Goal: Task Accomplishment & Management: Manage account settings

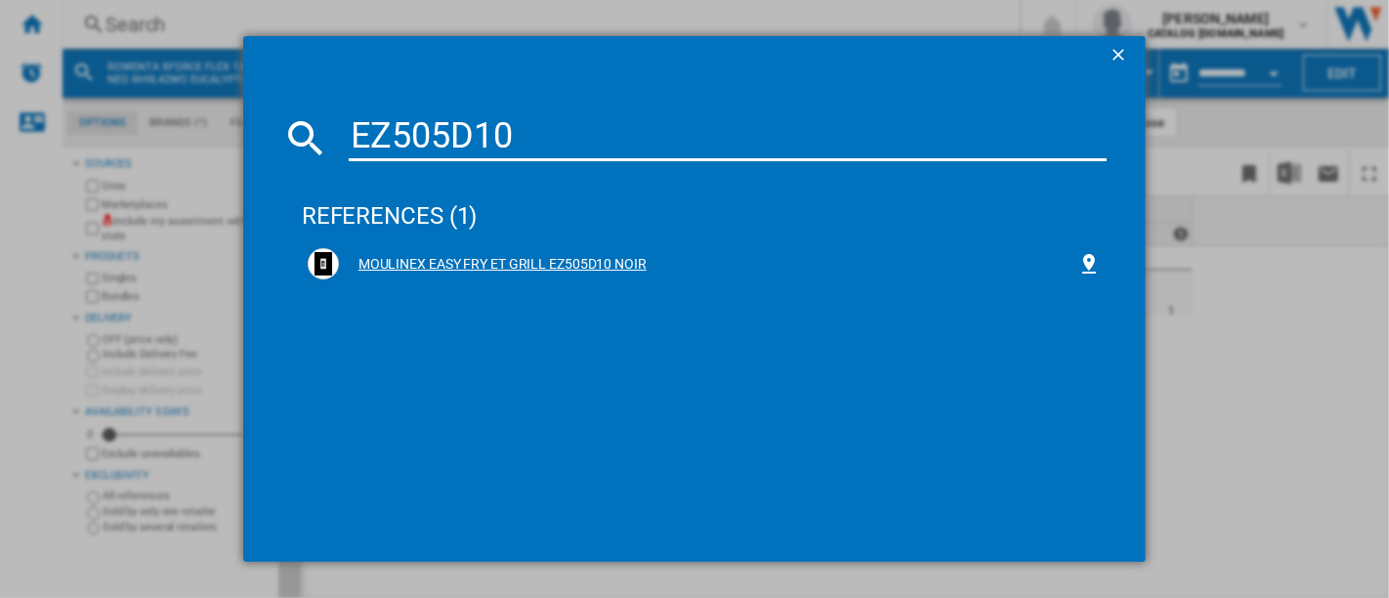
type input "EZ505D10"
click at [571, 252] on div "MOULINEX EASY FRY ET GRILL EZ505D10 NOIR" at bounding box center [704, 263] width 793 height 31
click at [572, 253] on div "MOULINEX EASY FRY ET GRILL EZ505D10 NOIR" at bounding box center [704, 263] width 793 height 31
click at [469, 269] on div "MOULINEX EASY FRY ET GRILL EZ505D10 NOIR" at bounding box center [708, 265] width 739 height 20
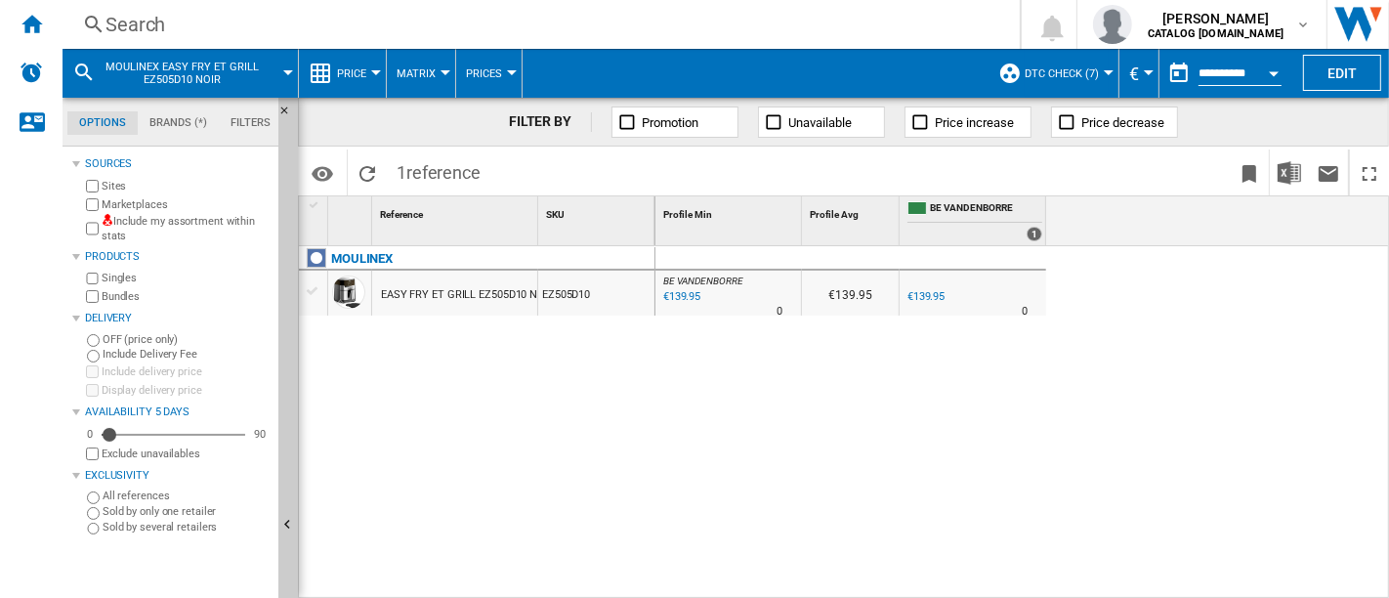
click at [220, 16] on div "Search" at bounding box center [538, 24] width 864 height 27
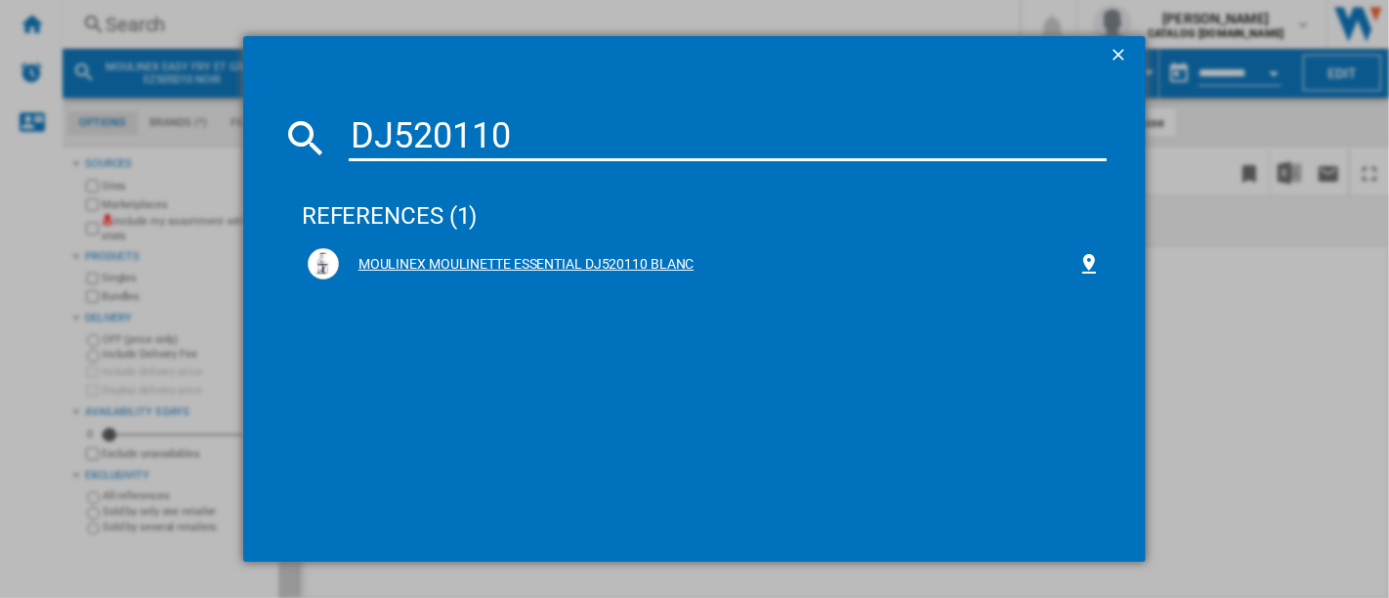
type input "DJ520110"
click at [449, 253] on div "MOULINEX MOULINETTE ESSENTIAL DJ520110 BLANC" at bounding box center [704, 263] width 793 height 31
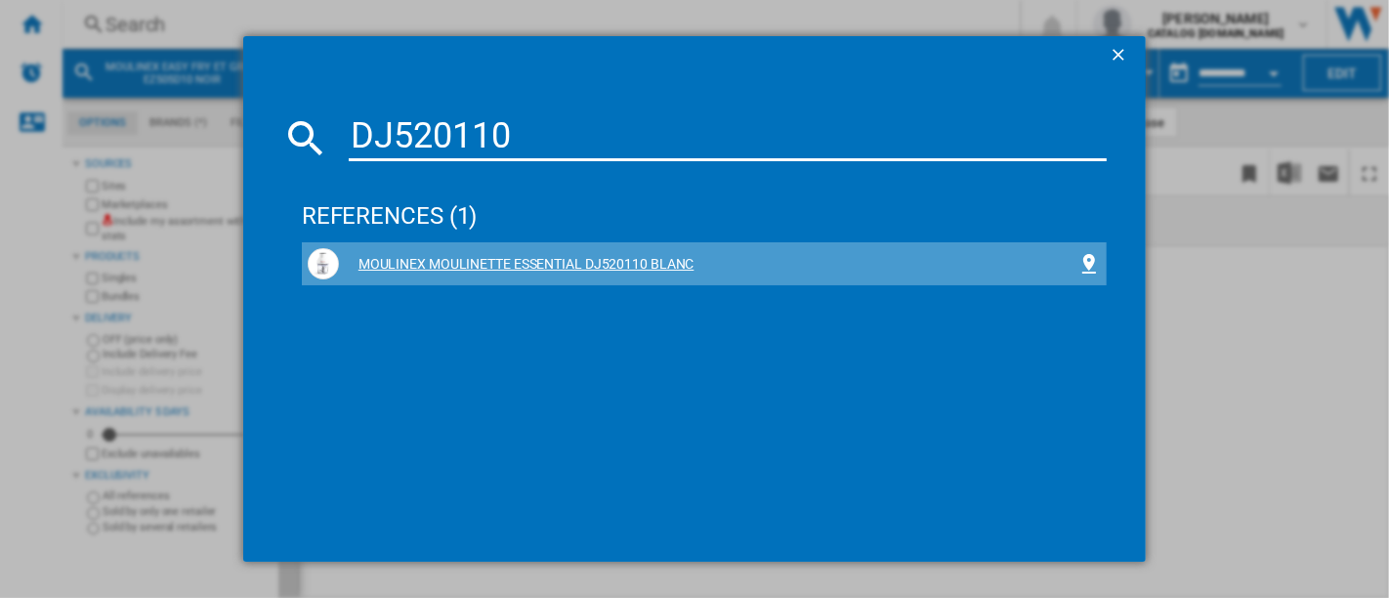
click at [480, 265] on div "MOULINEX MOULINETTE ESSENTIAL DJ520110 BLANC" at bounding box center [708, 265] width 739 height 20
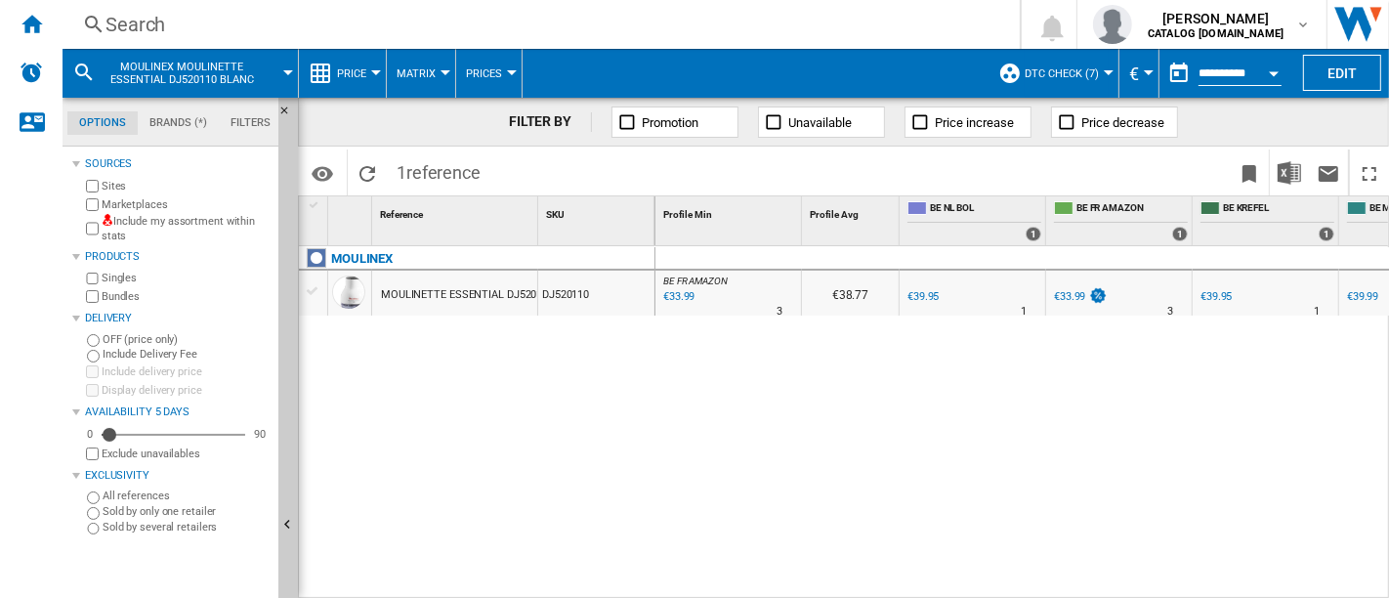
click at [176, 27] on div "Search" at bounding box center [538, 24] width 864 height 27
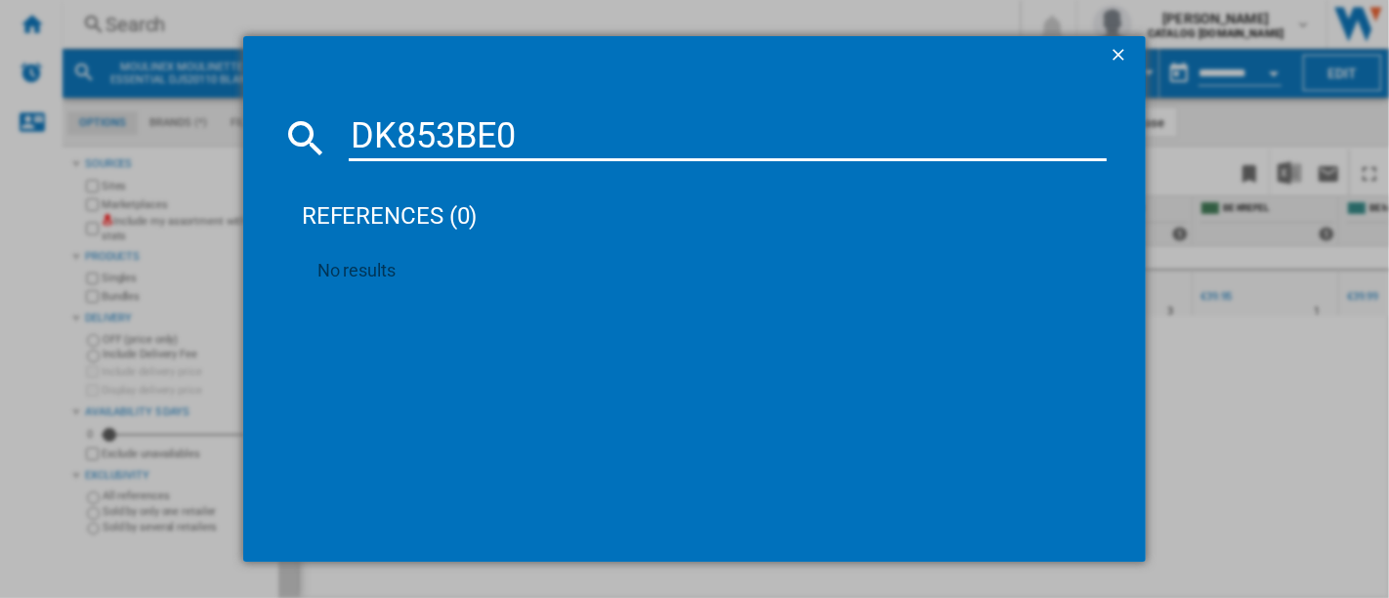
type input "DK853BE0"
click at [1117, 57] on ng-md-icon "getI18NText('BUTTONS.CLOSE_DIALOG')" at bounding box center [1120, 56] width 23 height 23
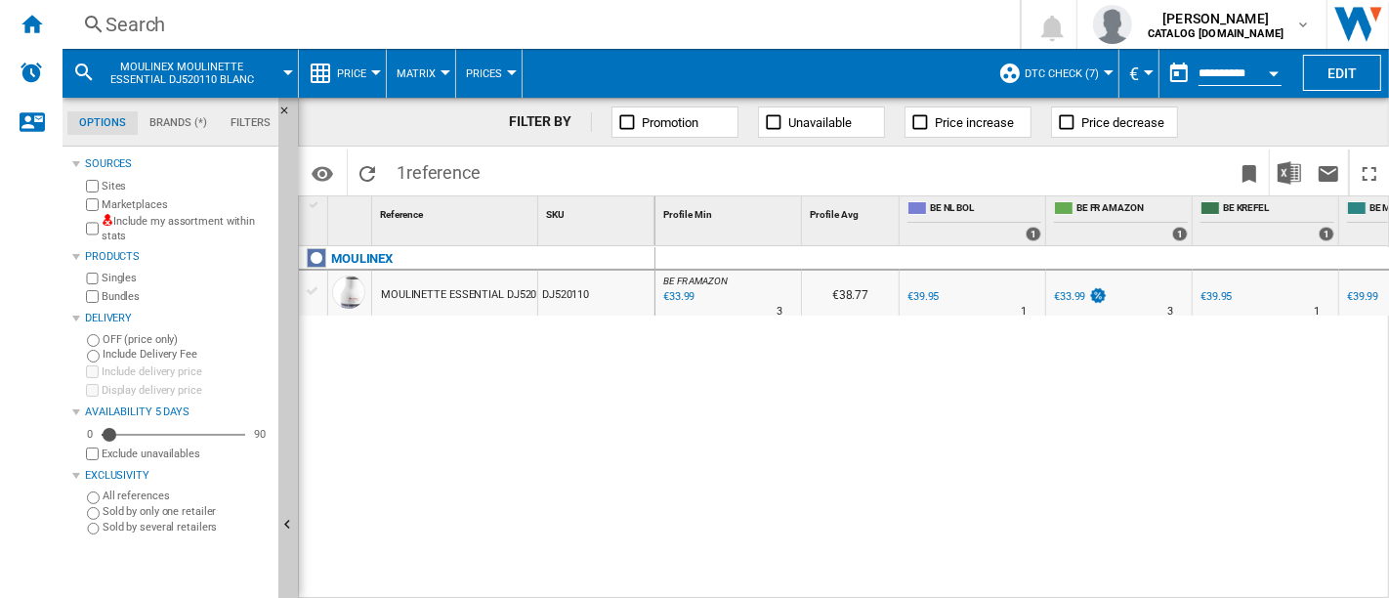
click at [535, 31] on div "Search" at bounding box center [538, 24] width 864 height 27
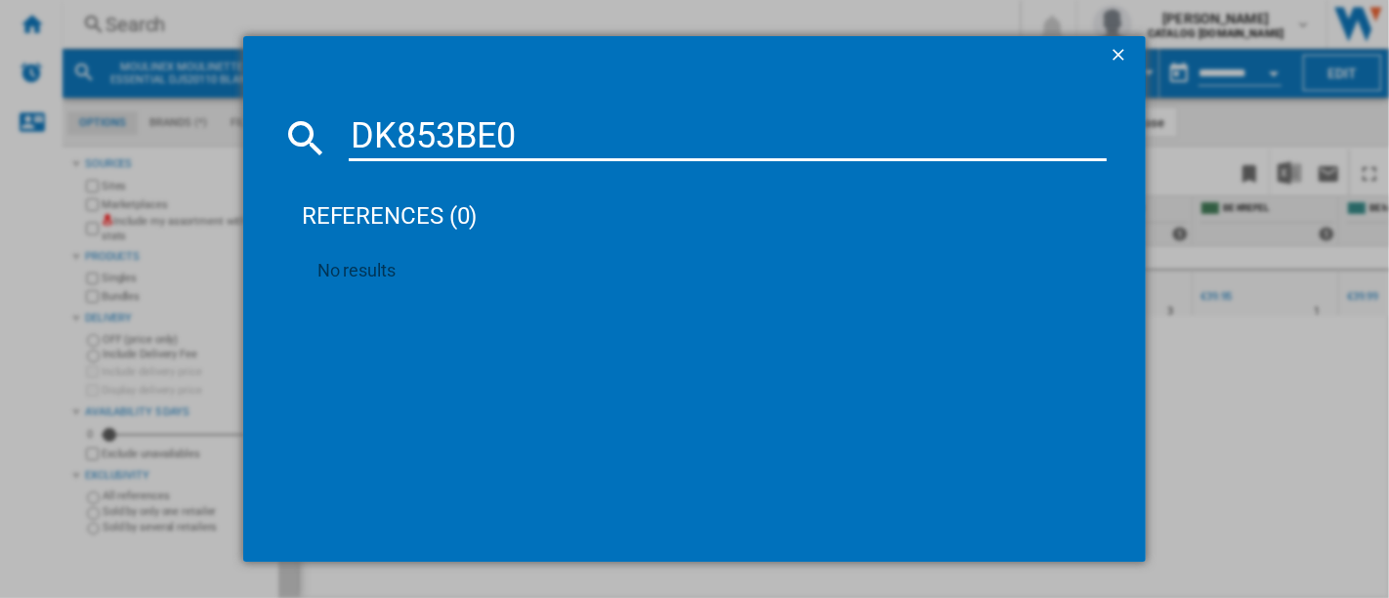
click at [361, 133] on input "DK853BE0" at bounding box center [728, 137] width 758 height 47
click at [617, 124] on input "DK853BE0" at bounding box center [728, 137] width 758 height 47
type input "DK853BE0"
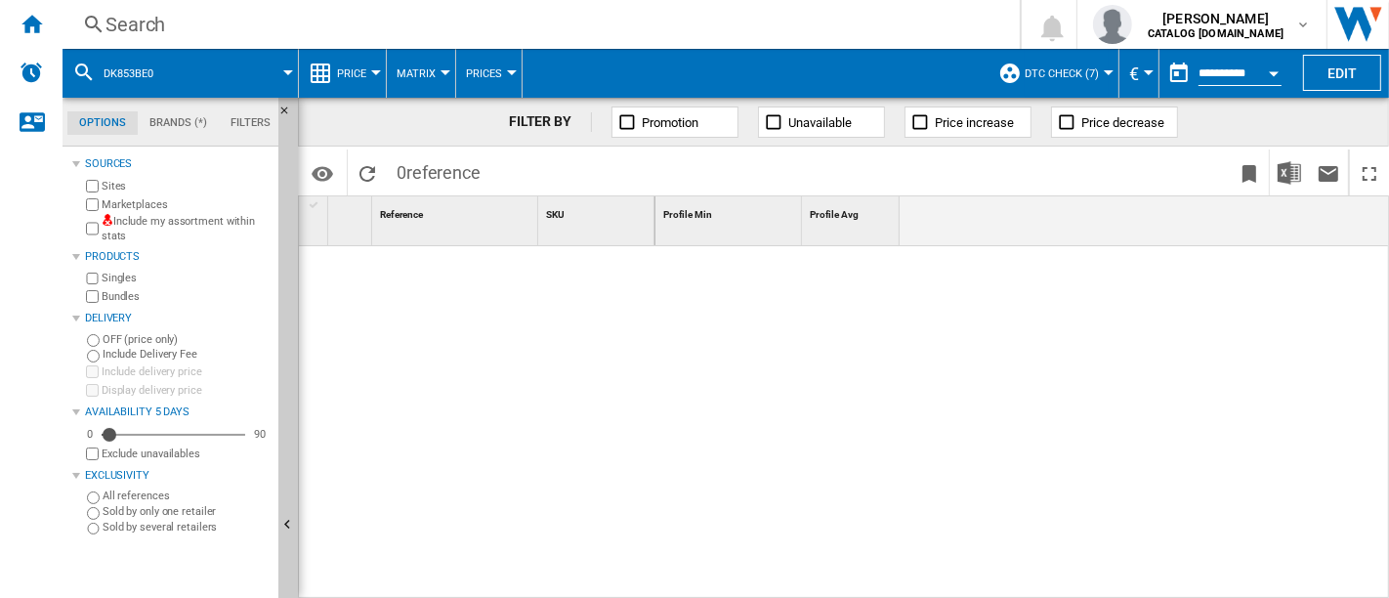
click at [194, 27] on div "Search" at bounding box center [538, 24] width 864 height 27
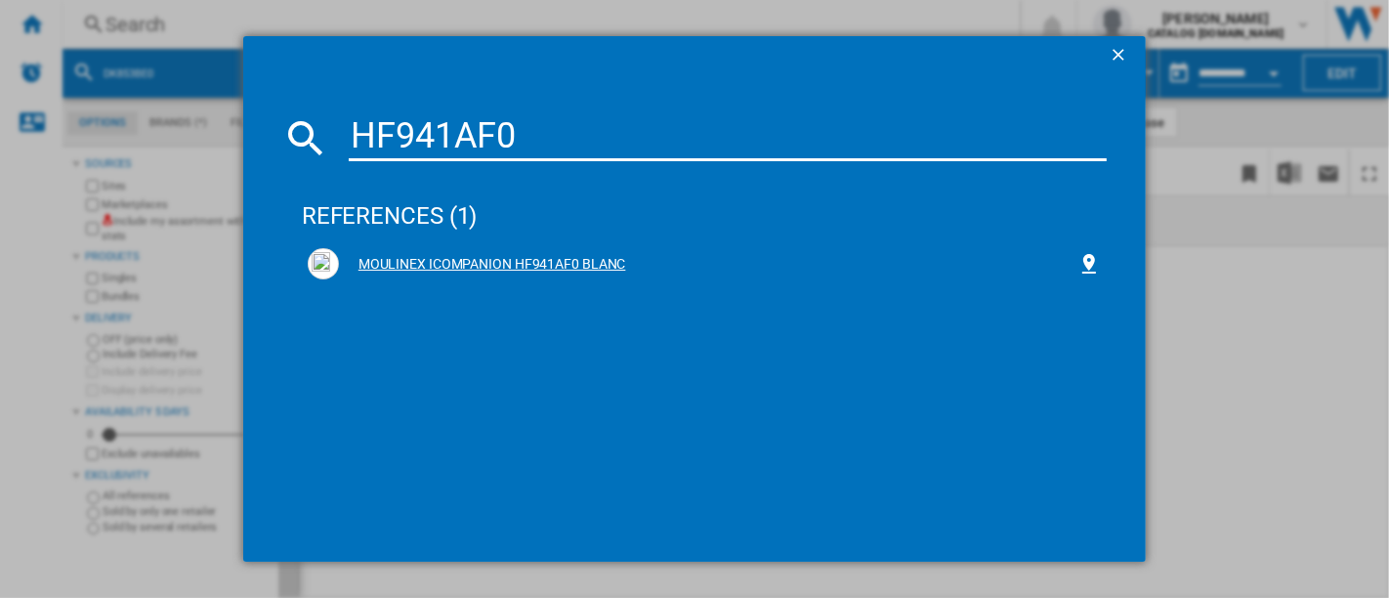
type input "HF941AF0"
click at [549, 266] on div "MOULINEX ICOMPANION HF941AF0 BLANC" at bounding box center [708, 265] width 739 height 20
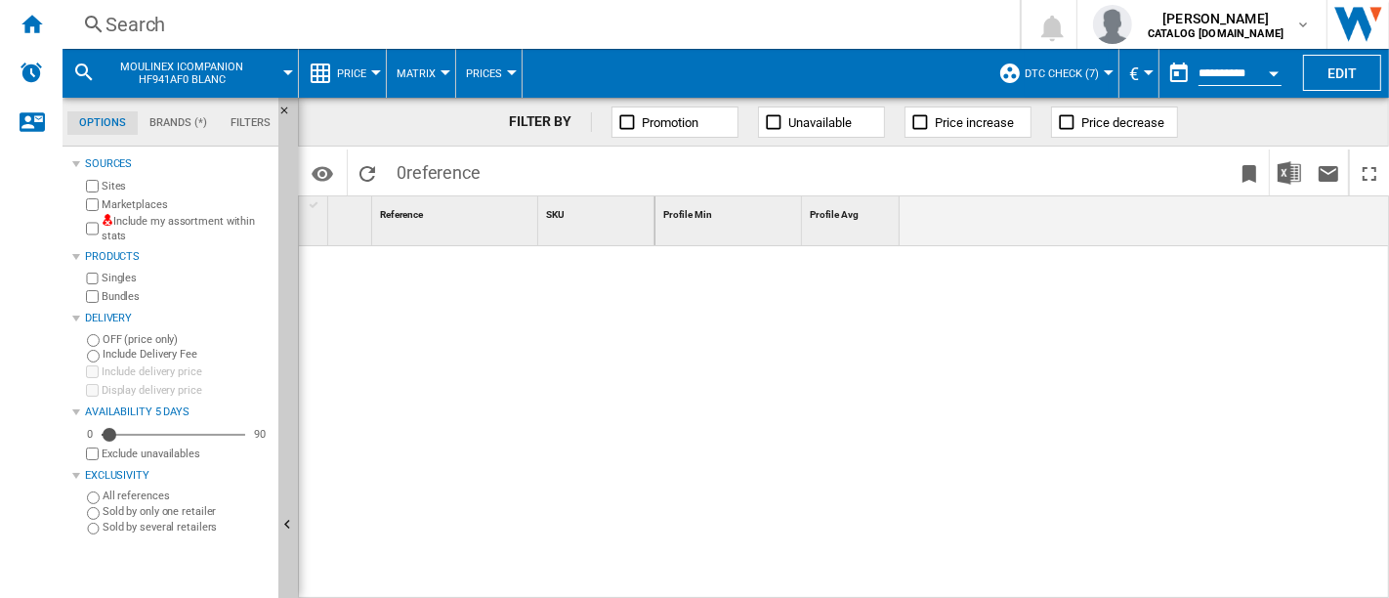
click at [291, 17] on div "Search" at bounding box center [538, 24] width 864 height 27
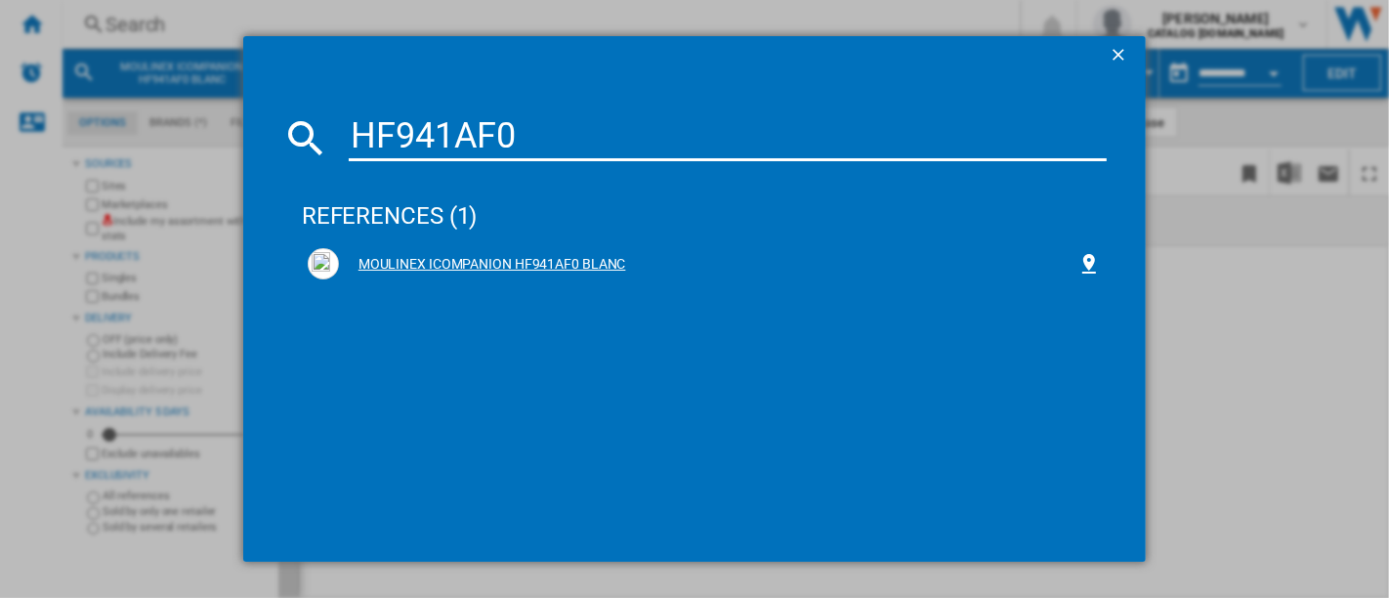
type input "HF941AF0"
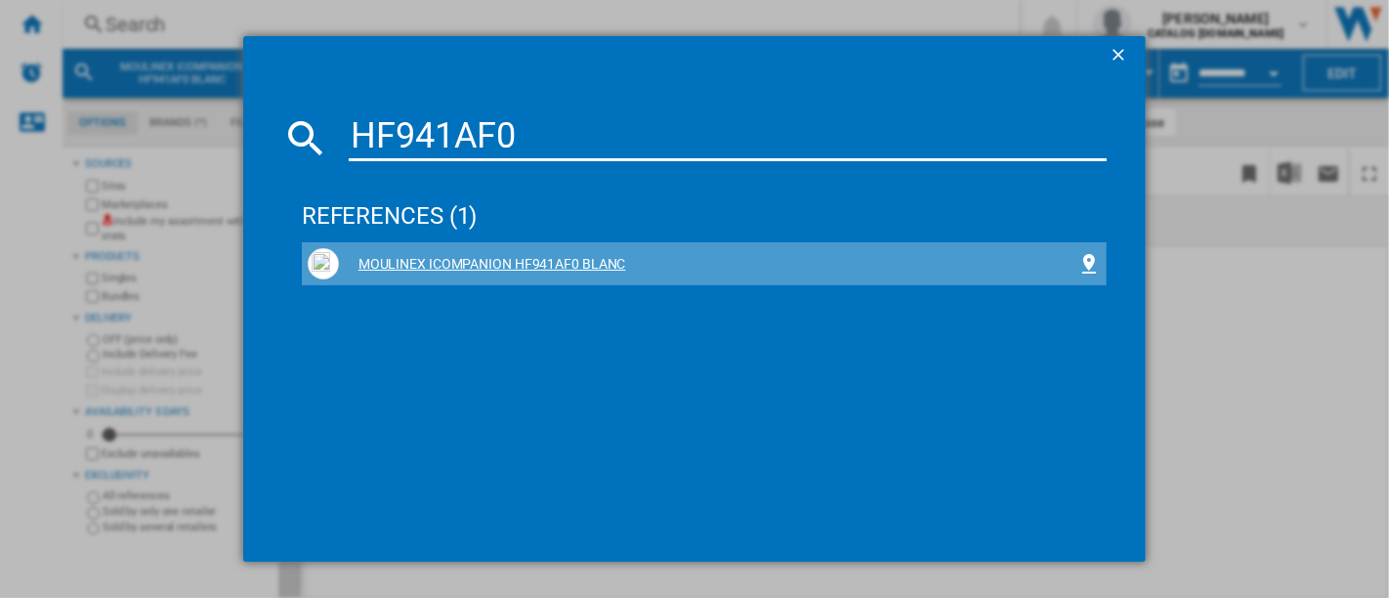
click at [451, 258] on div "MOULINEX ICOMPANION HF941AF0 BLANC" at bounding box center [708, 265] width 739 height 20
click at [459, 258] on div "MOULINEX ICOMPANION HF941AF0 BLANC" at bounding box center [708, 265] width 739 height 20
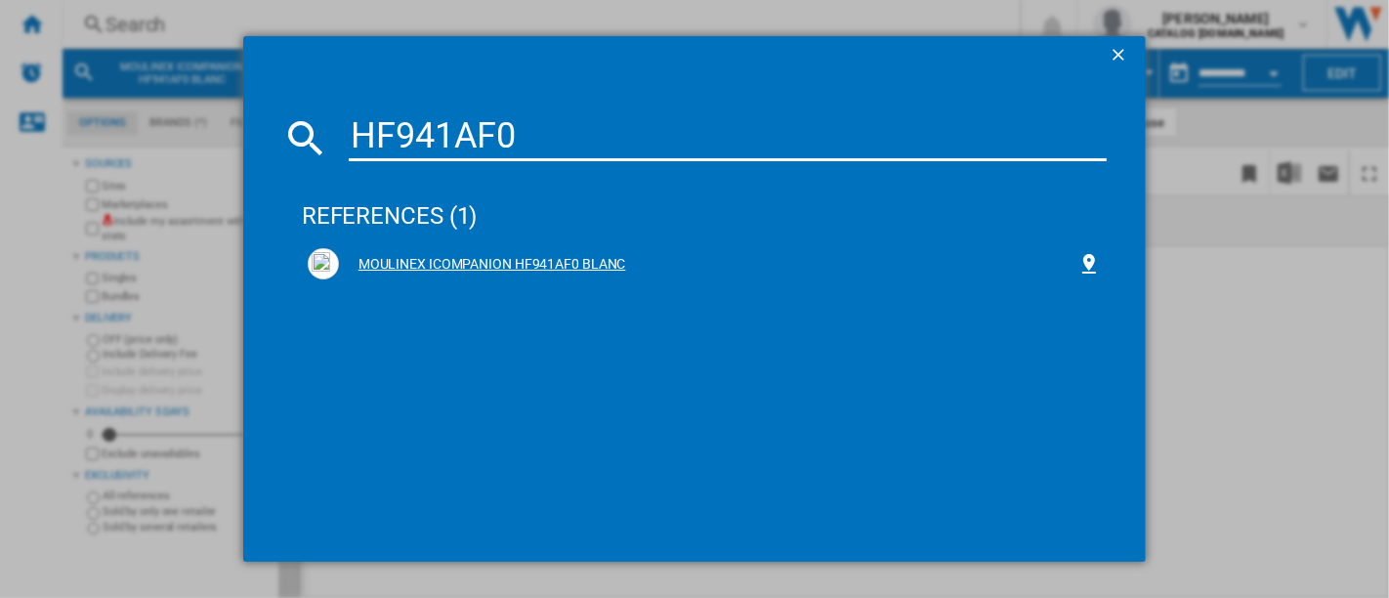
click at [459, 258] on div "MOULINEX ICOMPANION HF941AF0 BLANC" at bounding box center [708, 265] width 739 height 20
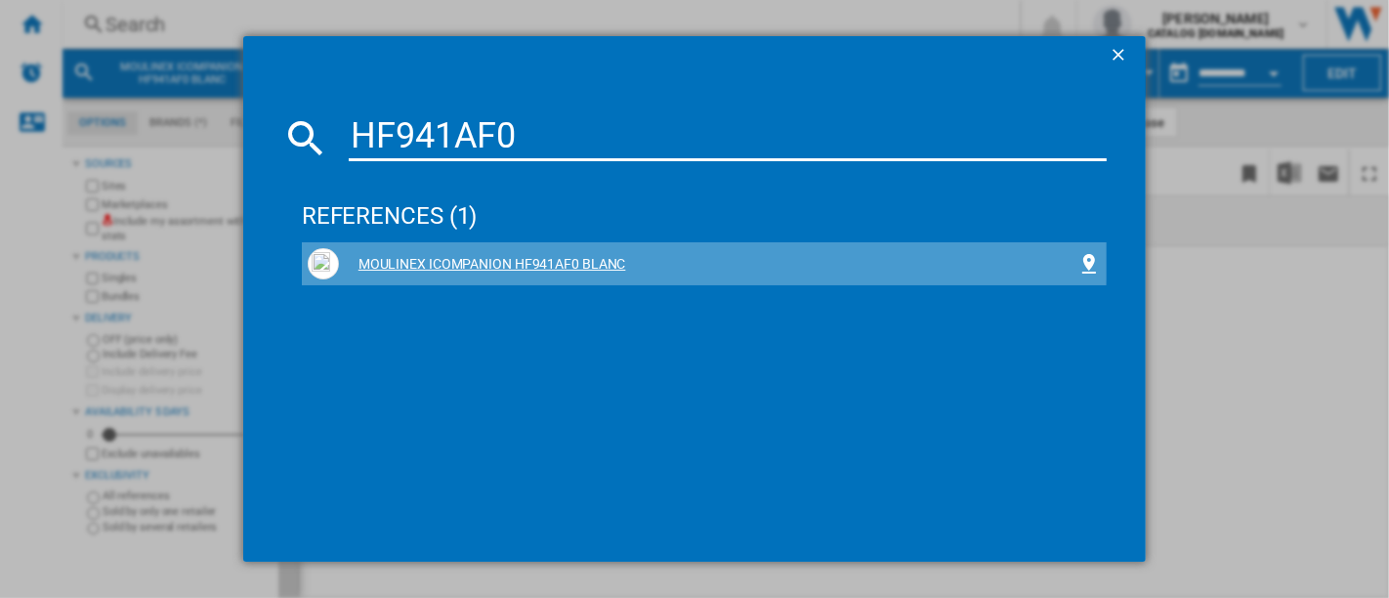
click at [459, 258] on div "MOULINEX ICOMPANION HF941AF0 BLANC" at bounding box center [708, 265] width 739 height 20
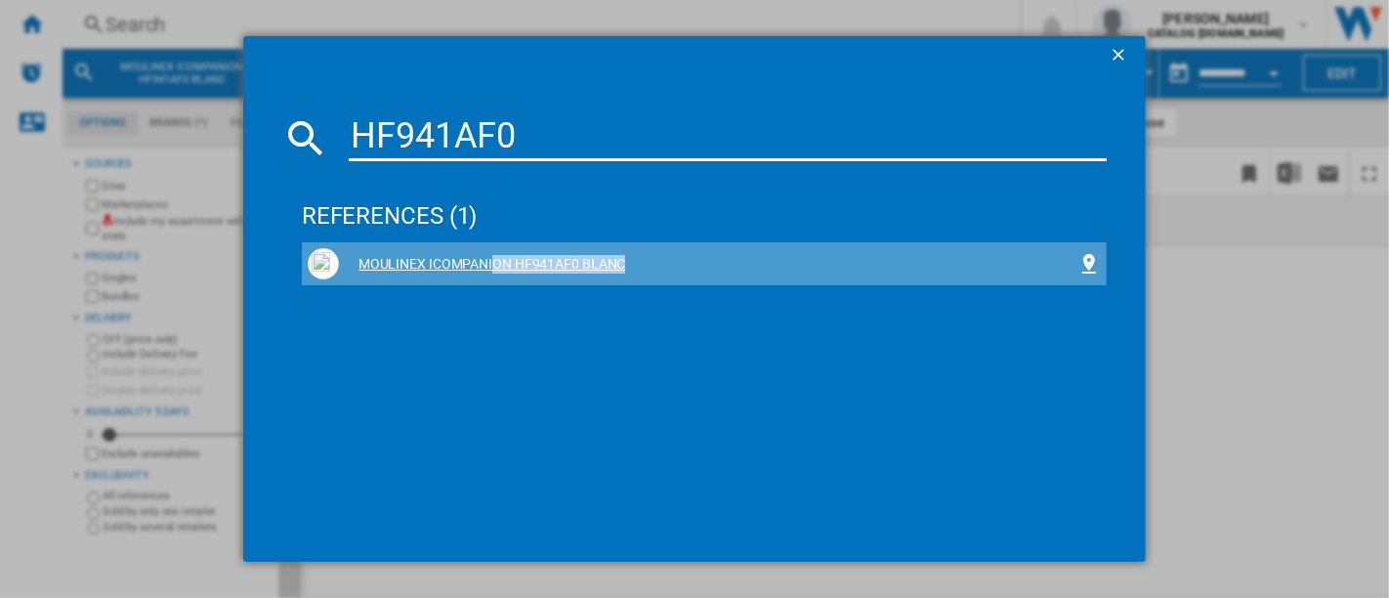
click at [459, 258] on div "MOULINEX ICOMPANION HF941AF0 BLANC" at bounding box center [708, 265] width 739 height 20
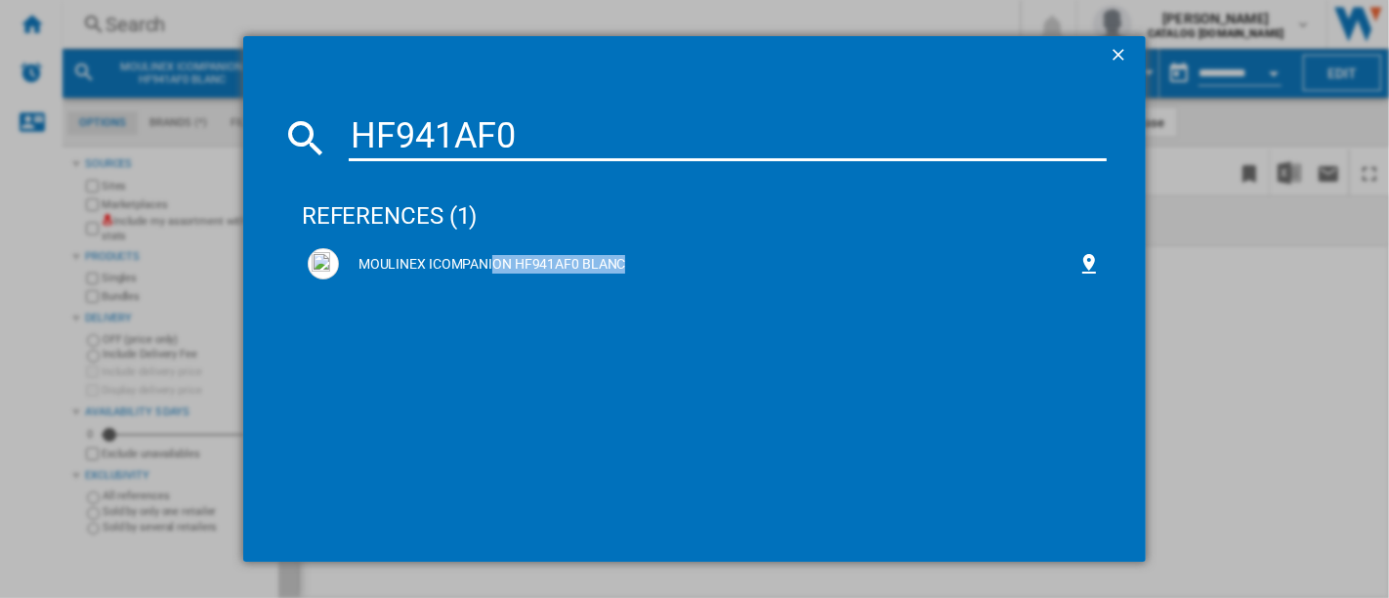
click at [1197, 299] on div "HF941AF0 references (1) MOULINEX ICOMPANION HF941AF0 BLANC" at bounding box center [694, 299] width 1389 height 598
click at [466, 127] on input "HF941AF0" at bounding box center [728, 137] width 758 height 47
click at [488, 240] on div "references (1)" at bounding box center [704, 207] width 805 height 72
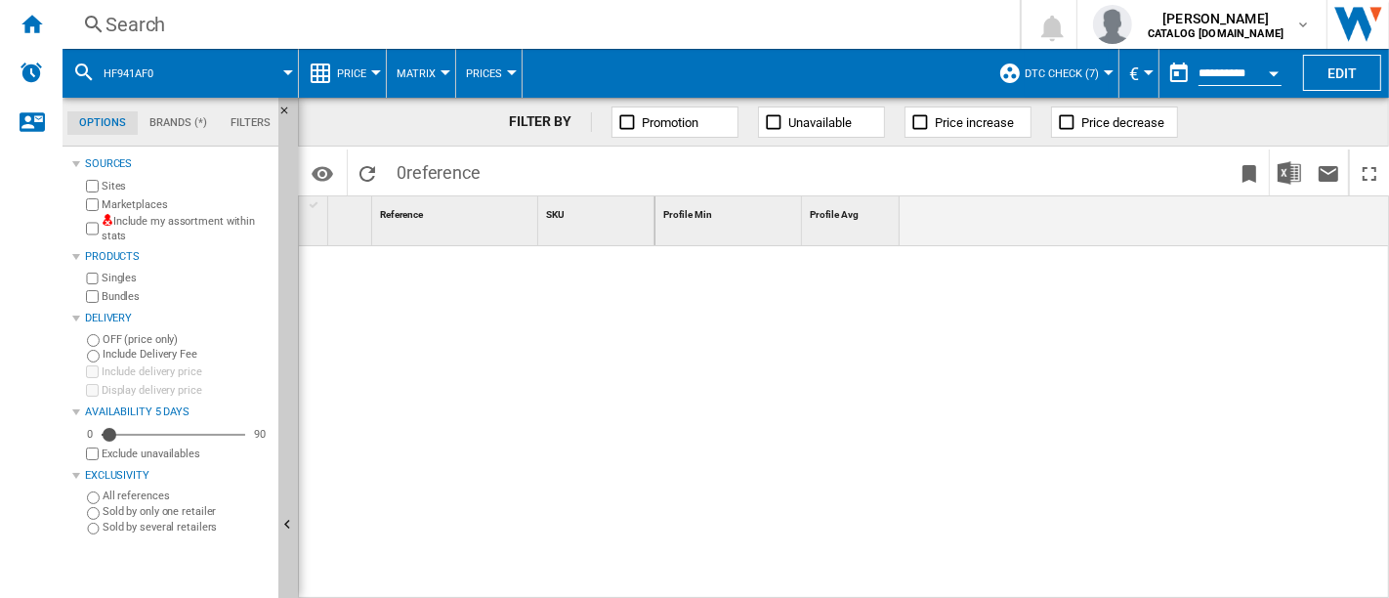
click at [415, 215] on span "Reference" at bounding box center [401, 214] width 43 height 11
click at [1095, 75] on span "DTC check (7)" at bounding box center [1062, 73] width 74 height 13
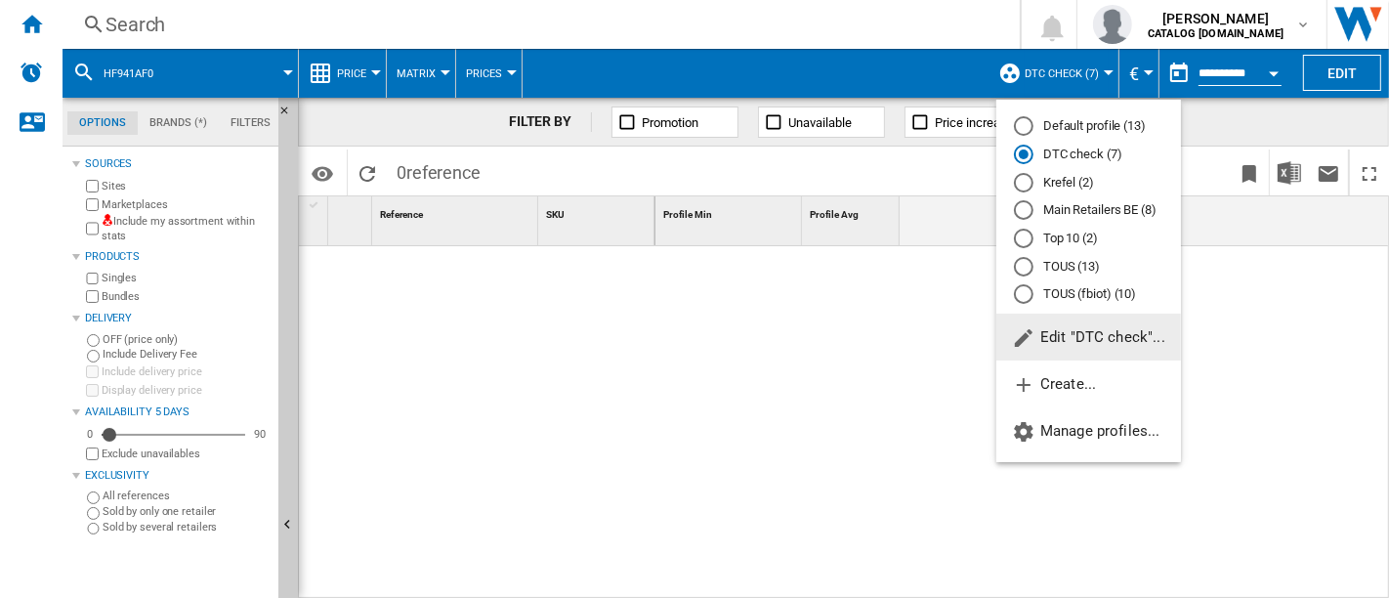
click at [1045, 123] on md-radio-button "Default profile (13)" at bounding box center [1088, 126] width 149 height 19
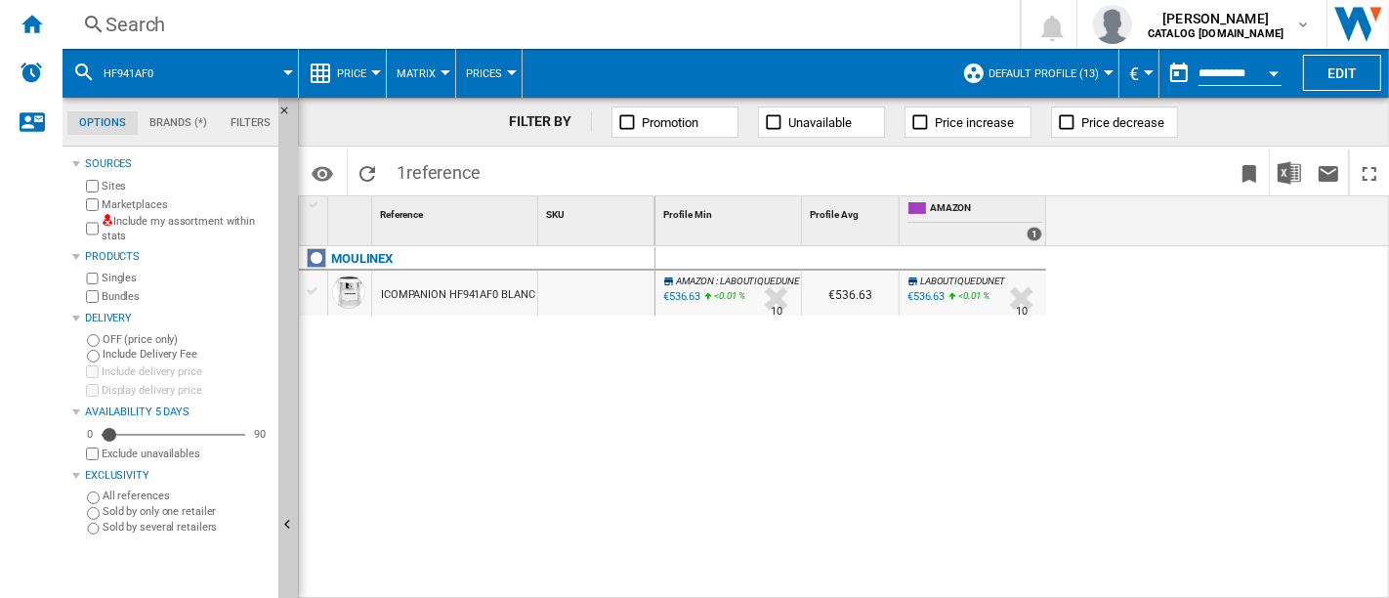
click at [275, 27] on div "Search" at bounding box center [538, 24] width 864 height 27
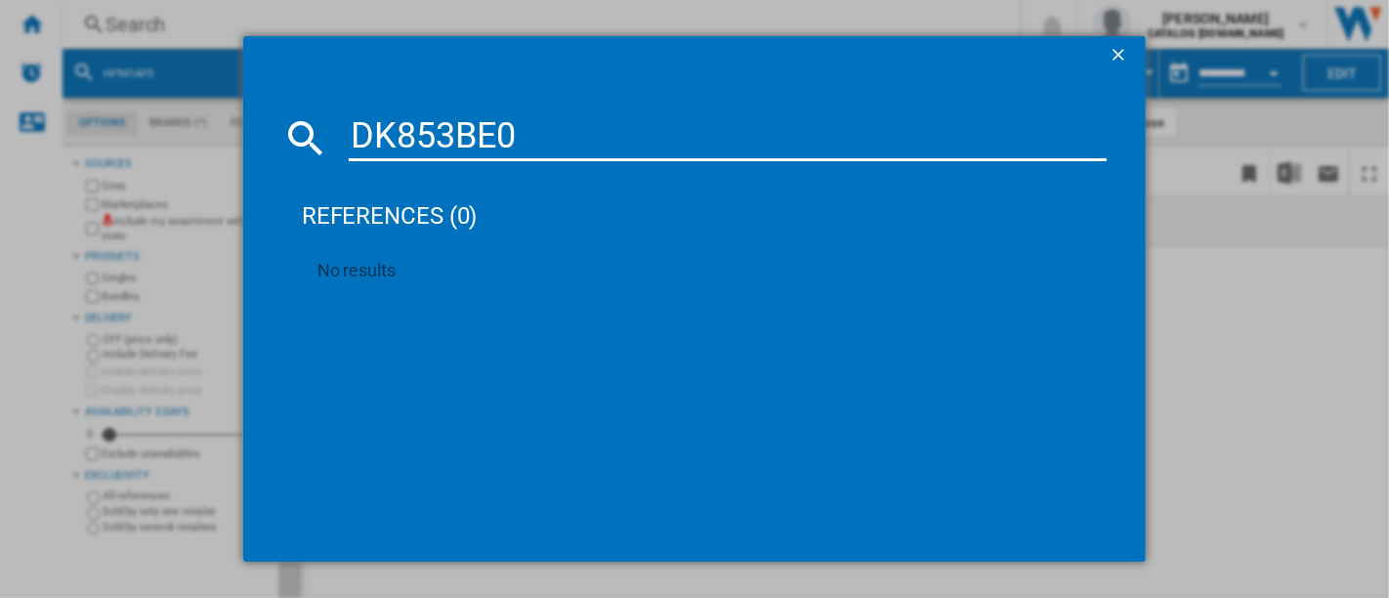
type input "DK853BE0"
click at [1123, 51] on ng-md-icon "getI18NText('BUTTONS.CLOSE_DIALOG')" at bounding box center [1120, 56] width 23 height 23
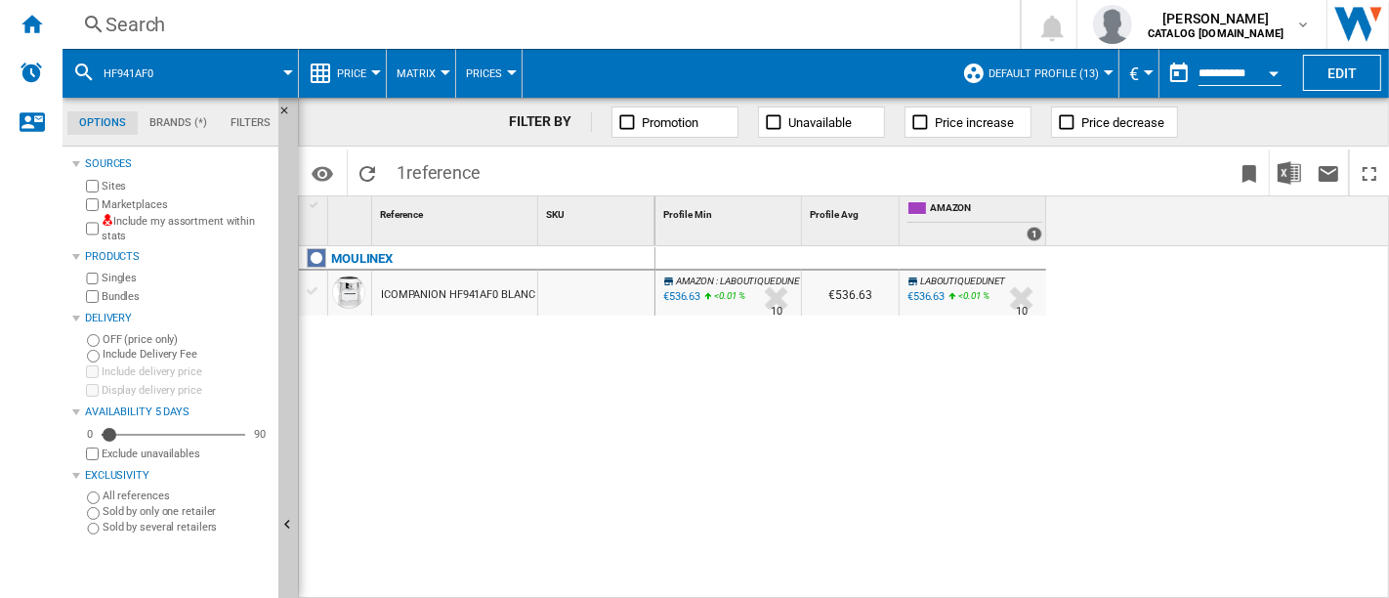
click at [496, 362] on div "MOULINEX ICOMPANION HF941AF0 BLANC" at bounding box center [477, 418] width 357 height 345
click at [469, 293] on div "ICOMPANION HF941AF0 BLANC" at bounding box center [458, 295] width 154 height 45
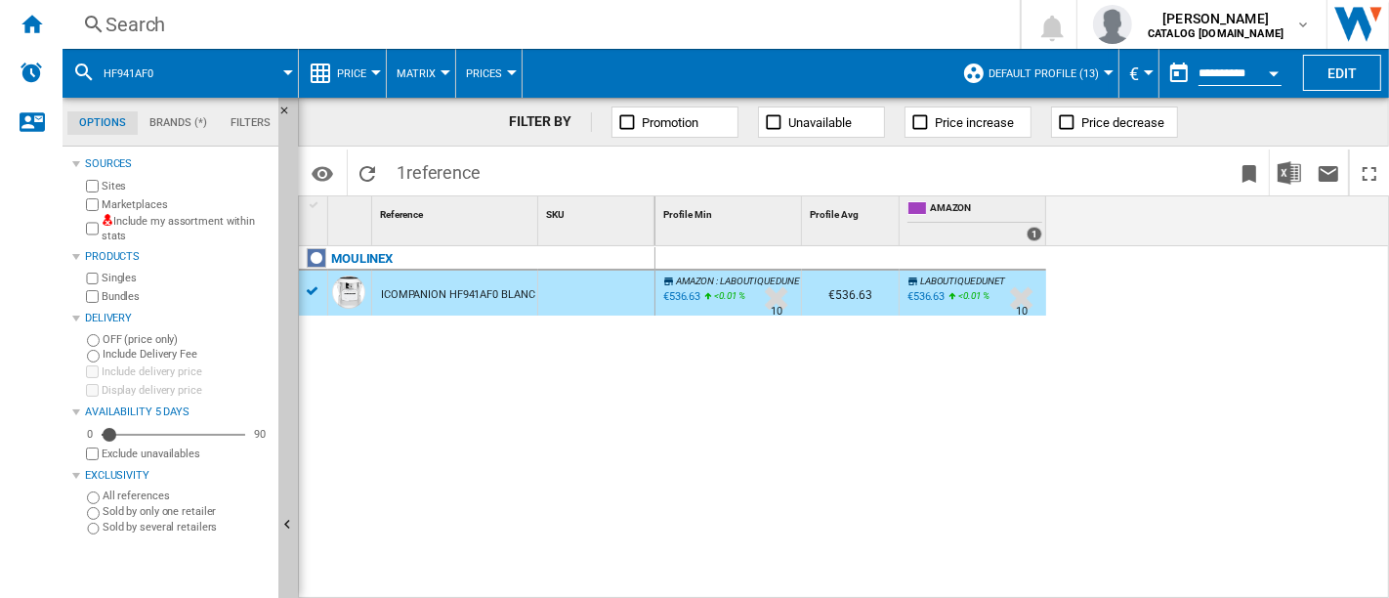
click at [558, 367] on div "MOULINEX ICOMPANION HF941AF0 BLANC" at bounding box center [477, 418] width 357 height 345
click at [1058, 68] on span "Default profile (13)" at bounding box center [1044, 73] width 110 height 13
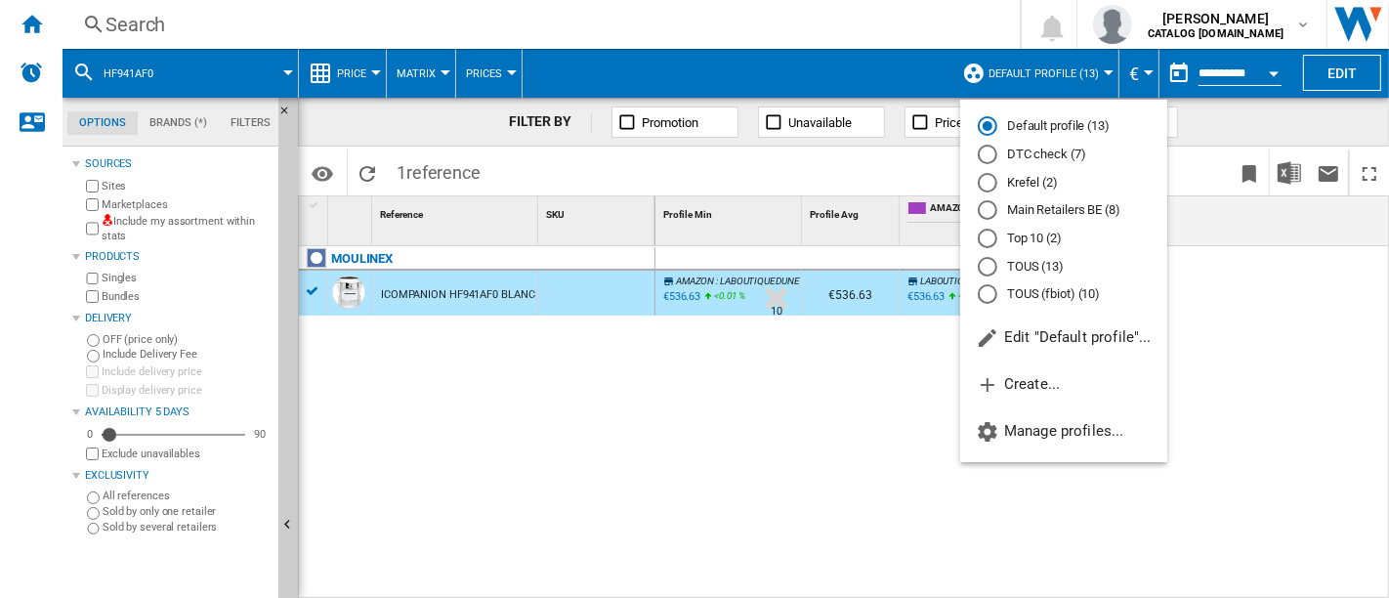
click at [1024, 154] on md-radio-button "DTC check (7)" at bounding box center [1064, 155] width 172 height 19
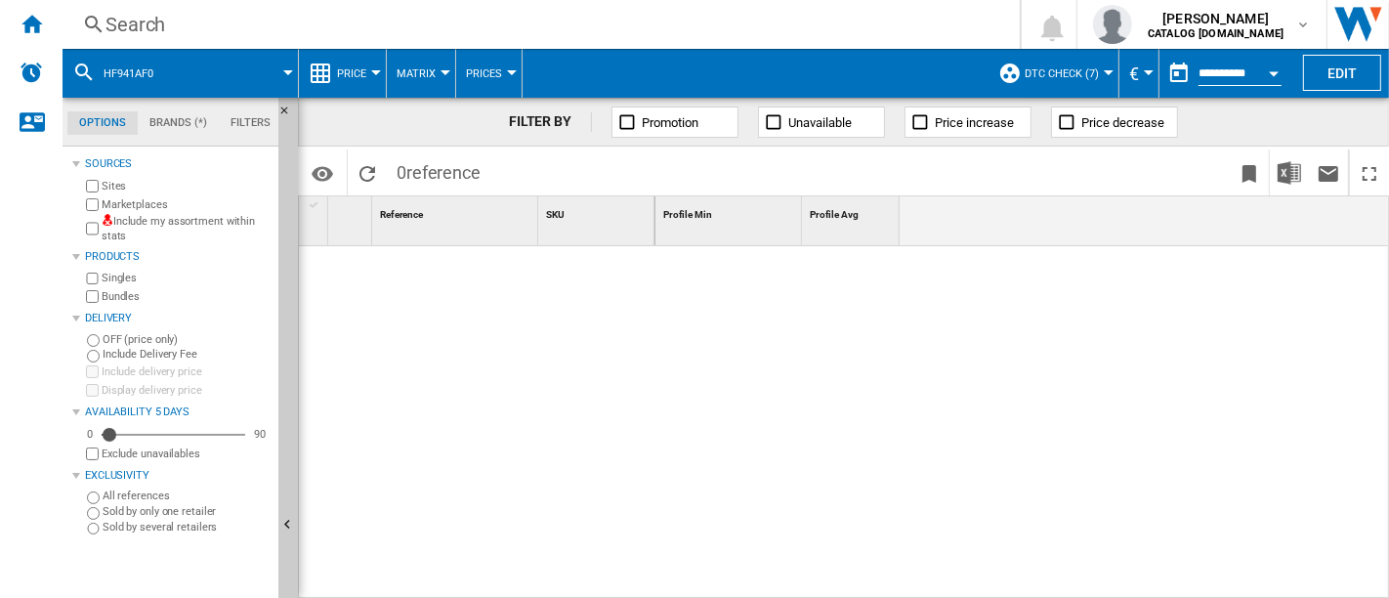
click at [1035, 78] on span "DTC check (7)" at bounding box center [1062, 73] width 74 height 13
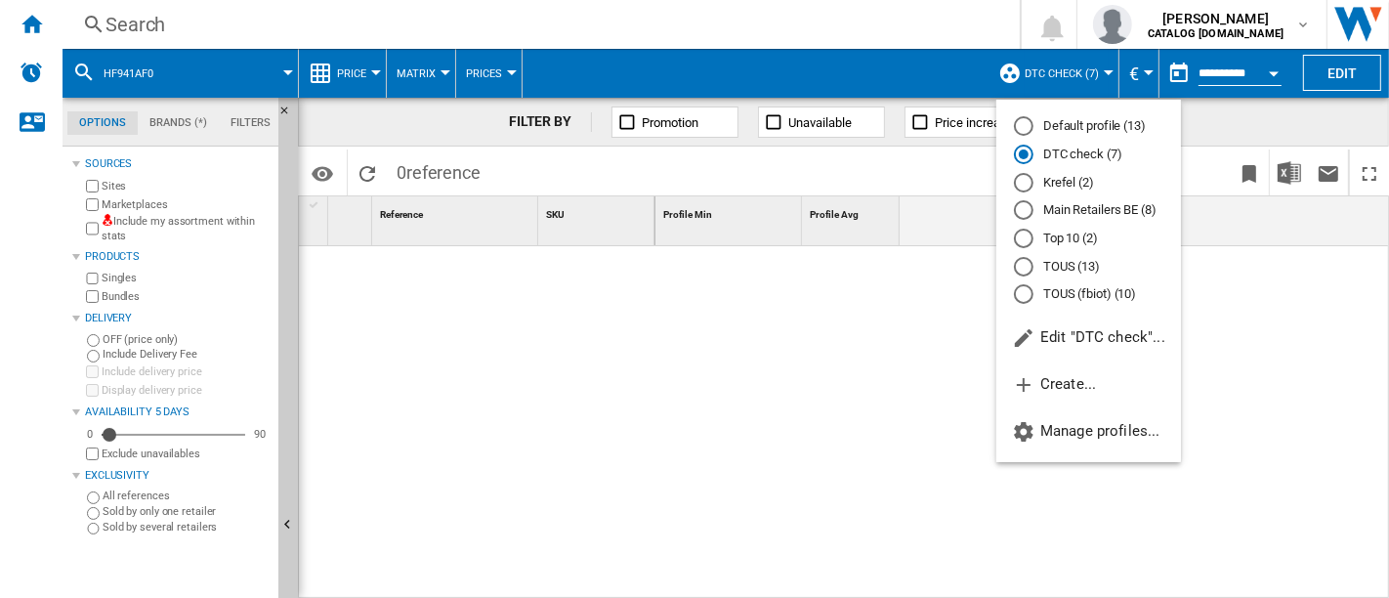
click at [1047, 127] on md-radio-button "Default profile (13)" at bounding box center [1088, 126] width 149 height 19
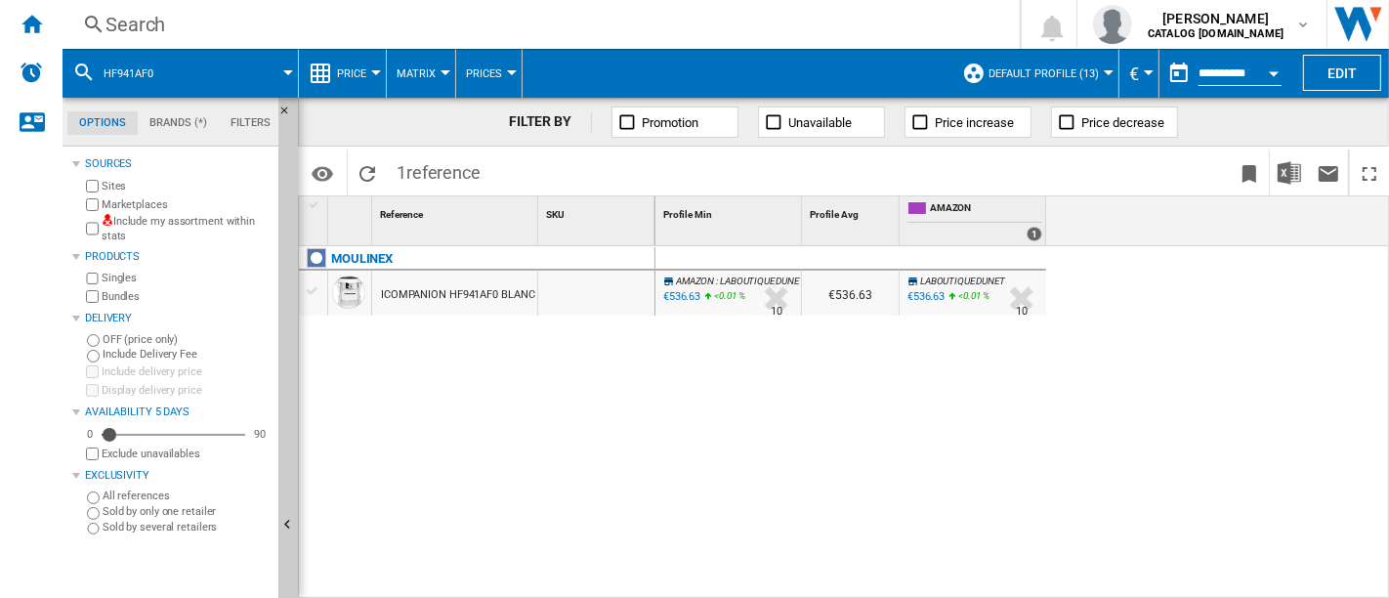
click at [493, 347] on div "MOULINEX ICOMPANION HF941AF0 BLANC" at bounding box center [477, 418] width 357 height 345
click at [349, 31] on div "Search" at bounding box center [538, 24] width 864 height 27
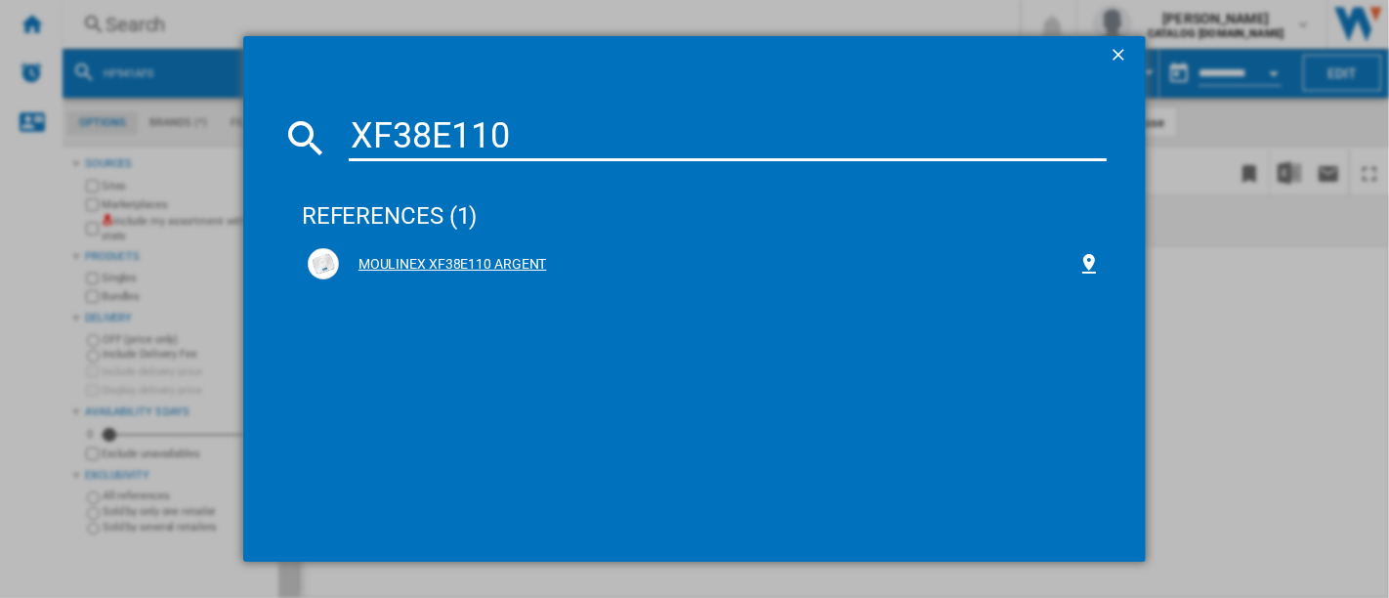
type input "XF38E110"
click at [466, 261] on div "MOULINEX XF38E110 ARGENT" at bounding box center [708, 265] width 739 height 20
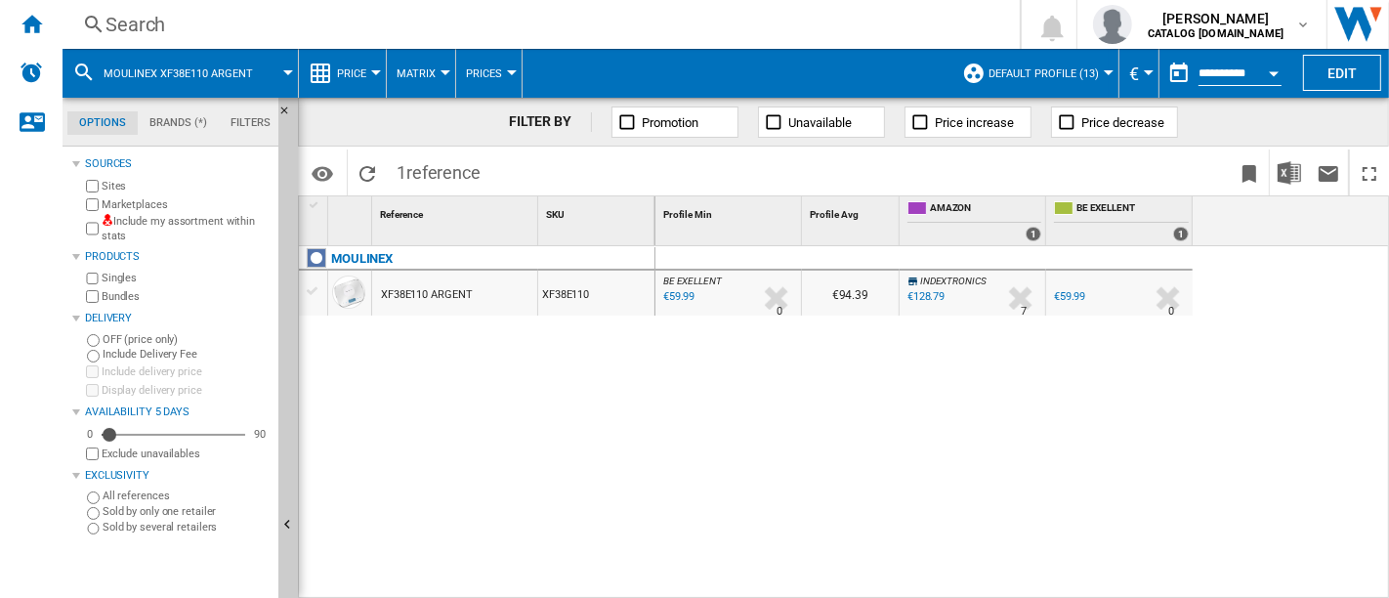
click at [1010, 72] on span "Default profile (13)" at bounding box center [1044, 73] width 110 height 13
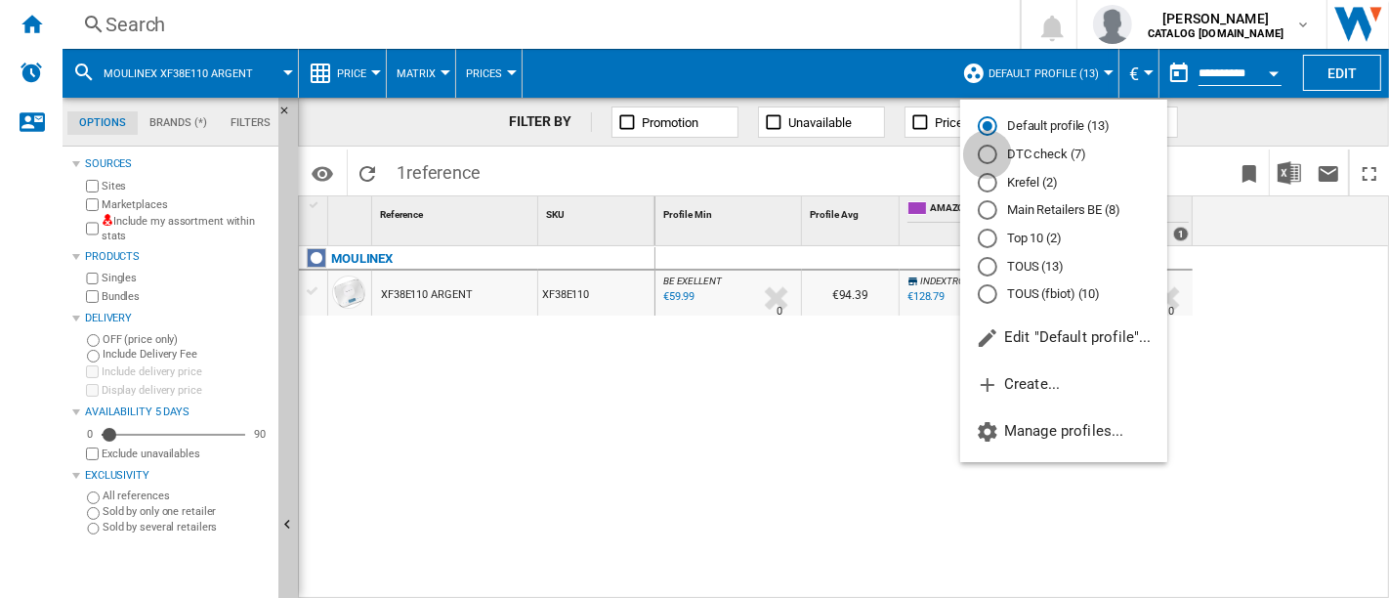
click at [992, 154] on div "DTC check (7)" at bounding box center [988, 155] width 20 height 20
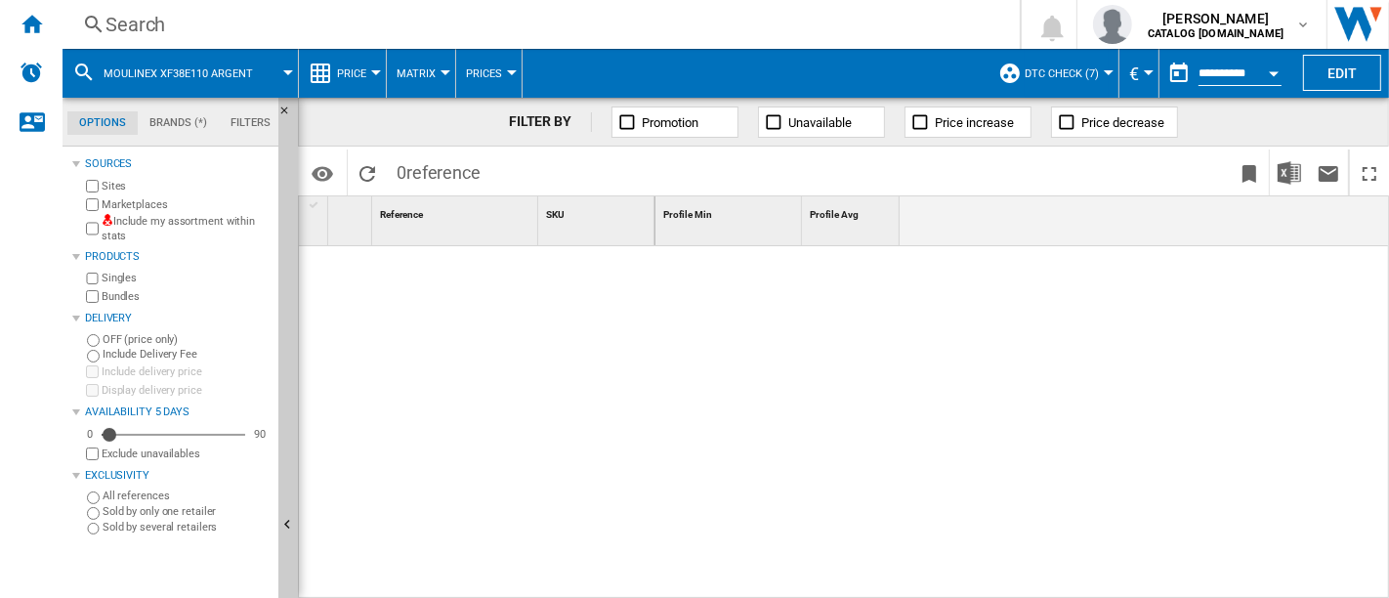
click at [1030, 76] on span "DTC check (7)" at bounding box center [1062, 73] width 74 height 13
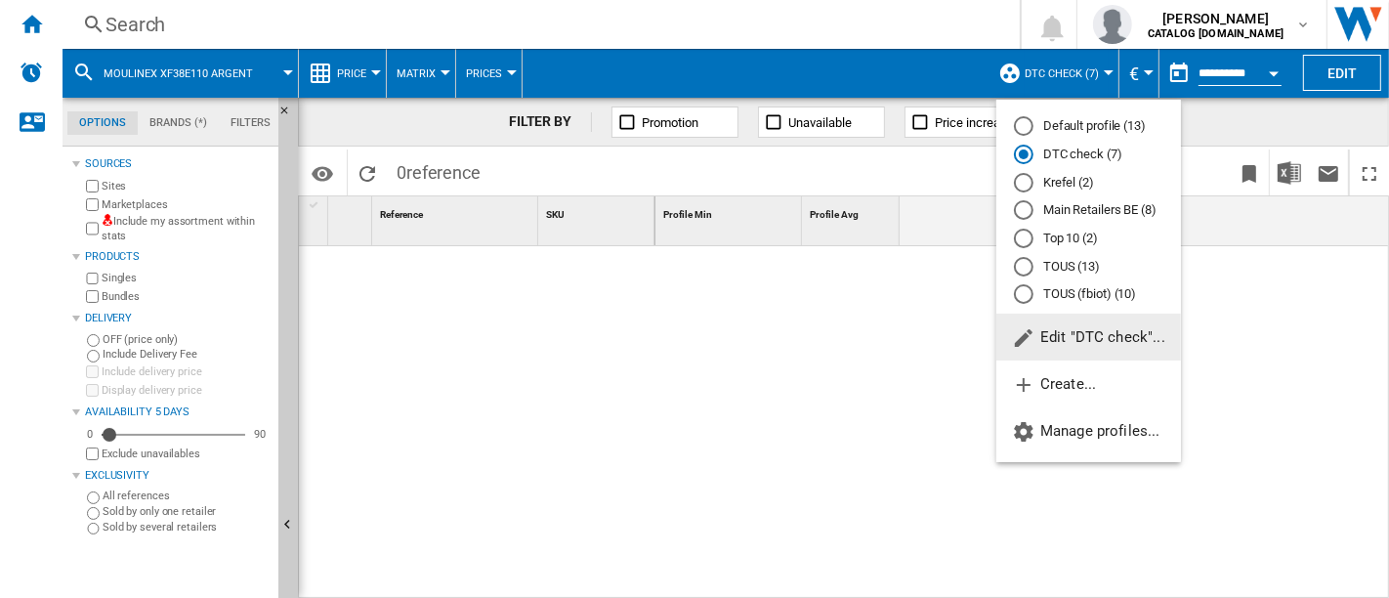
click at [1018, 128] on div "Default profile (13)" at bounding box center [1024, 126] width 20 height 20
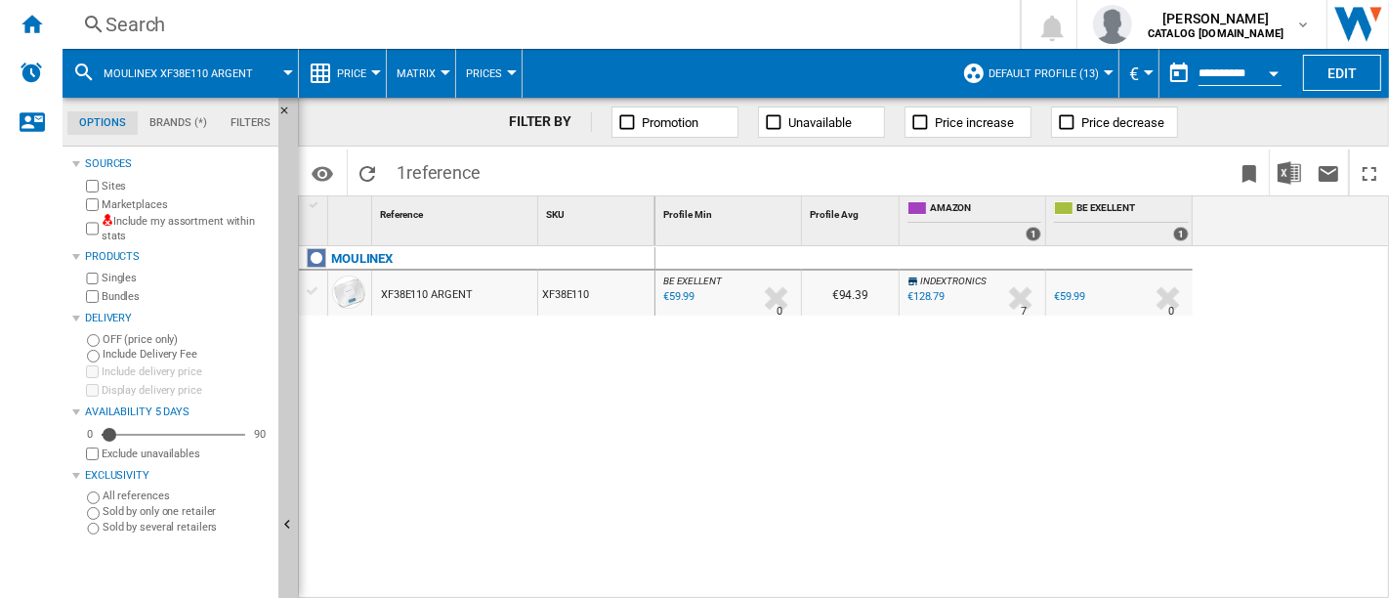
click at [1044, 69] on span "Default profile (13)" at bounding box center [1044, 73] width 110 height 13
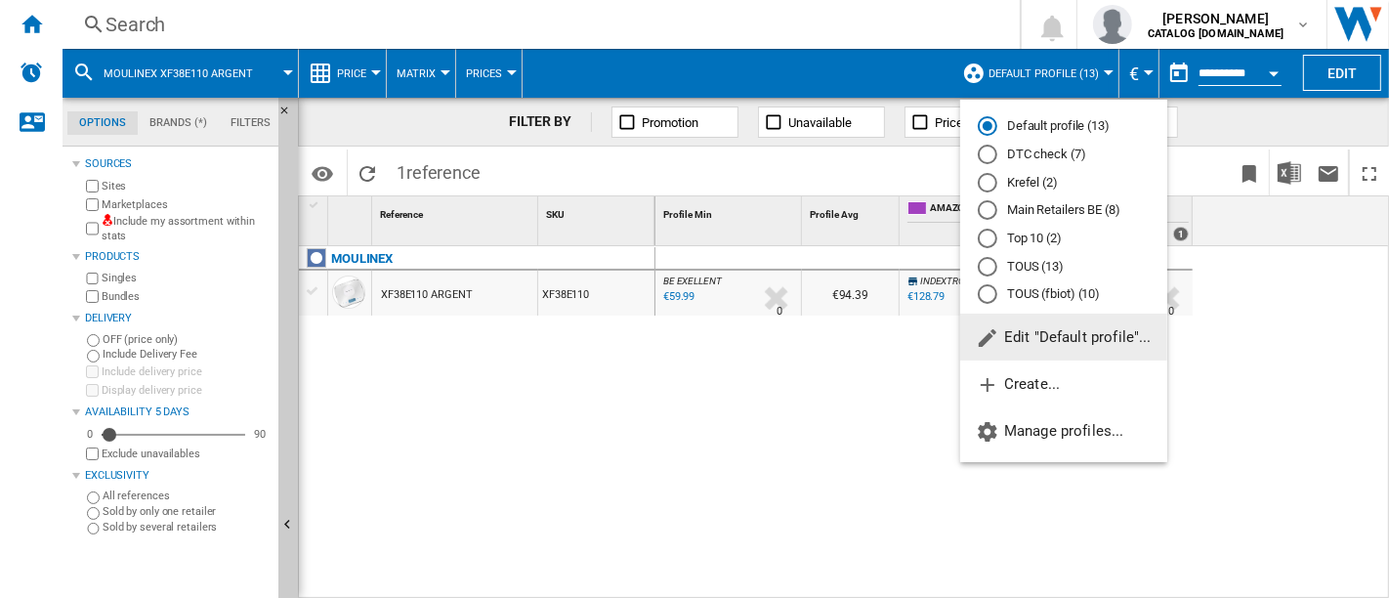
click at [1038, 151] on md-radio-button "DTC check (7)" at bounding box center [1064, 155] width 172 height 19
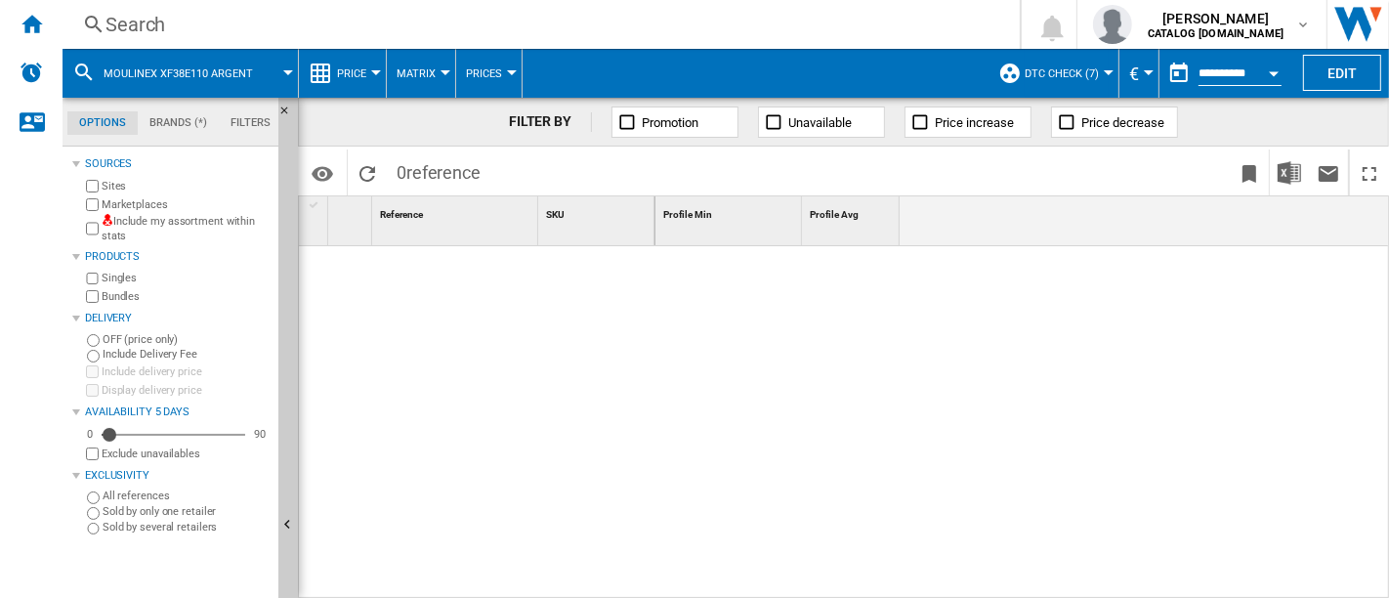
click at [1052, 77] on span "DTC check (7)" at bounding box center [1062, 73] width 74 height 13
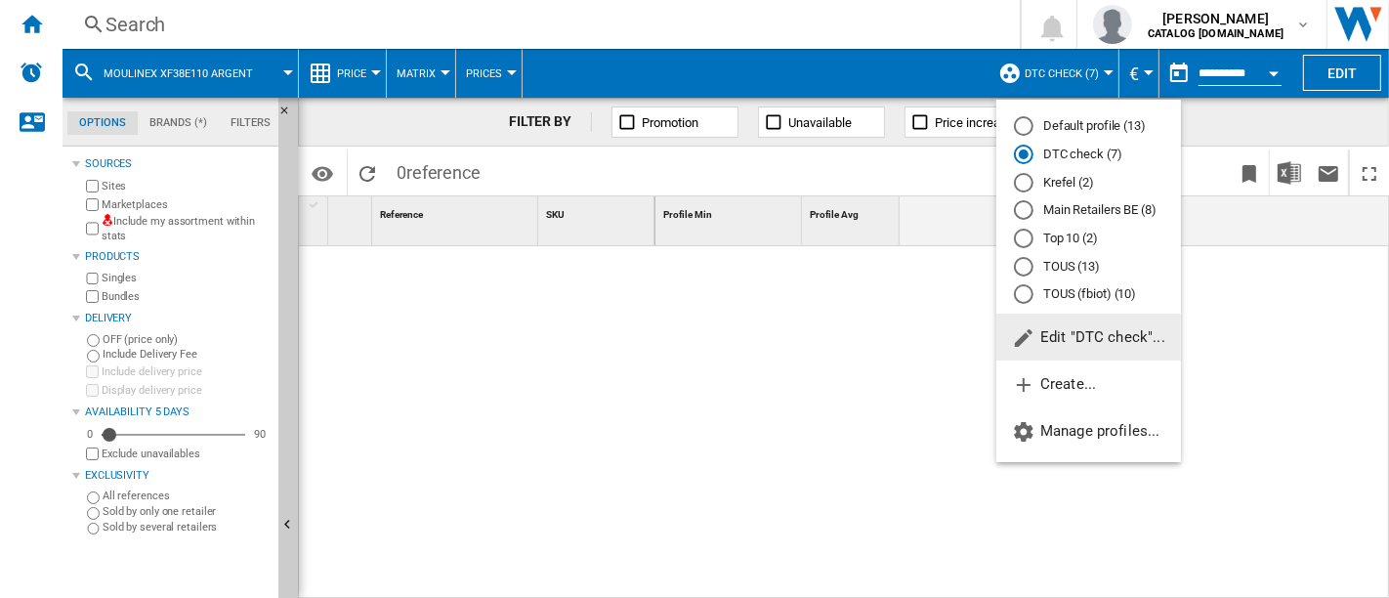
click at [1055, 122] on md-radio-button "Default profile (13)" at bounding box center [1088, 126] width 149 height 19
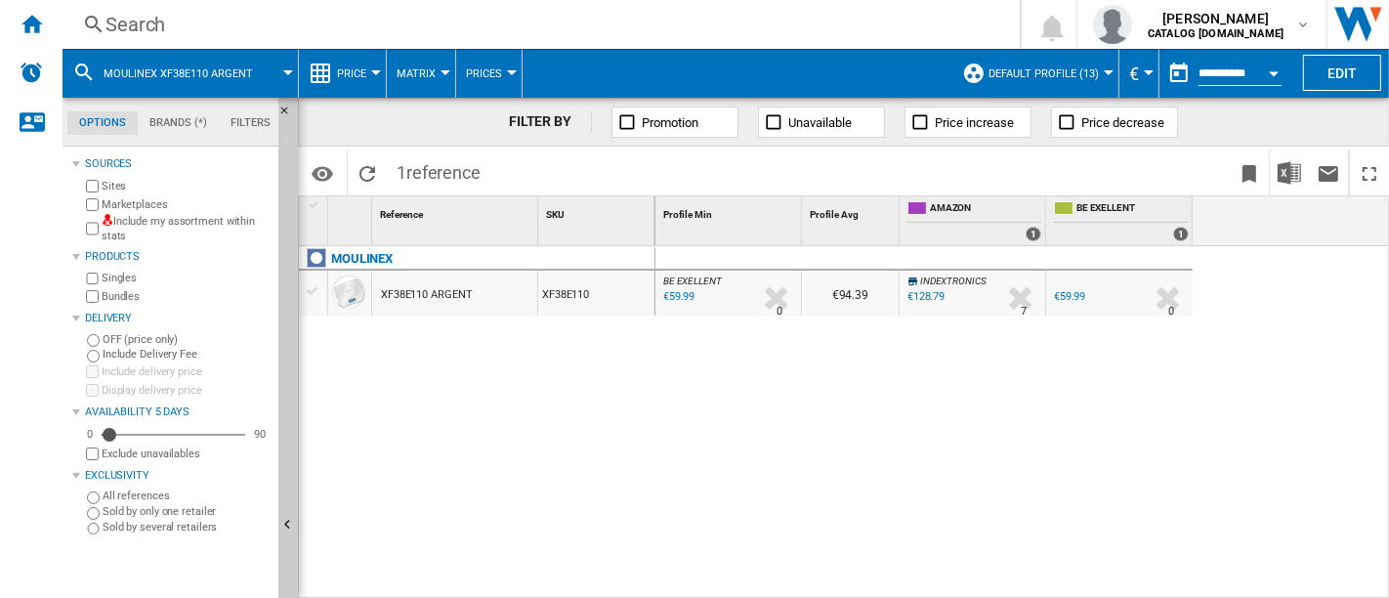
click at [194, 34] on div "Search" at bounding box center [538, 24] width 864 height 27
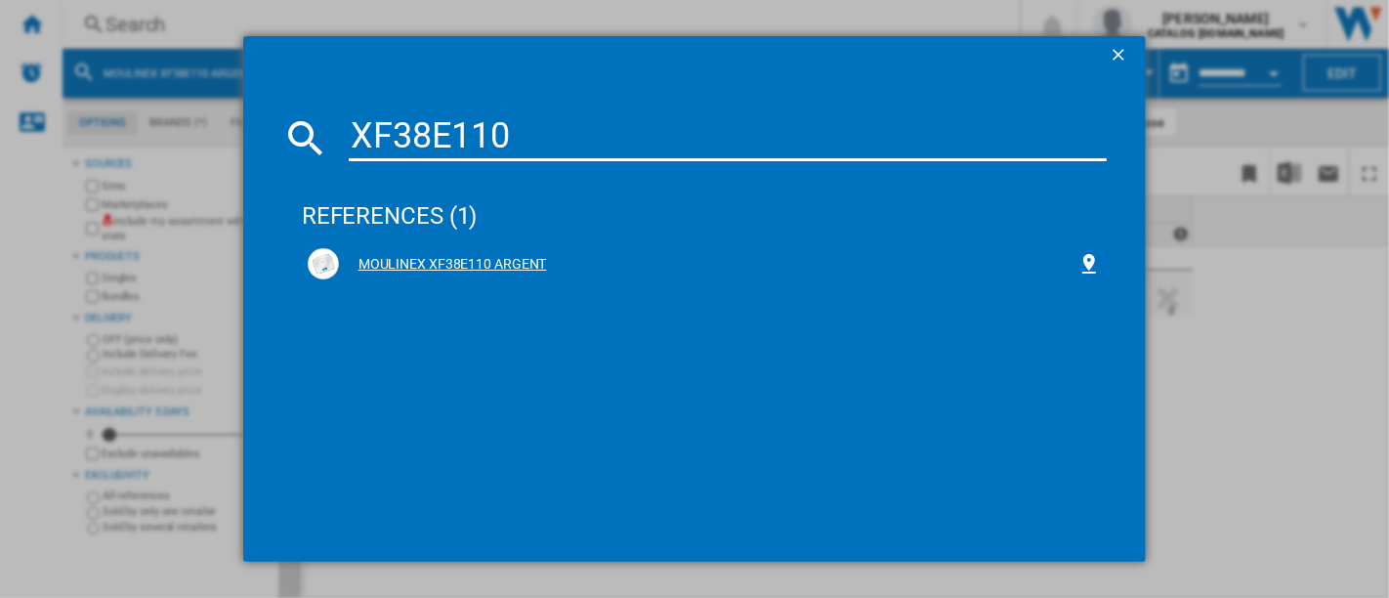
type input "XF38E110"
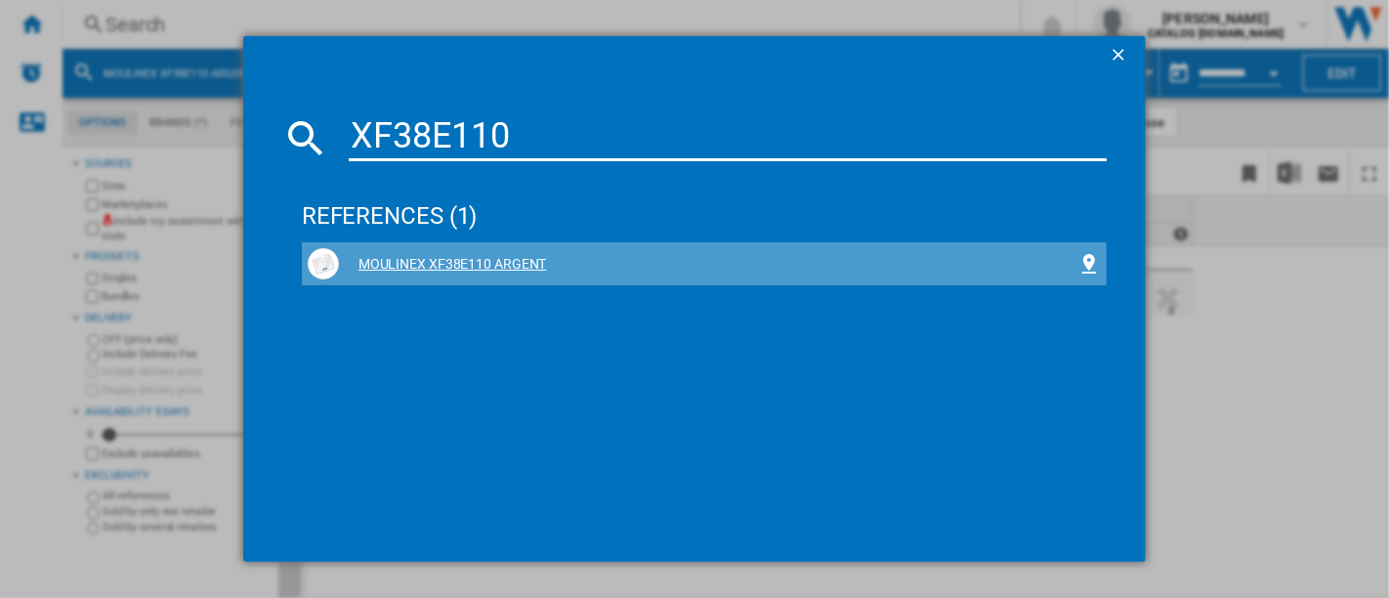
click at [505, 252] on div "MOULINEX XF38E110 ARGENT" at bounding box center [704, 263] width 793 height 31
click at [450, 264] on div "MOULINEX XF38E110 ARGENT" at bounding box center [708, 265] width 739 height 20
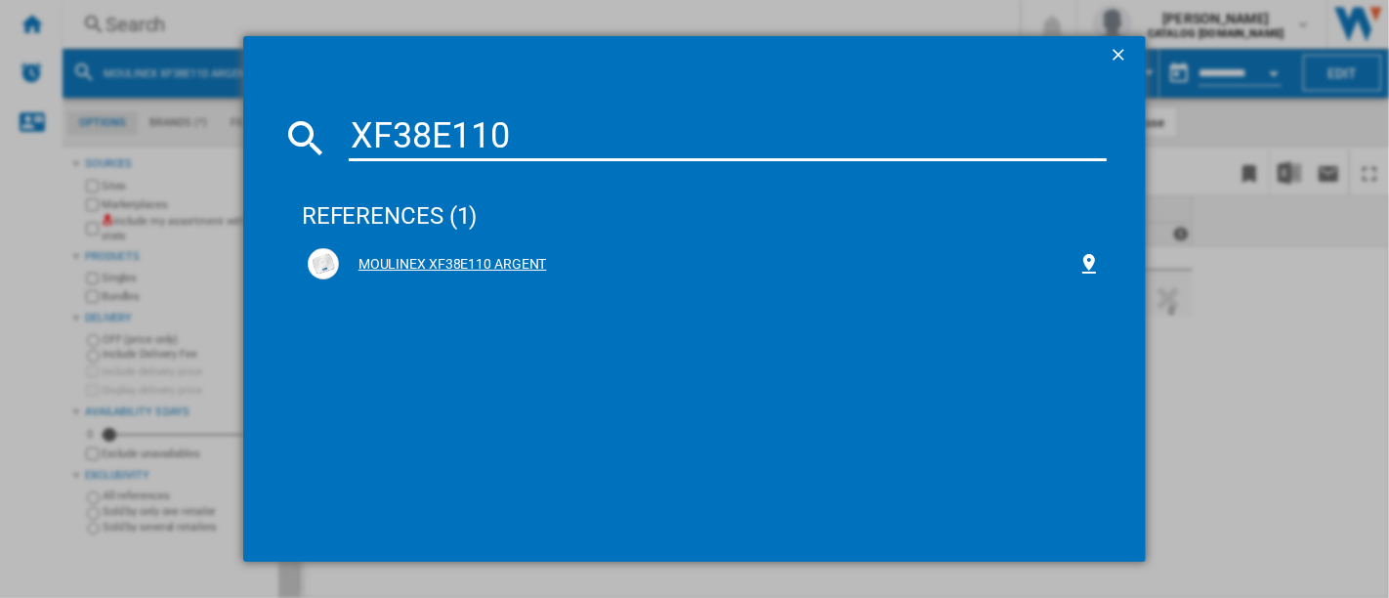
click at [449, 263] on div "MOULINEX XF38E110 ARGENT" at bounding box center [708, 265] width 739 height 20
click at [1131, 43] on button "button" at bounding box center [1120, 55] width 39 height 39
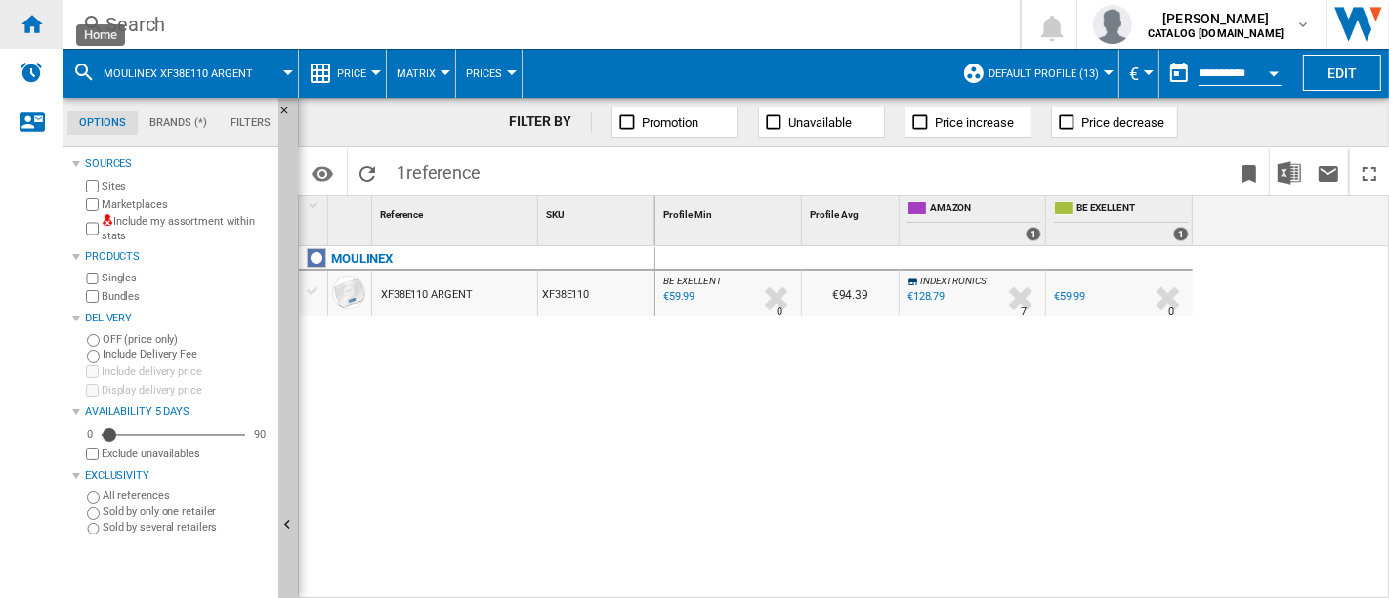
click at [19, 23] on div "Home" at bounding box center [31, 24] width 63 height 49
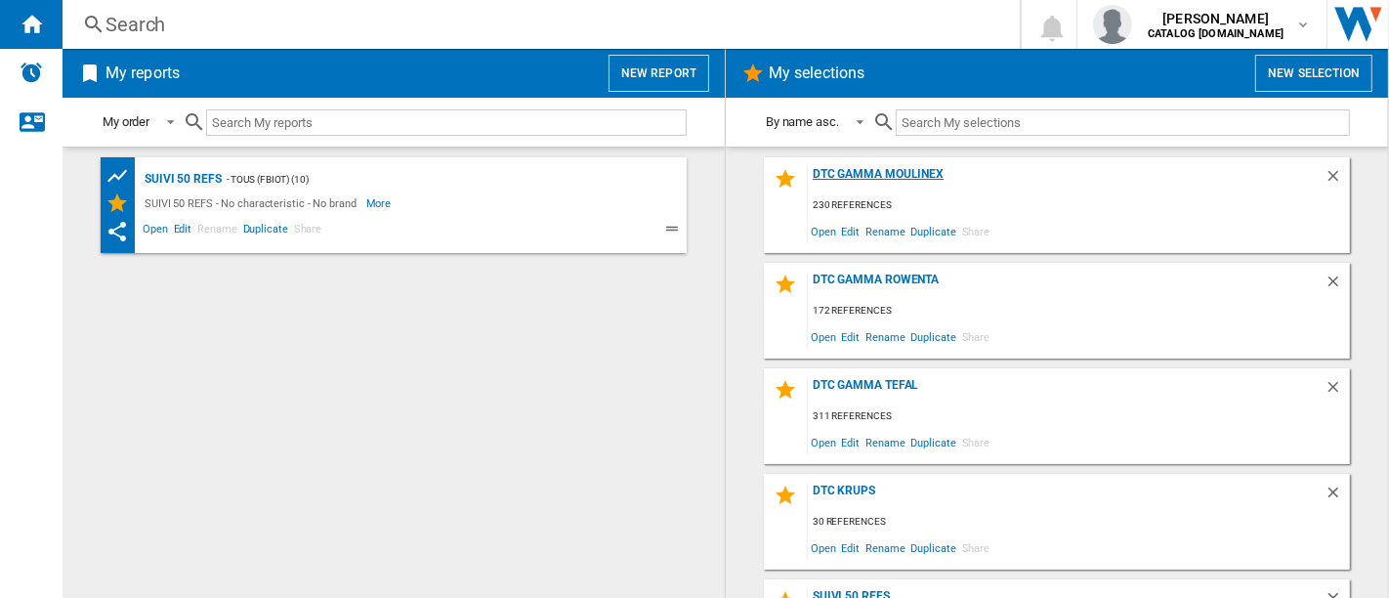
click at [871, 180] on div "DTC GAMMA MOULINEX" at bounding box center [1066, 180] width 517 height 26
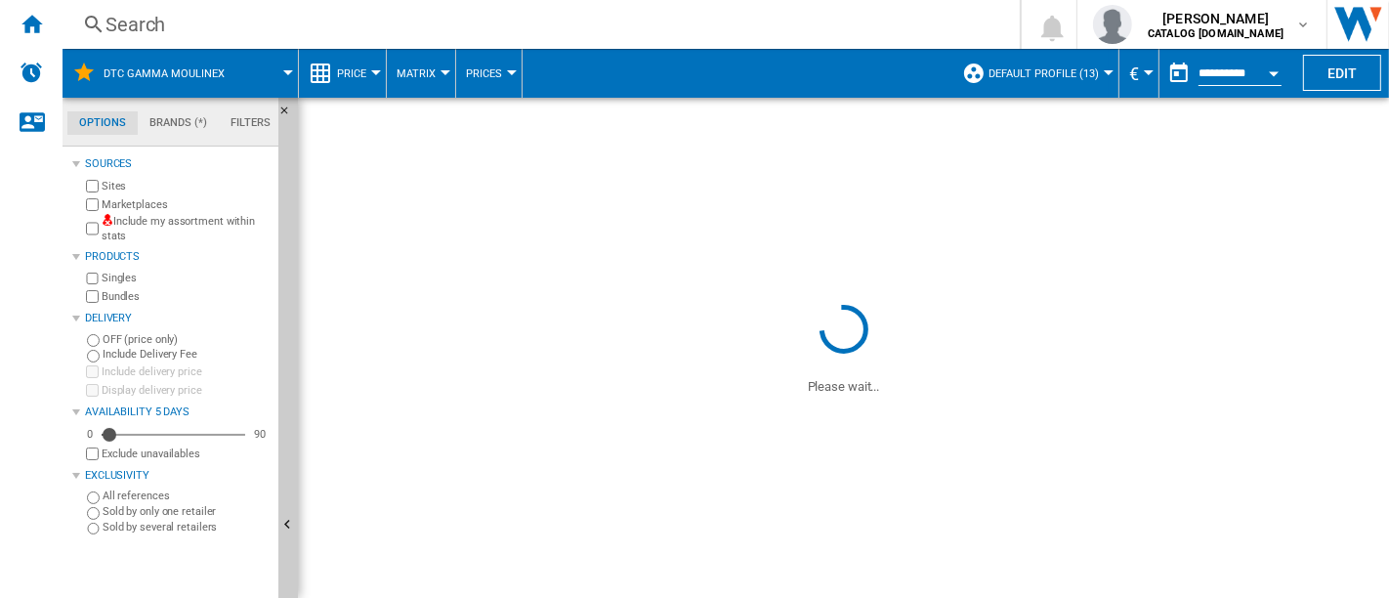
click at [213, 19] on div "Search" at bounding box center [538, 24] width 864 height 27
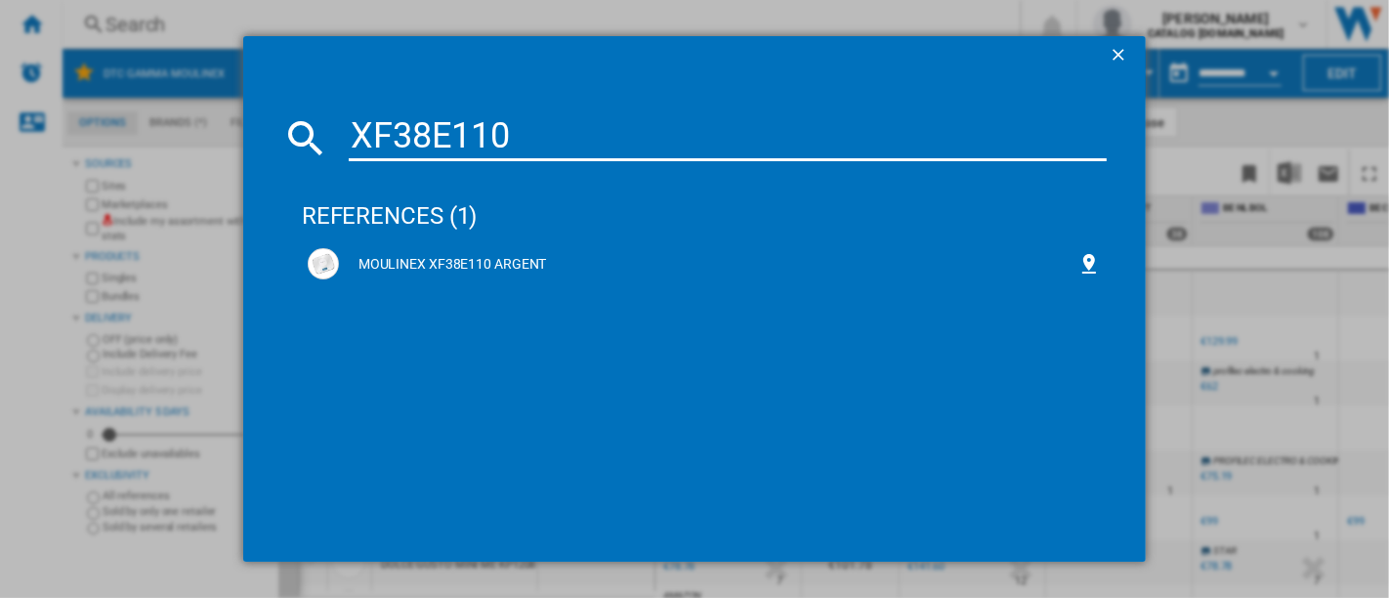
type input "XF38E110"
click at [1116, 52] on ng-md-icon "getI18NText('BUTTONS.CLOSE_DIALOG')" at bounding box center [1120, 56] width 23 height 23
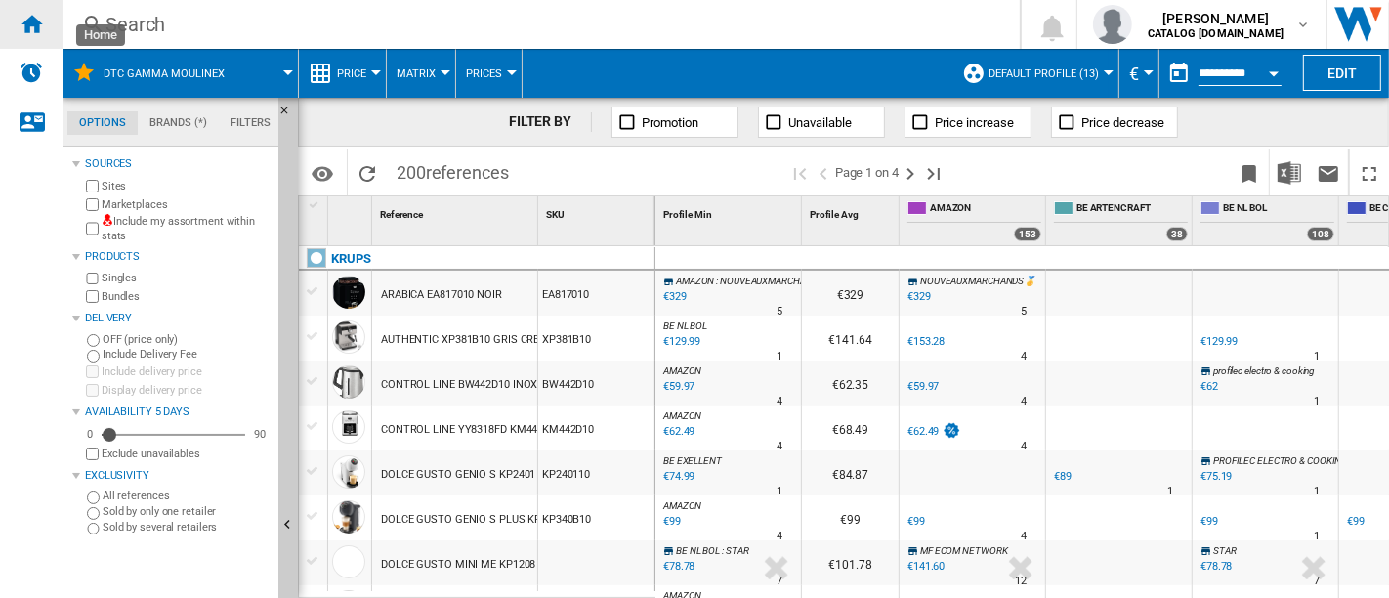
click at [24, 12] on ng-md-icon "Home" at bounding box center [31, 23] width 23 height 23
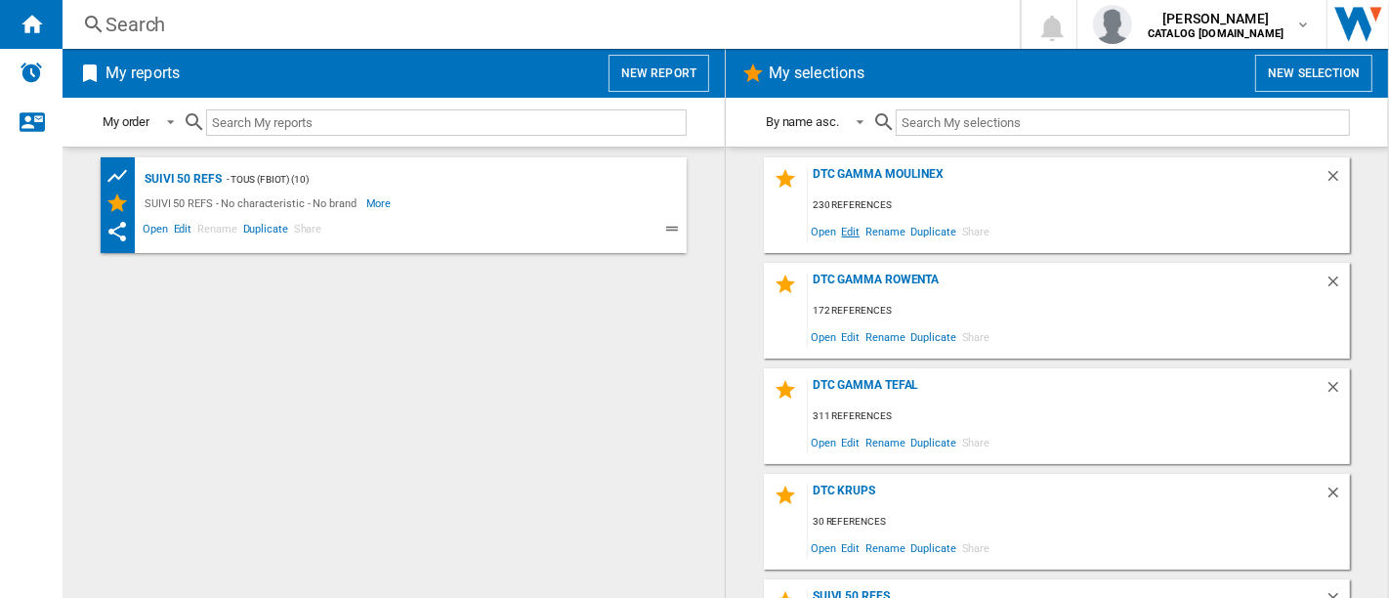
click at [846, 225] on span "Edit" at bounding box center [851, 231] width 24 height 26
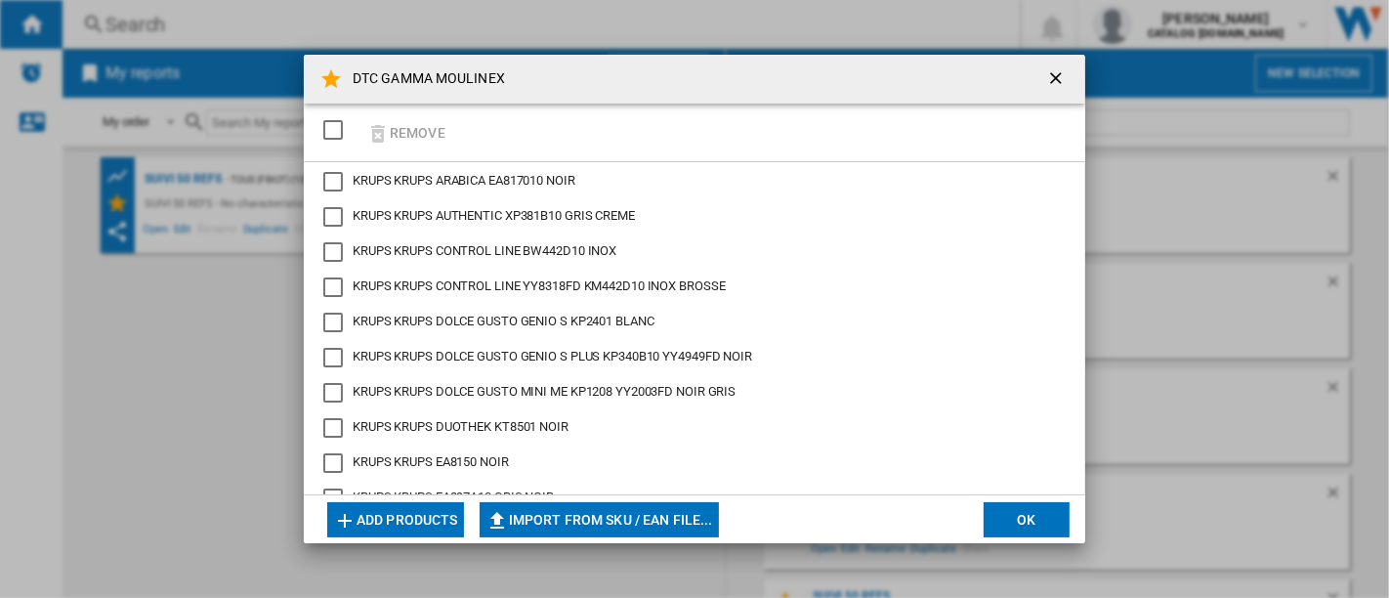
click at [401, 512] on button "Add products" at bounding box center [395, 519] width 137 height 35
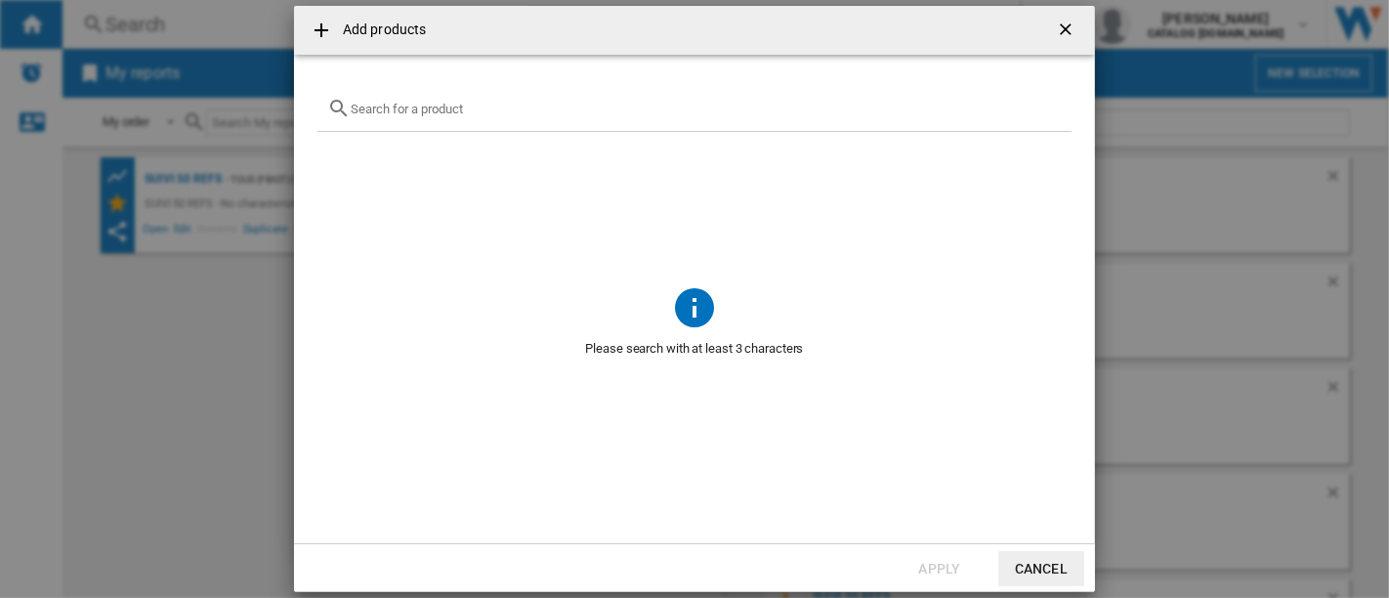
click at [485, 124] on div at bounding box center [695, 109] width 754 height 46
click at [483, 118] on div at bounding box center [695, 109] width 754 height 46
click at [477, 105] on input "text" at bounding box center [706, 109] width 711 height 15
paste input "XF38E110"
type input "XF38E110"
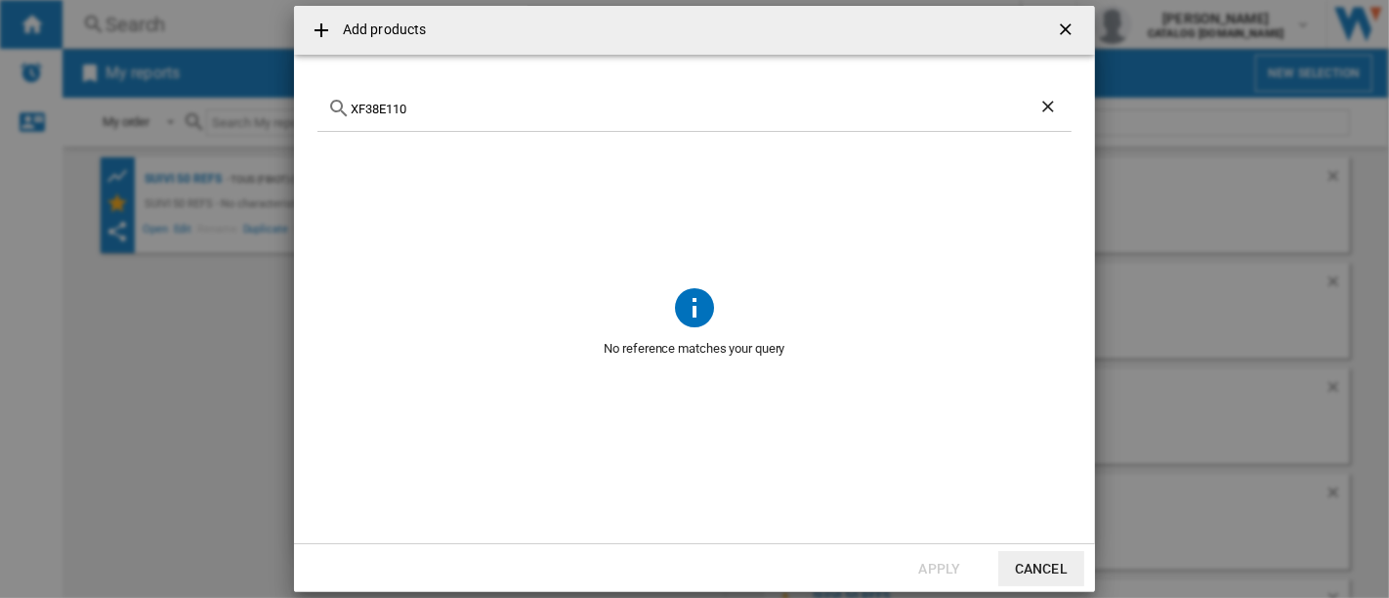
click at [742, 320] on div "No reference matches your query" at bounding box center [695, 326] width 754 height 388
click at [1048, 109] on ng-md-icon "Clear search" at bounding box center [1050, 108] width 23 height 23
click at [1063, 23] on ng-md-icon "getI18NText('BUTTONS.CLOSE_DIALOG')" at bounding box center [1067, 31] width 23 height 23
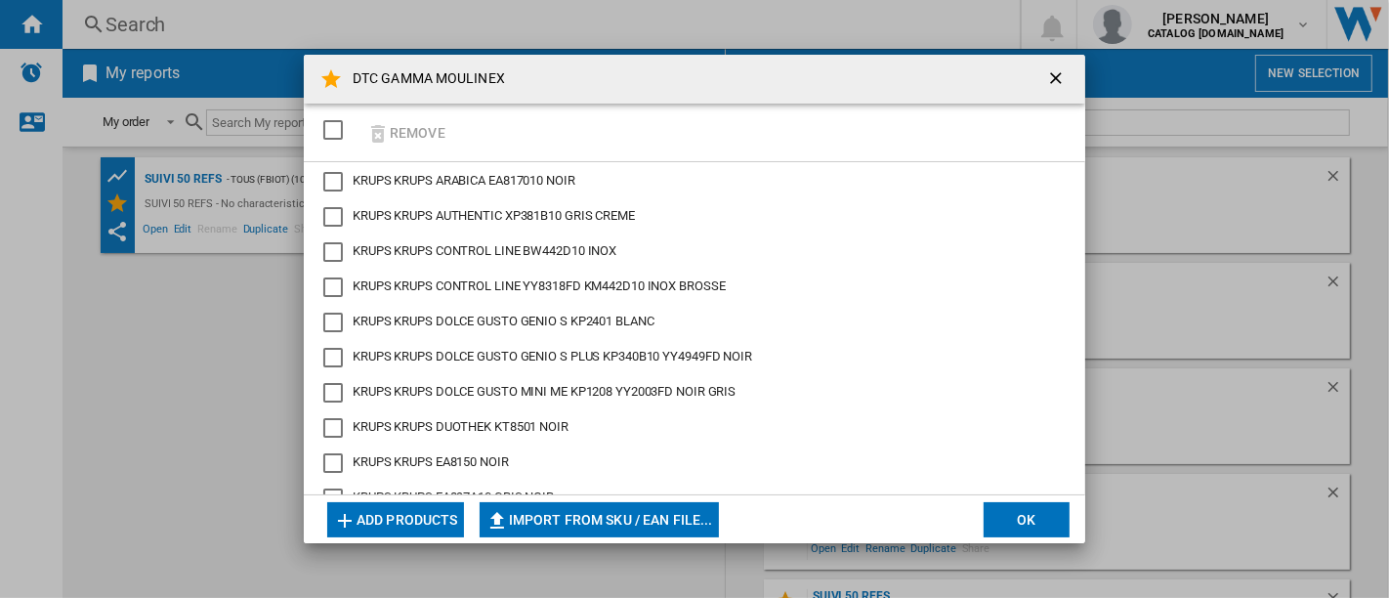
scroll to position [7728, 0]
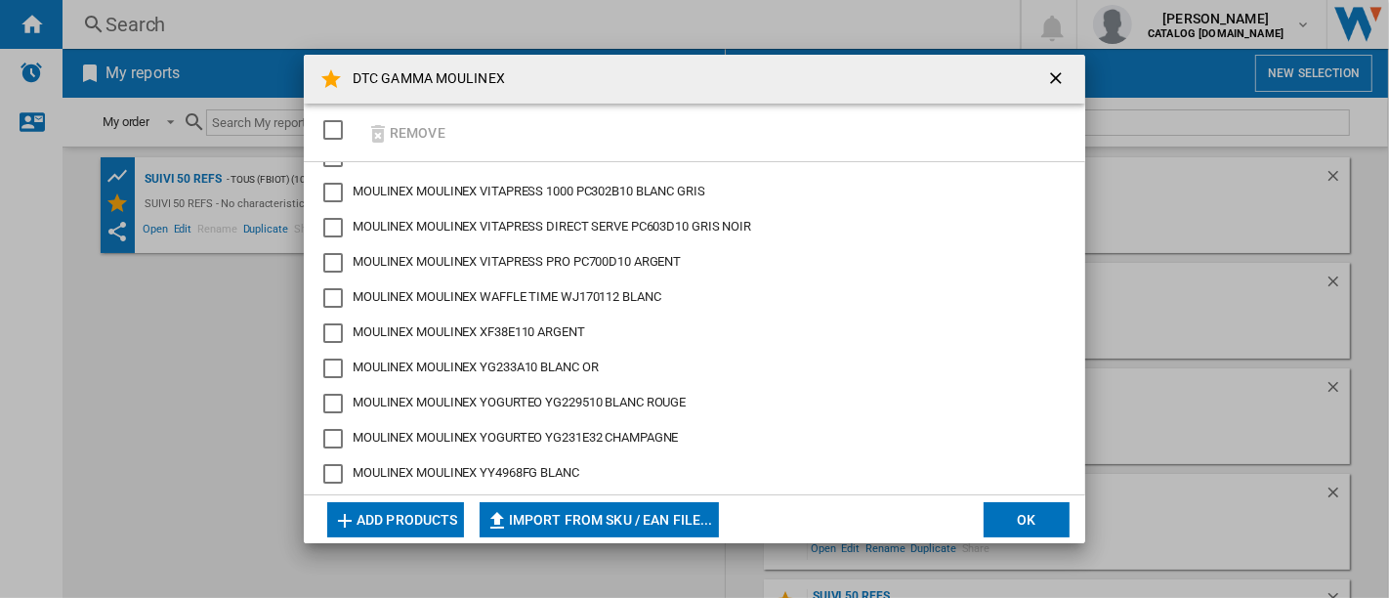
click at [467, 329] on span "MOULINEX MOULINEX XF38E110 ARGENT" at bounding box center [469, 331] width 233 height 15
click at [1059, 76] on ng-md-icon "getI18NText('BUTTONS.CLOSE_DIALOG')" at bounding box center [1057, 79] width 23 height 23
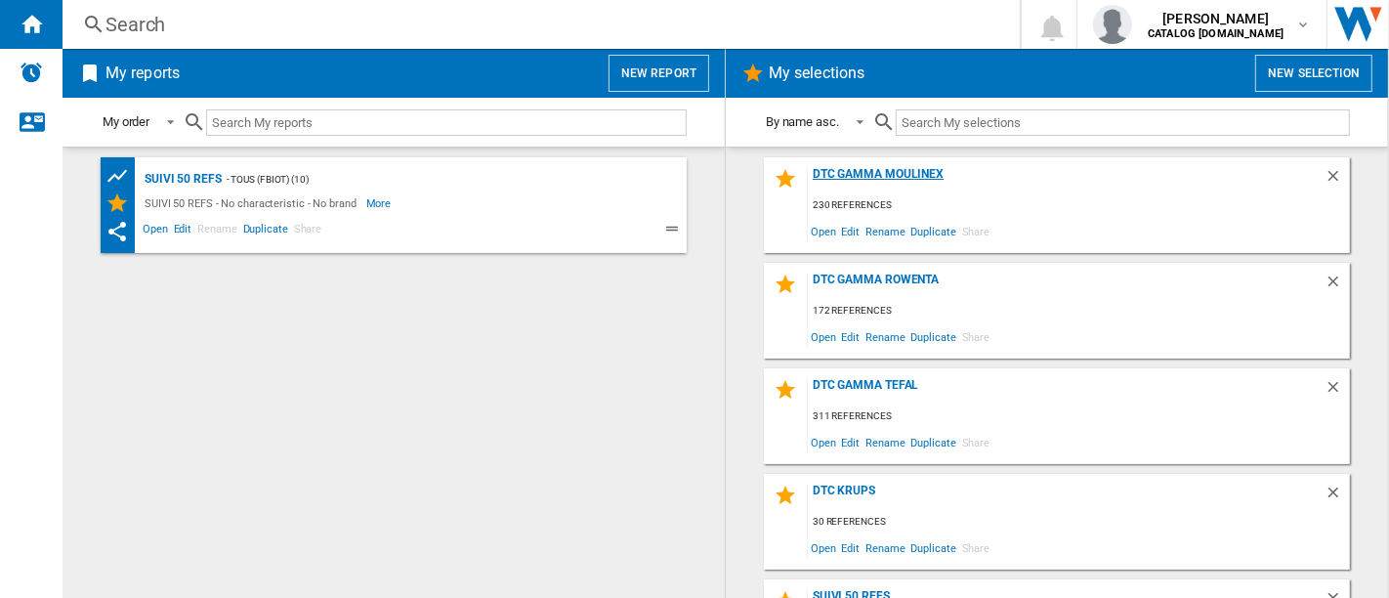
click at [878, 168] on div "DTC GAMMA MOULINEX" at bounding box center [1066, 180] width 517 height 26
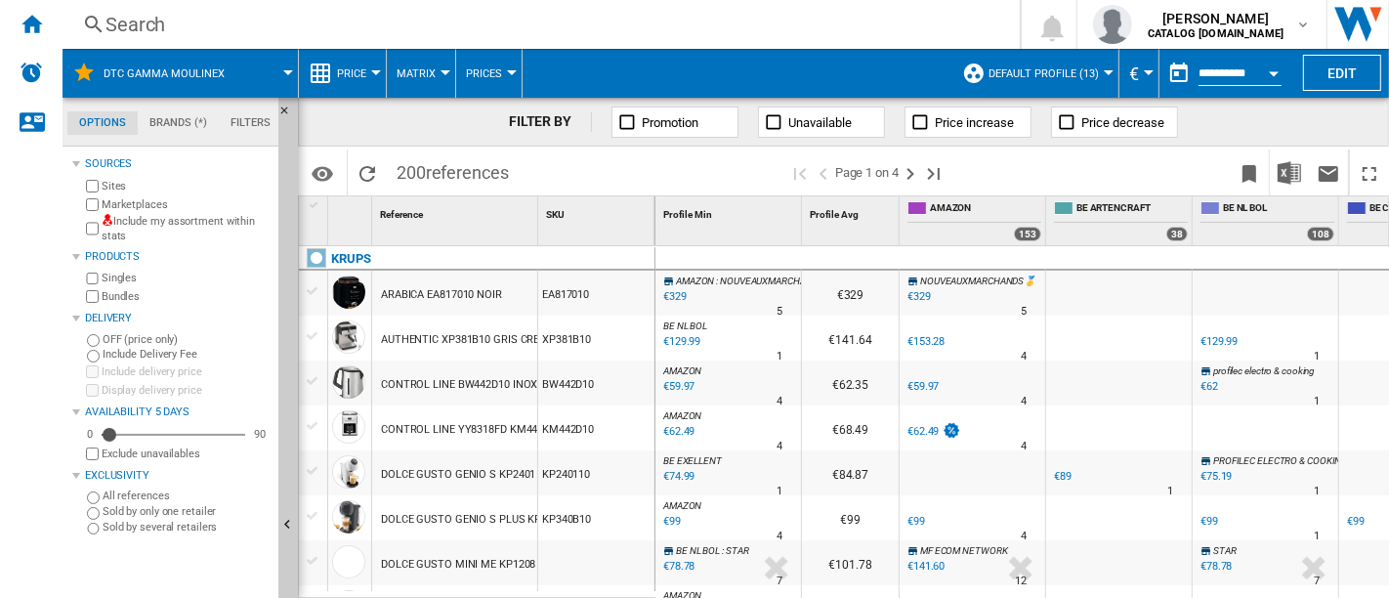
click at [256, 19] on div "Search" at bounding box center [538, 24] width 864 height 27
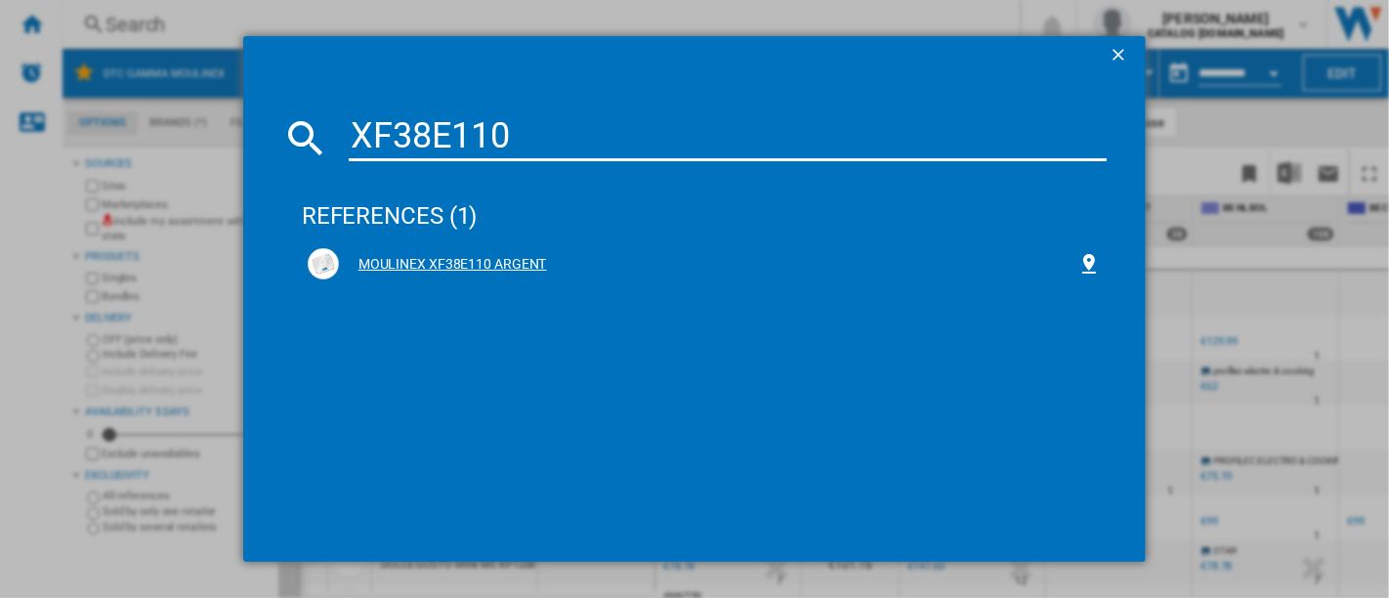
type input "XF38E110"
click at [457, 255] on div "MOULINEX XF38E110 ARGENT" at bounding box center [708, 265] width 739 height 20
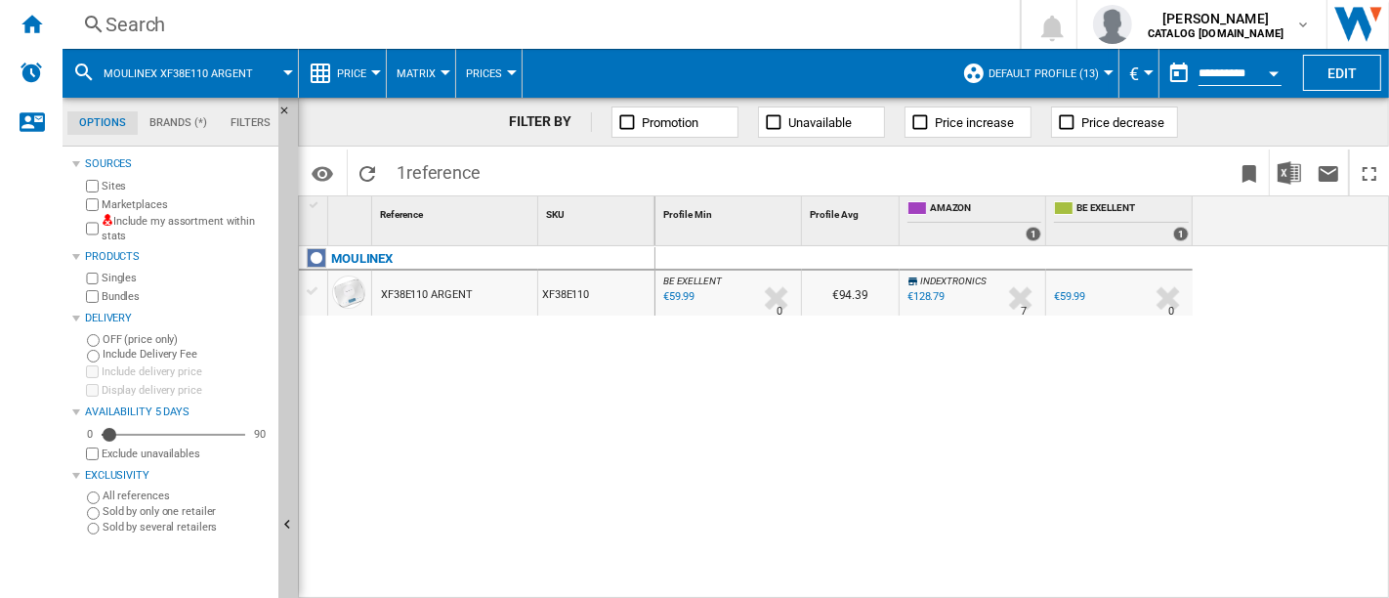
click at [1052, 73] on span "Default profile (13)" at bounding box center [1044, 73] width 110 height 13
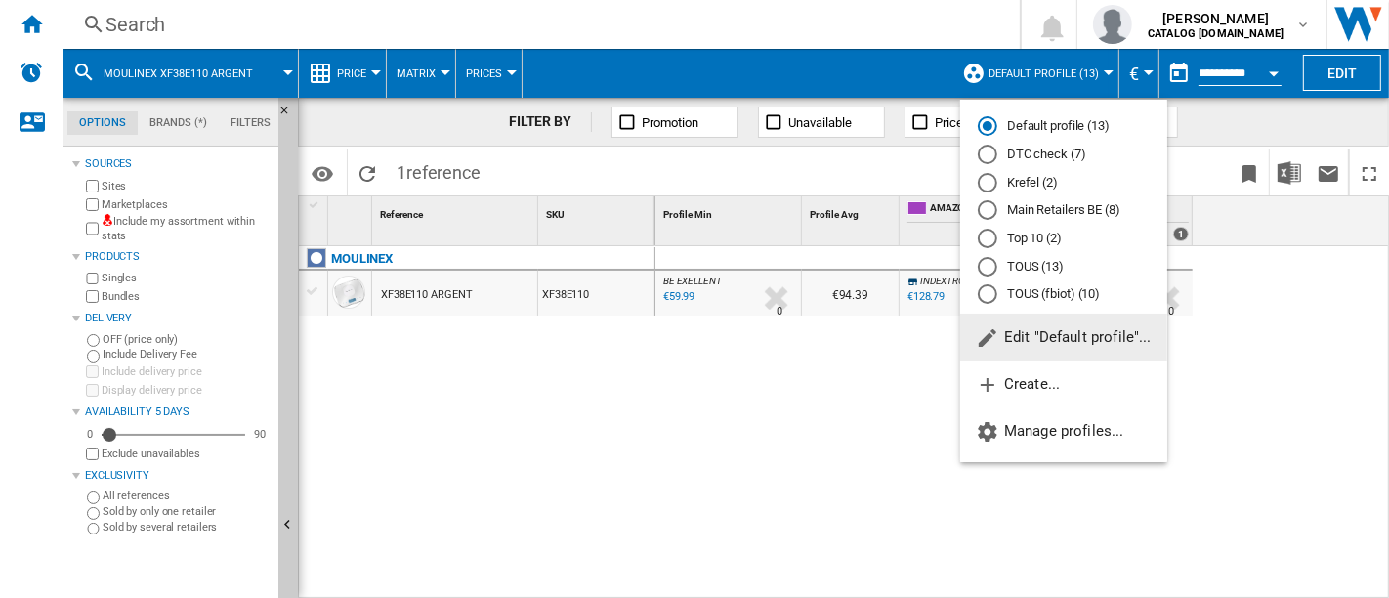
click at [1041, 157] on md-radio-button "DTC check (7)" at bounding box center [1064, 155] width 172 height 19
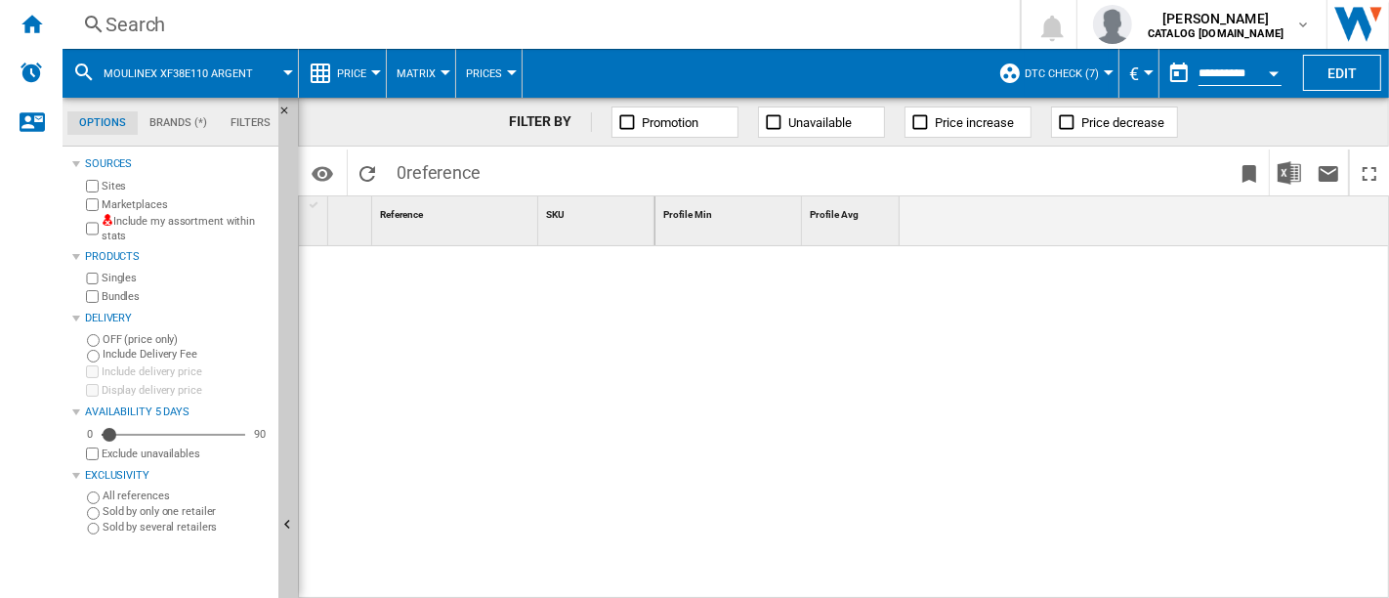
click at [133, 205] on label "Marketplaces" at bounding box center [186, 204] width 169 height 15
click at [486, 16] on div "Search" at bounding box center [538, 24] width 864 height 27
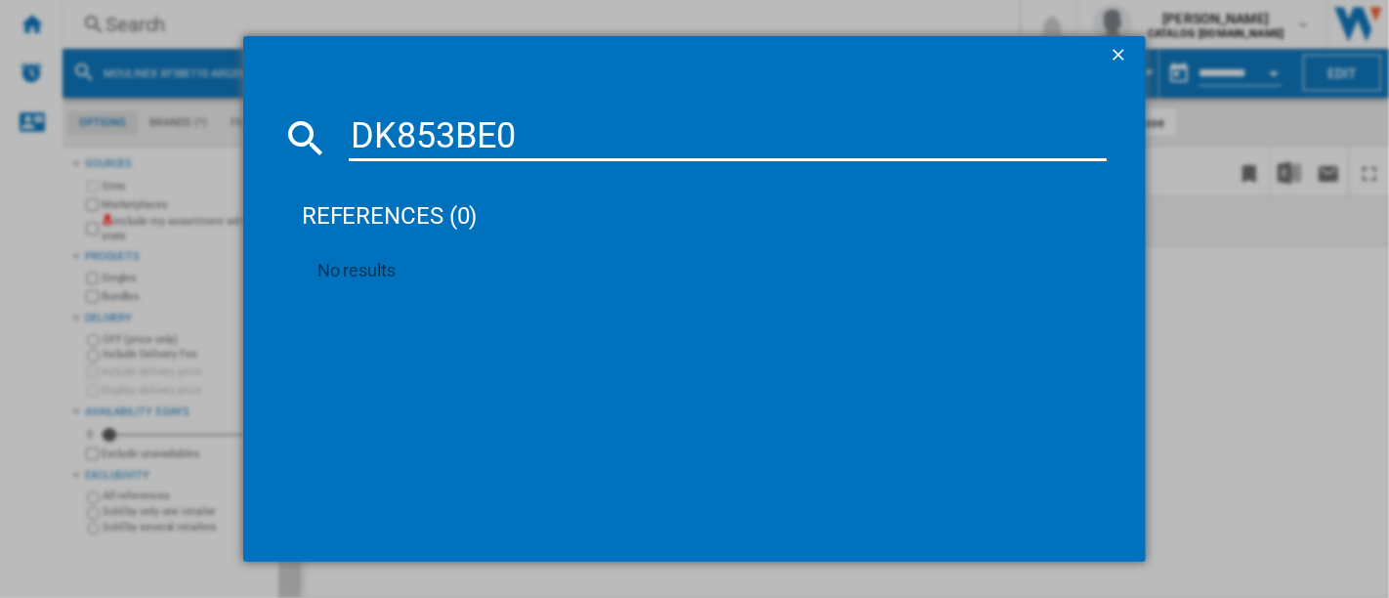
type input "DK853BE0"
click at [1114, 57] on ng-md-icon "getI18NText('BUTTONS.CLOSE_DIALOG')" at bounding box center [1120, 56] width 23 height 23
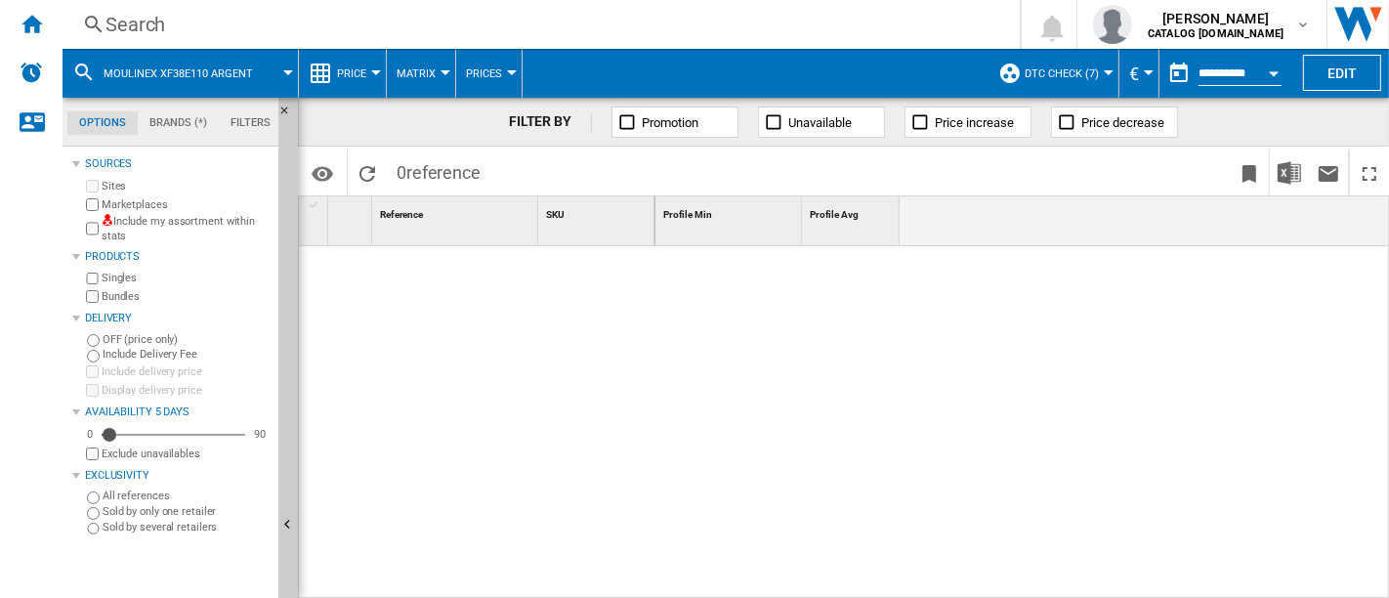
click at [274, 11] on div "Search" at bounding box center [538, 24] width 864 height 27
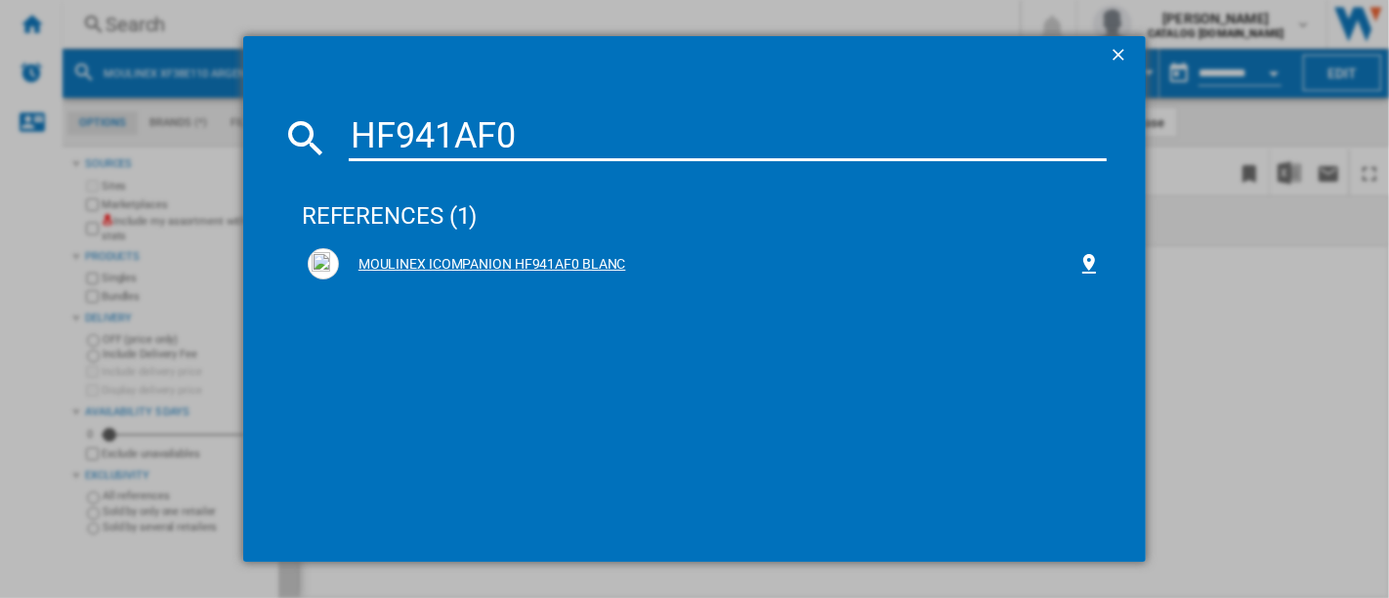
type input "HF941AF0"
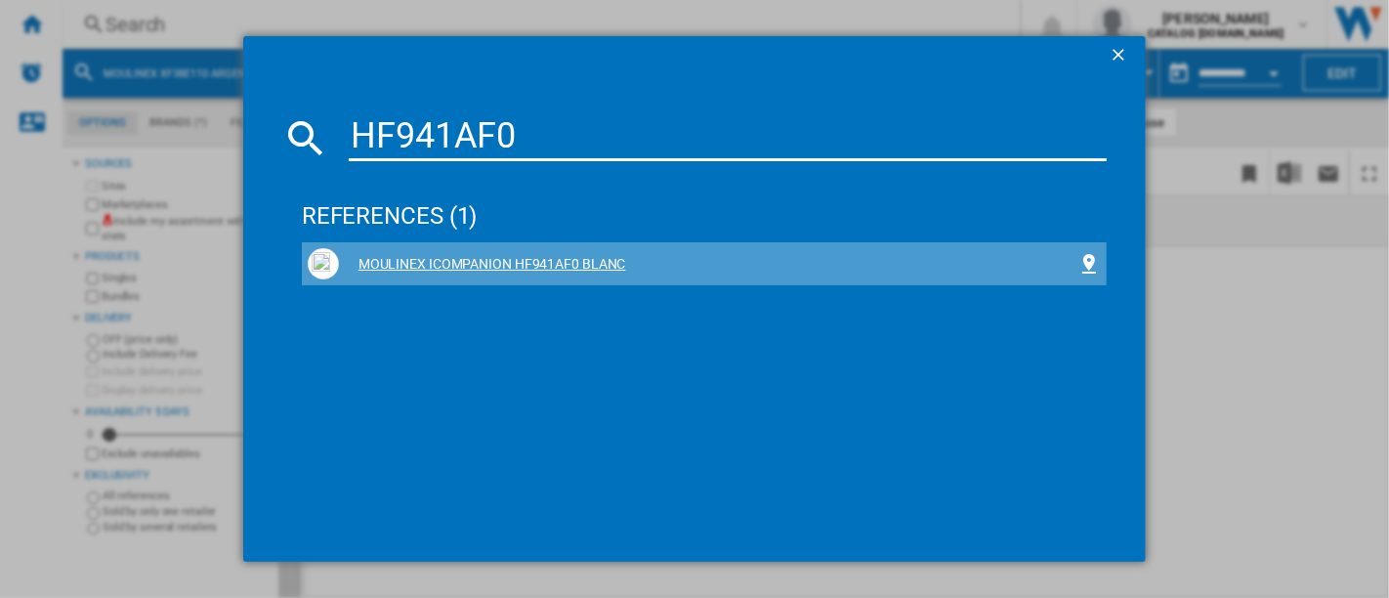
click at [558, 251] on div "MOULINEX ICOMPANION HF941AF0 BLANC" at bounding box center [704, 263] width 793 height 31
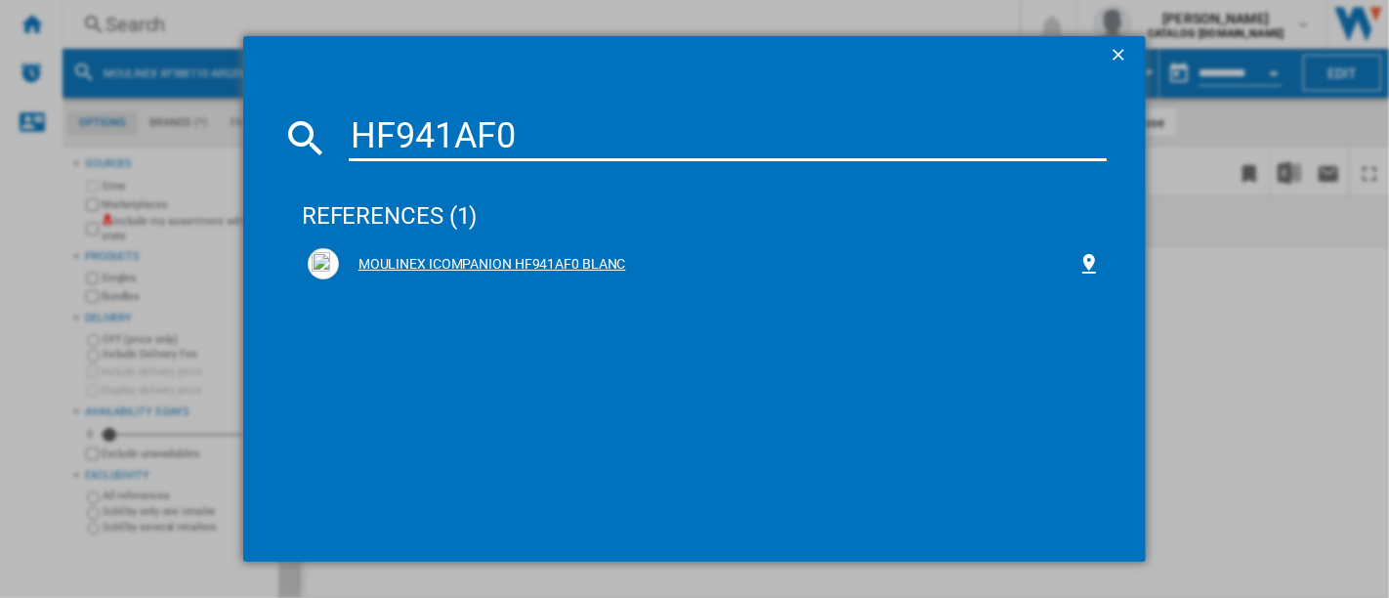
click at [549, 266] on div "MOULINEX ICOMPANION HF941AF0 BLANC" at bounding box center [708, 265] width 739 height 20
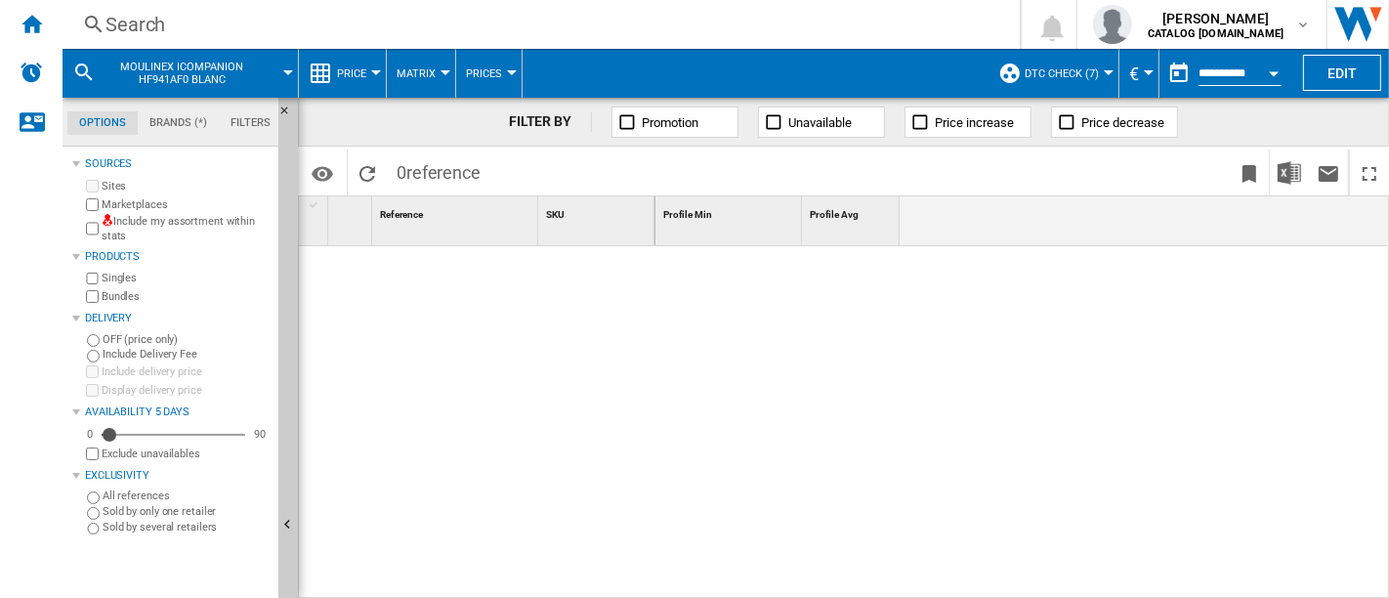
click at [1049, 78] on span "DTC check (7)" at bounding box center [1062, 73] width 74 height 13
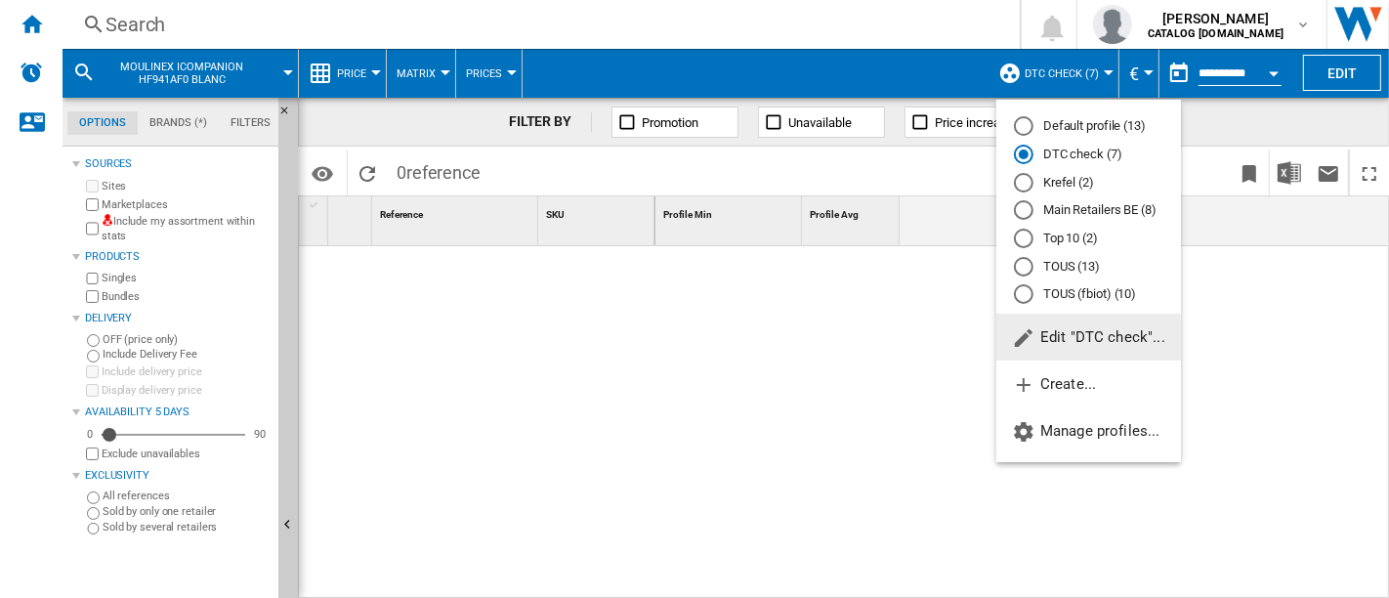
click at [1049, 127] on md-radio-button "Default profile (13)" at bounding box center [1088, 126] width 149 height 19
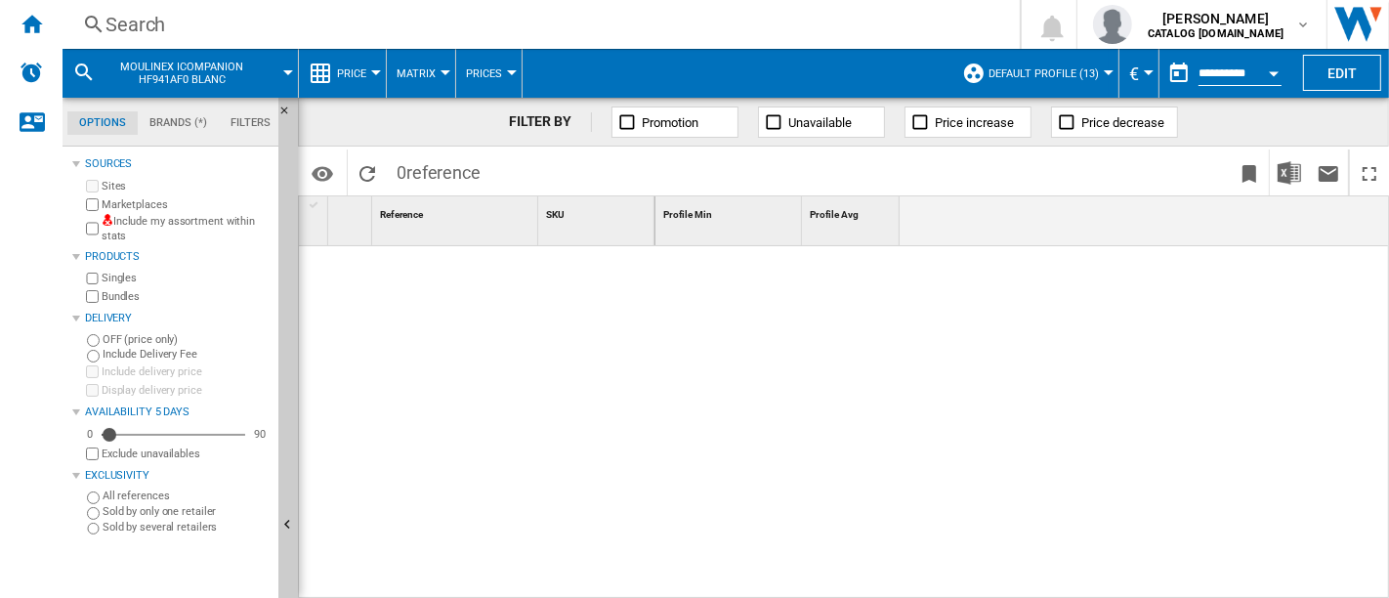
click at [265, 25] on div "Search" at bounding box center [538, 24] width 864 height 27
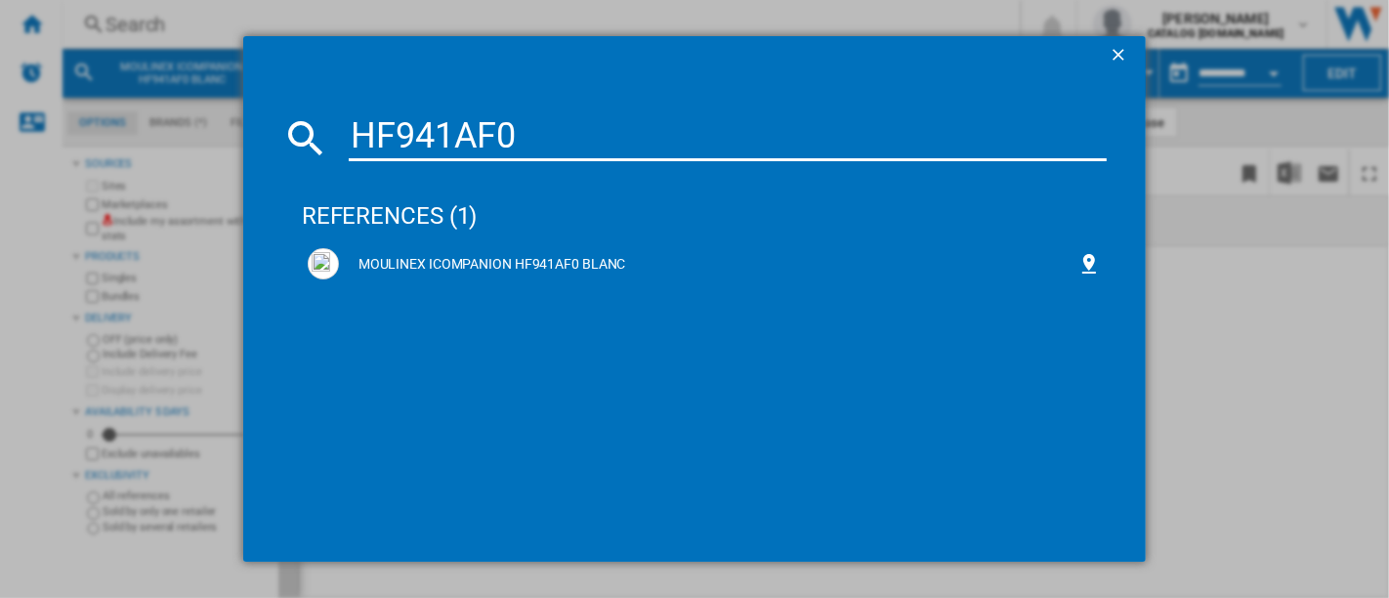
type input "HF941AF0"
click at [462, 210] on div "references (1)" at bounding box center [704, 207] width 805 height 72
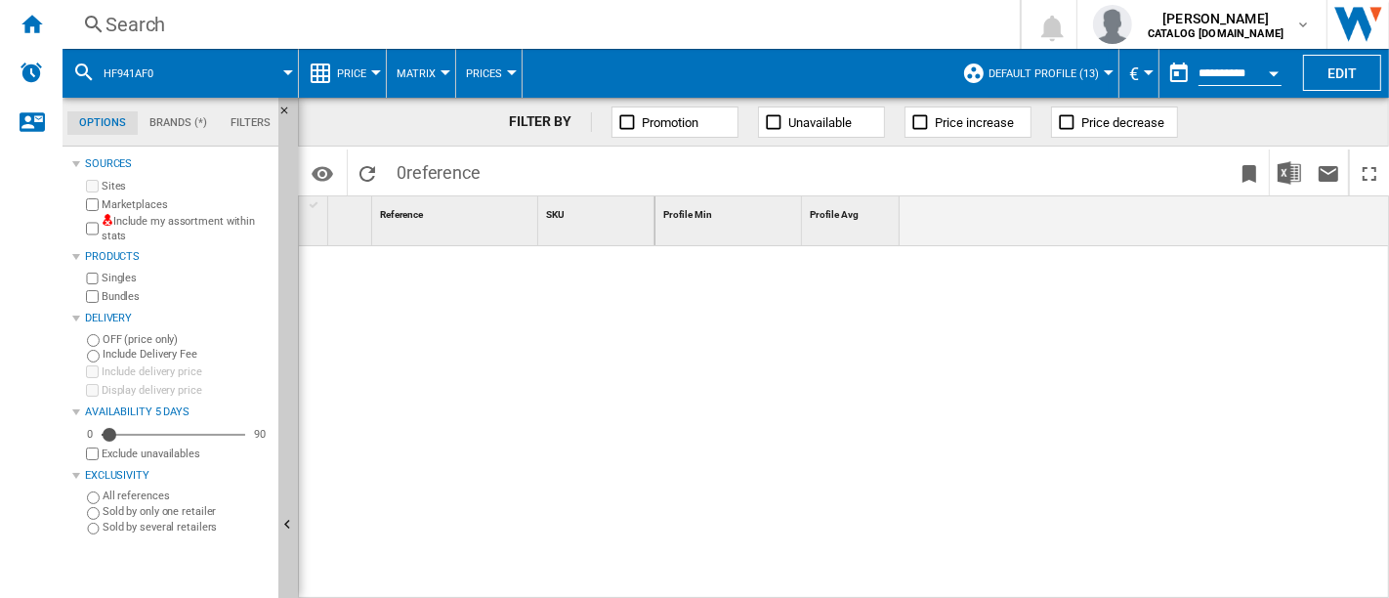
click at [298, 14] on div "Search" at bounding box center [538, 24] width 864 height 27
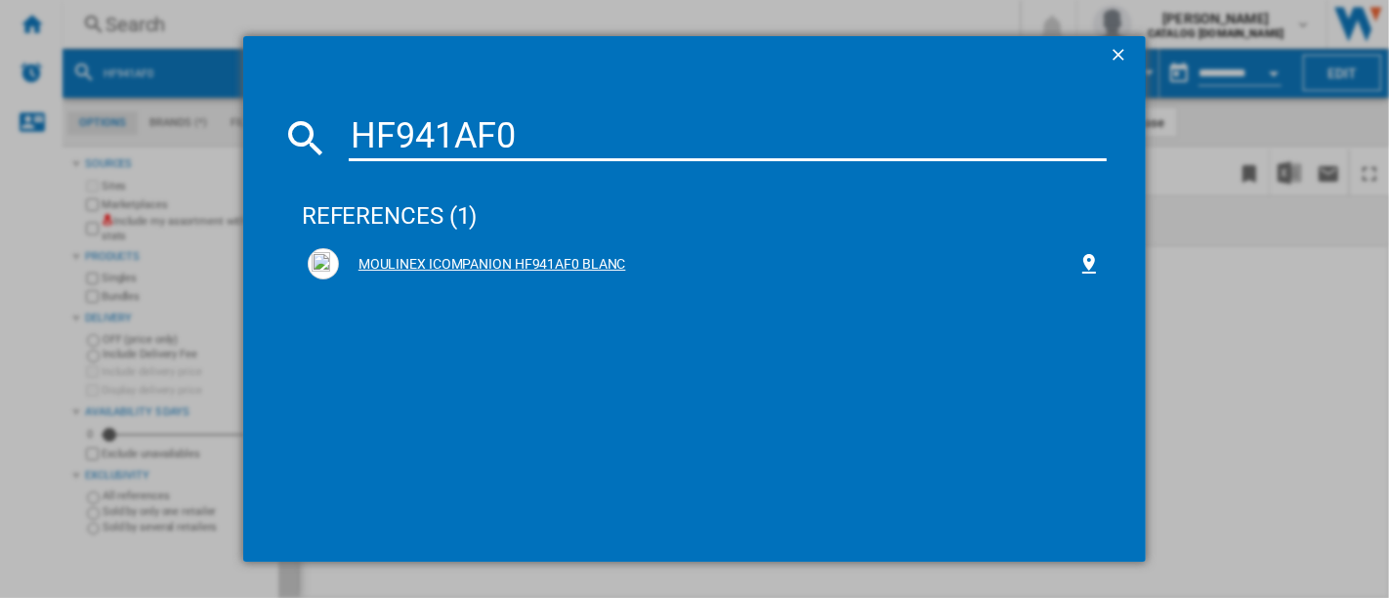
type input "HF941AF0"
click at [499, 257] on div "MOULINEX ICOMPANION HF941AF0 BLANC" at bounding box center [708, 265] width 739 height 20
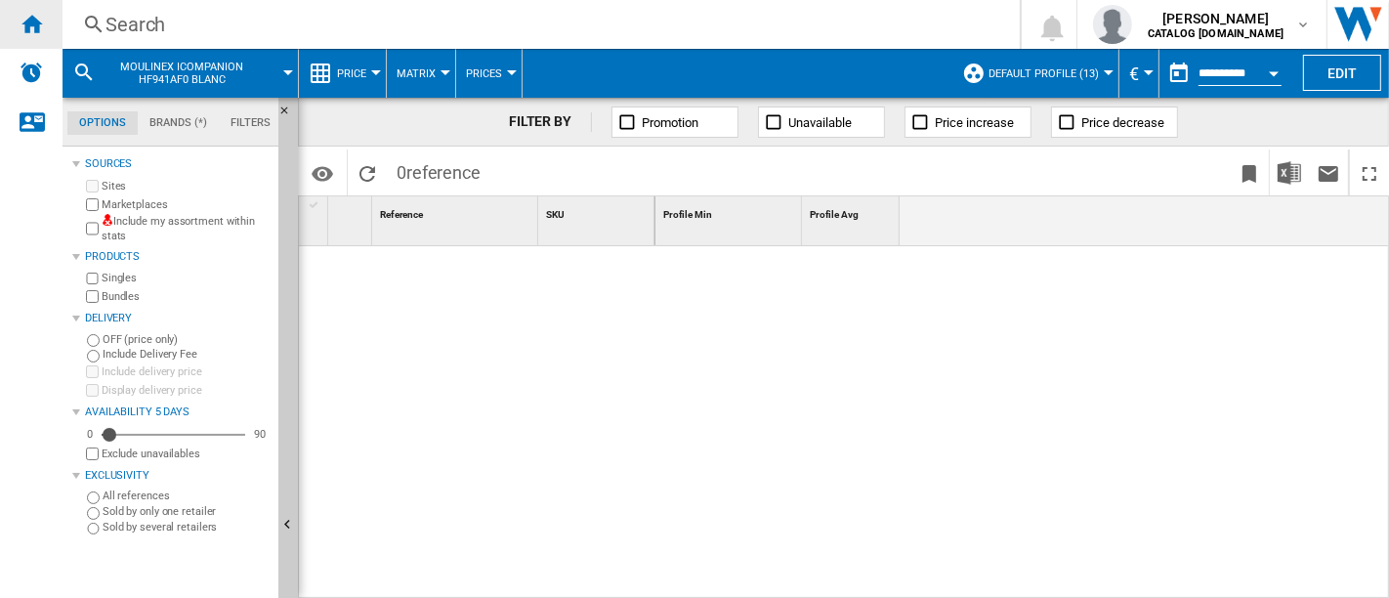
click at [27, 34] on ng-md-icon "Home" at bounding box center [31, 23] width 23 height 23
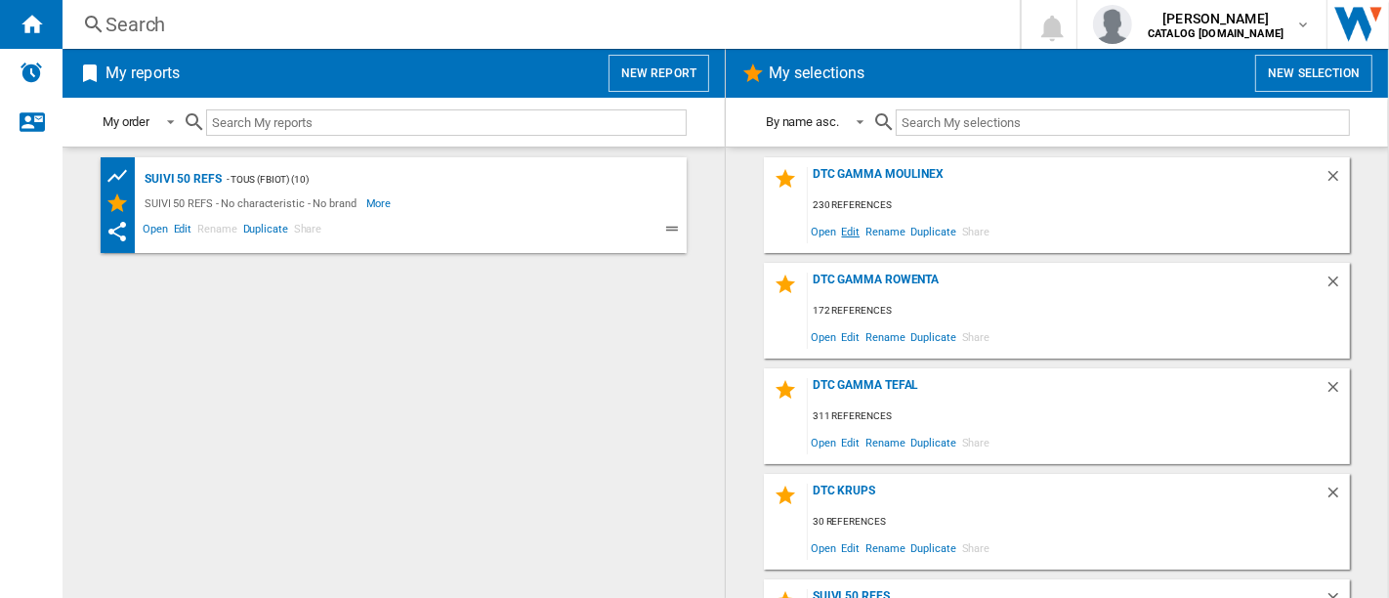
click at [851, 230] on span "Edit" at bounding box center [851, 231] width 24 height 26
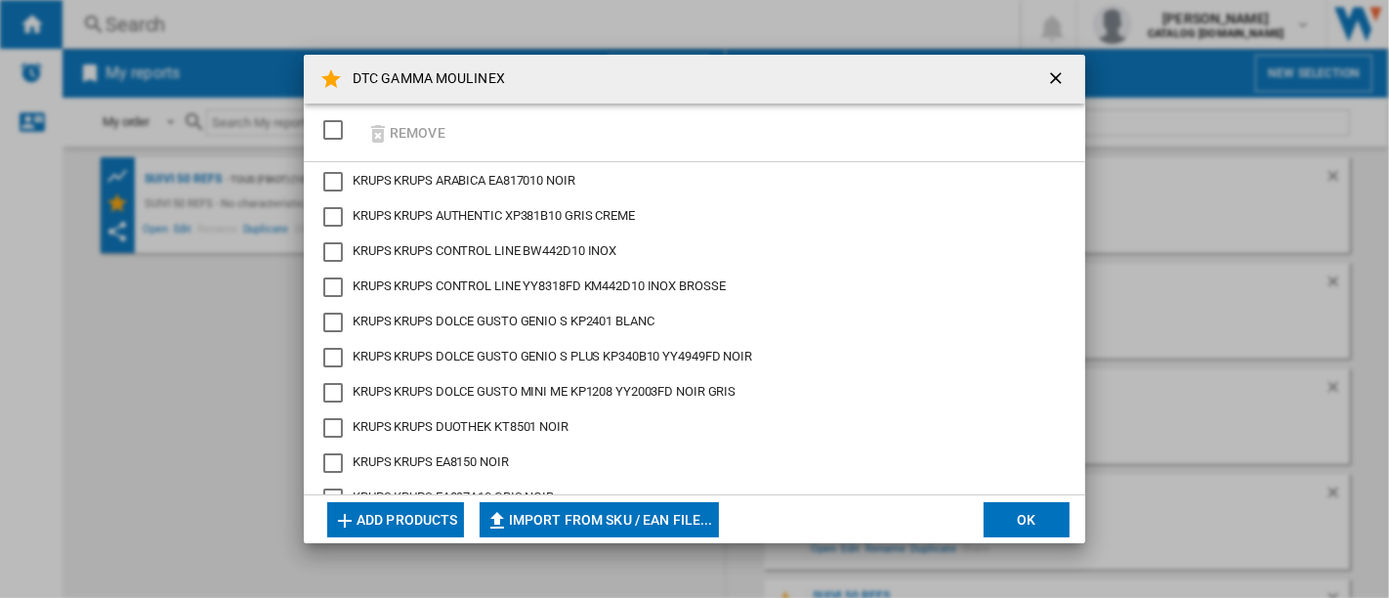
click at [427, 514] on button "Add products" at bounding box center [395, 519] width 137 height 35
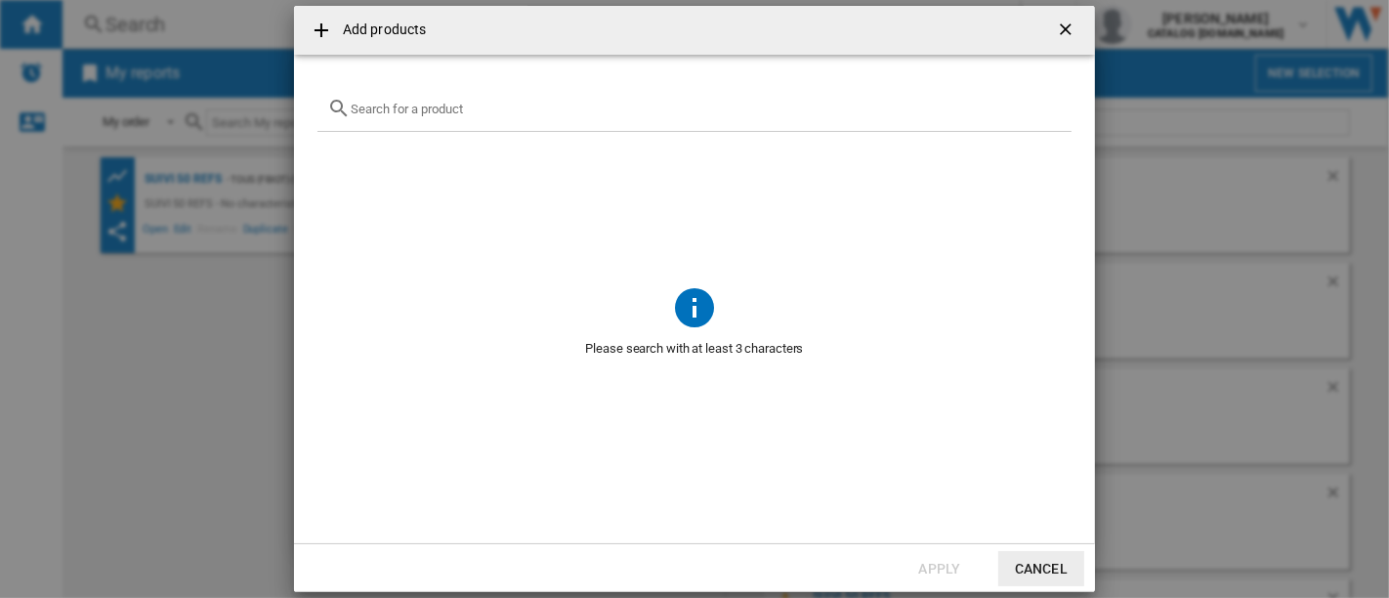
click at [648, 122] on div "Add products ..." at bounding box center [695, 109] width 754 height 46
click at [649, 105] on input "Add products ..." at bounding box center [706, 109] width 711 height 15
paste input "HF941AF0"
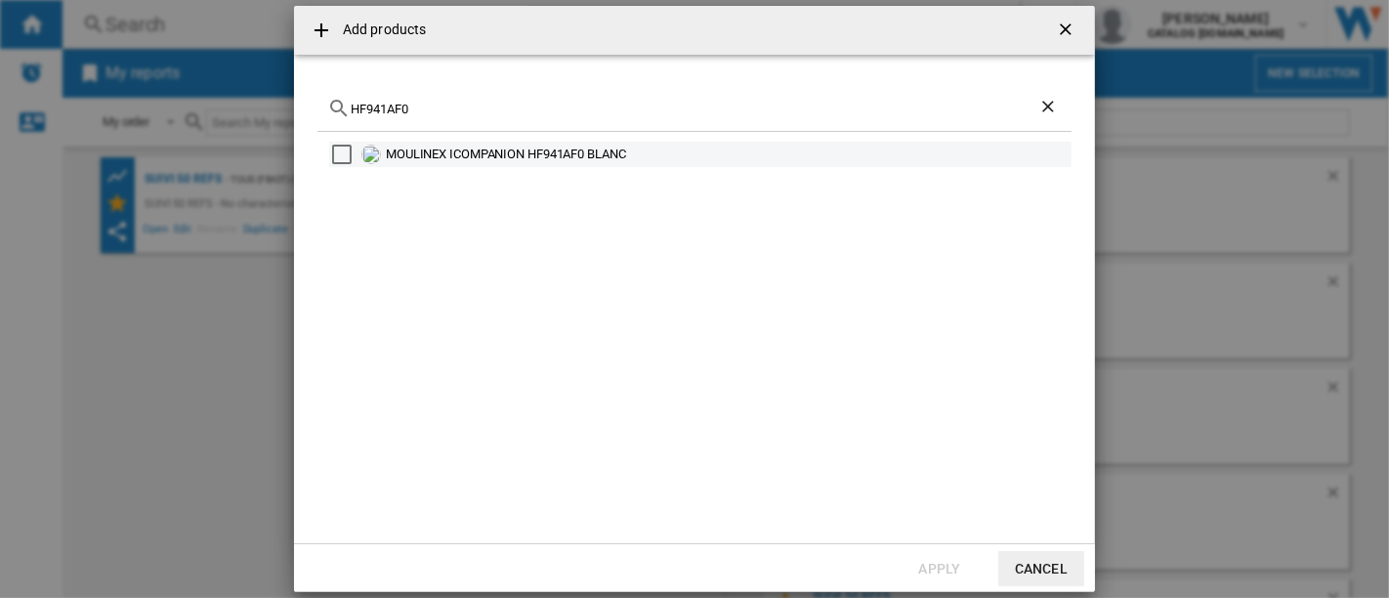
type input "HF941AF0"
drag, startPoint x: 647, startPoint y: 152, endPoint x: 388, endPoint y: 149, distance: 258.9
click at [388, 149] on div "MOULINEX ICOMPANION HF941AF0 BLANC" at bounding box center [727, 155] width 683 height 20
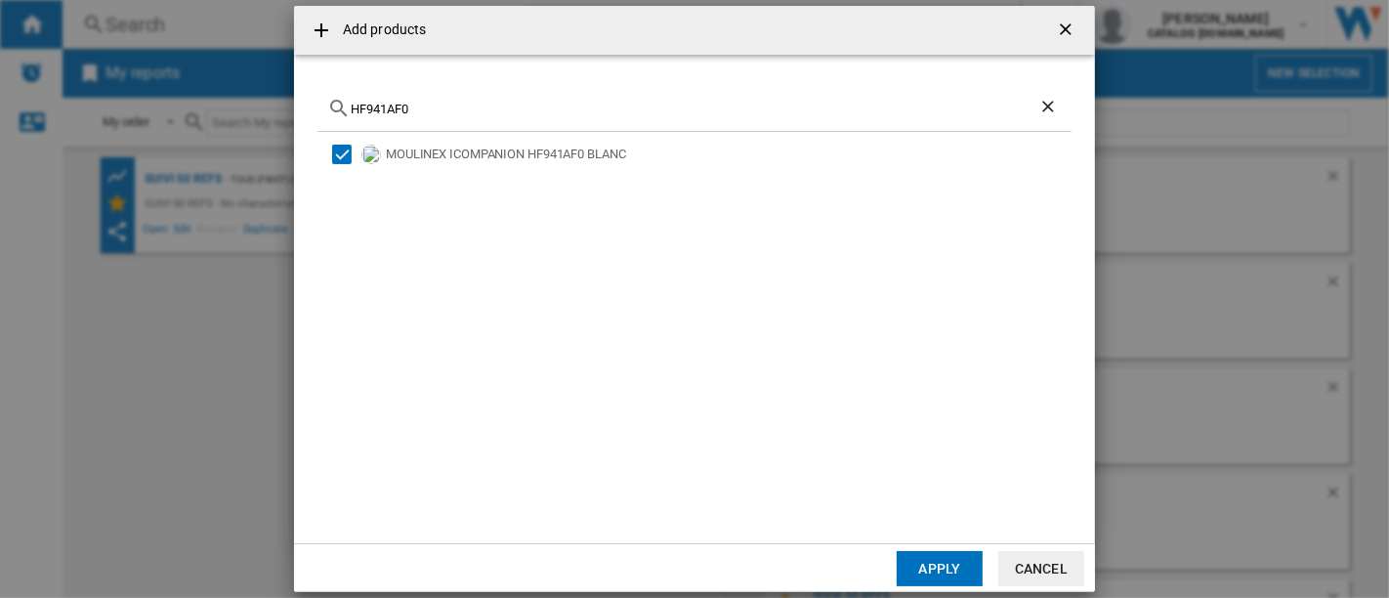
click at [1063, 35] on ng-md-icon "getI18NText('BUTTONS.CLOSE_DIALOG')" at bounding box center [1067, 31] width 23 height 23
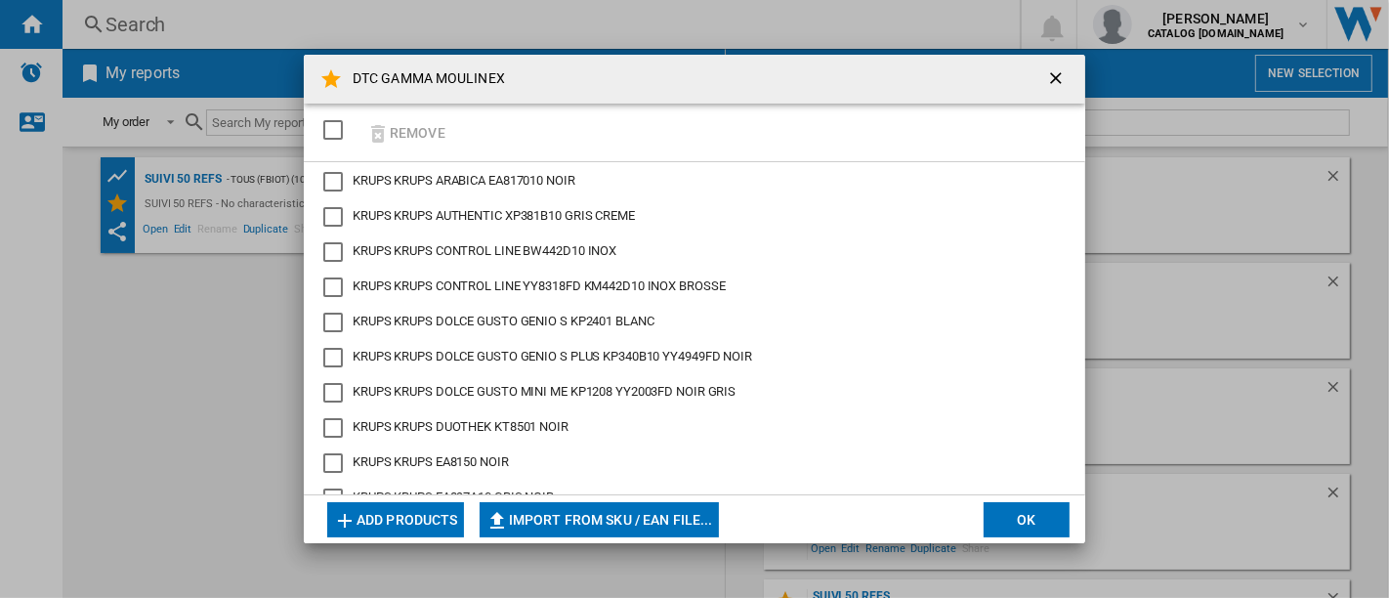
click at [1062, 78] on ng-md-icon "getI18NText('BUTTONS.CLOSE_DIALOG')" at bounding box center [1057, 79] width 23 height 23
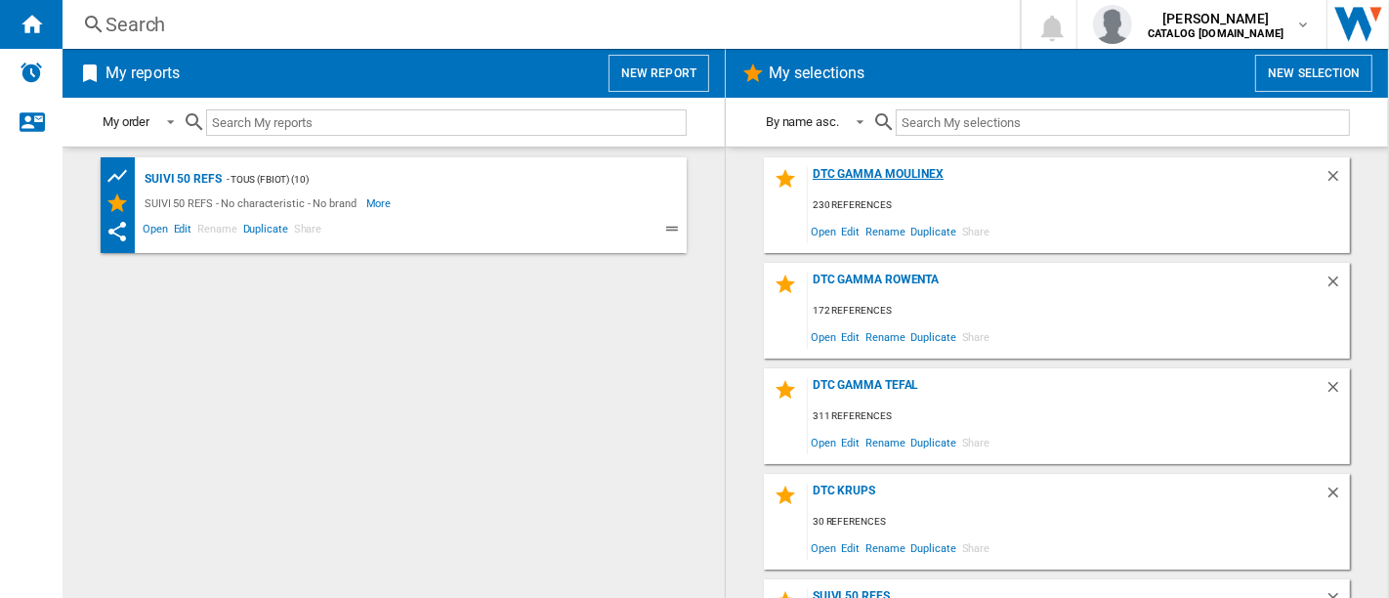
click at [918, 171] on div "DTC GAMMA MOULINEX" at bounding box center [1066, 180] width 517 height 26
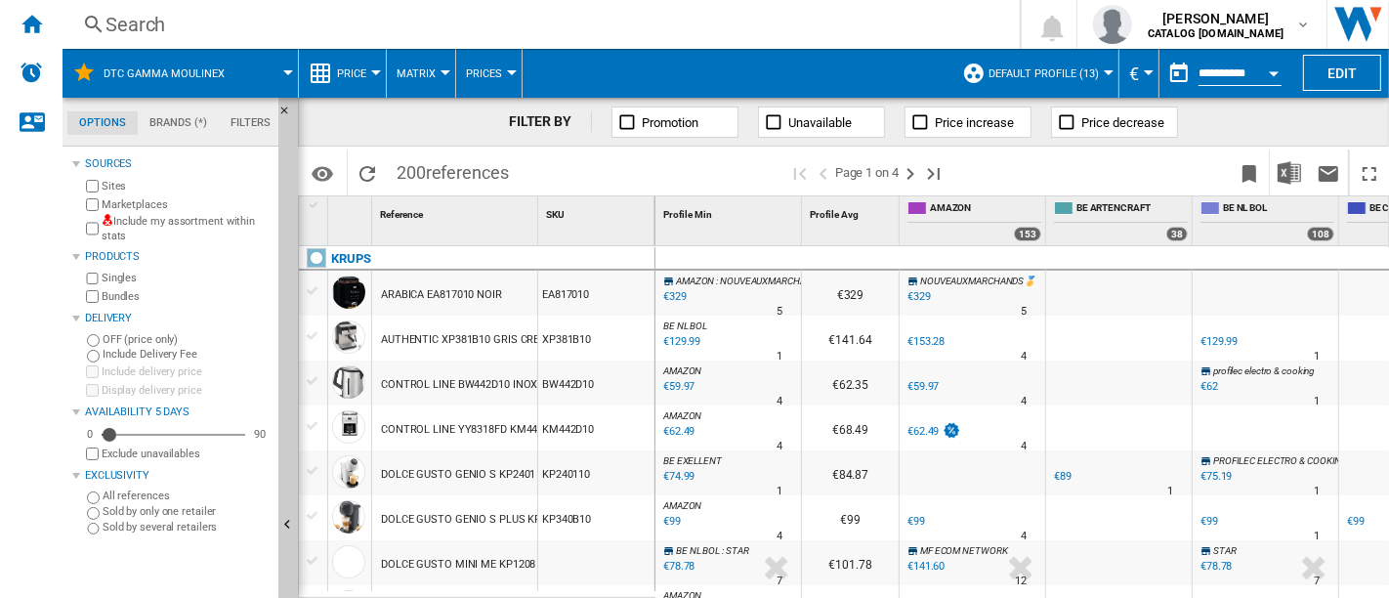
click at [382, 23] on div "Search" at bounding box center [538, 24] width 864 height 27
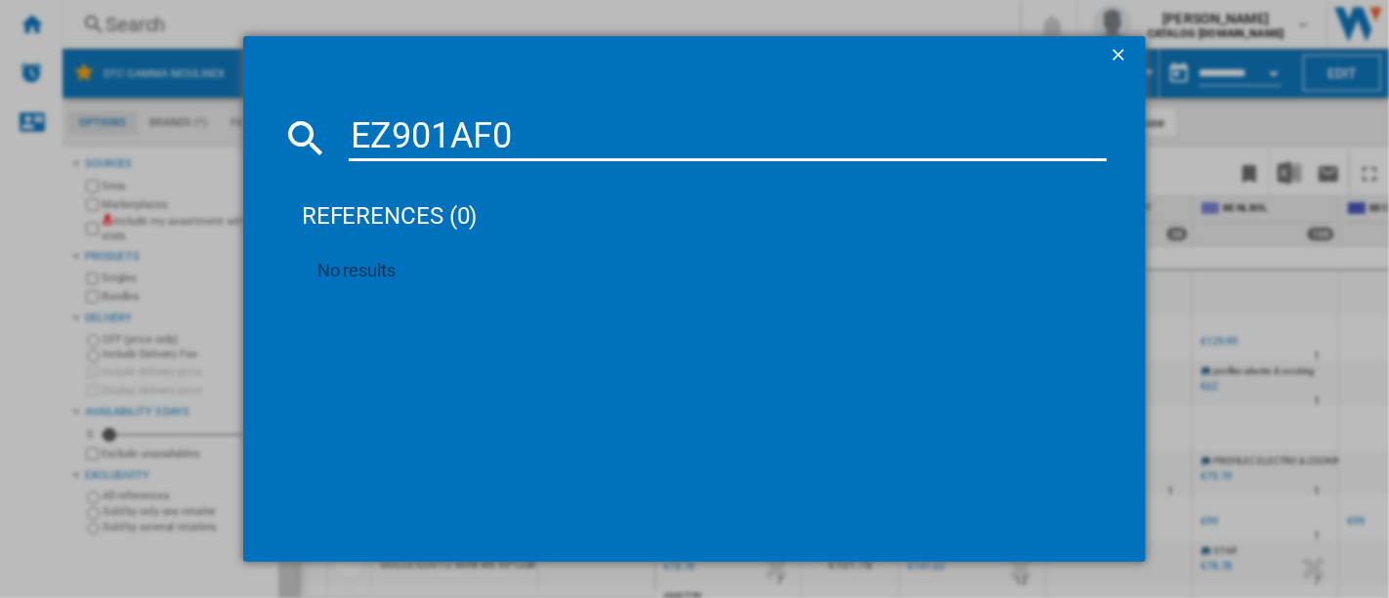
type input "EZ901AF0"
click at [1125, 61] on ng-md-icon "getI18NText('BUTTONS.CLOSE_DIALOG')" at bounding box center [1120, 56] width 23 height 23
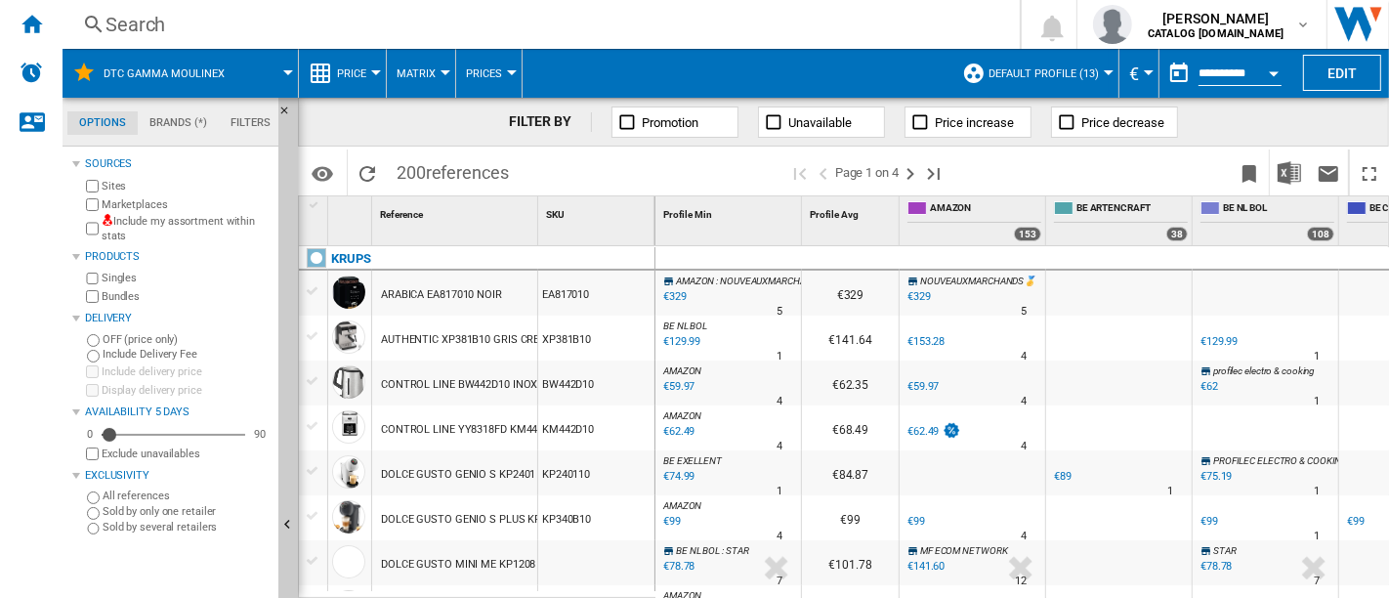
click at [222, 21] on div "Search" at bounding box center [538, 24] width 864 height 27
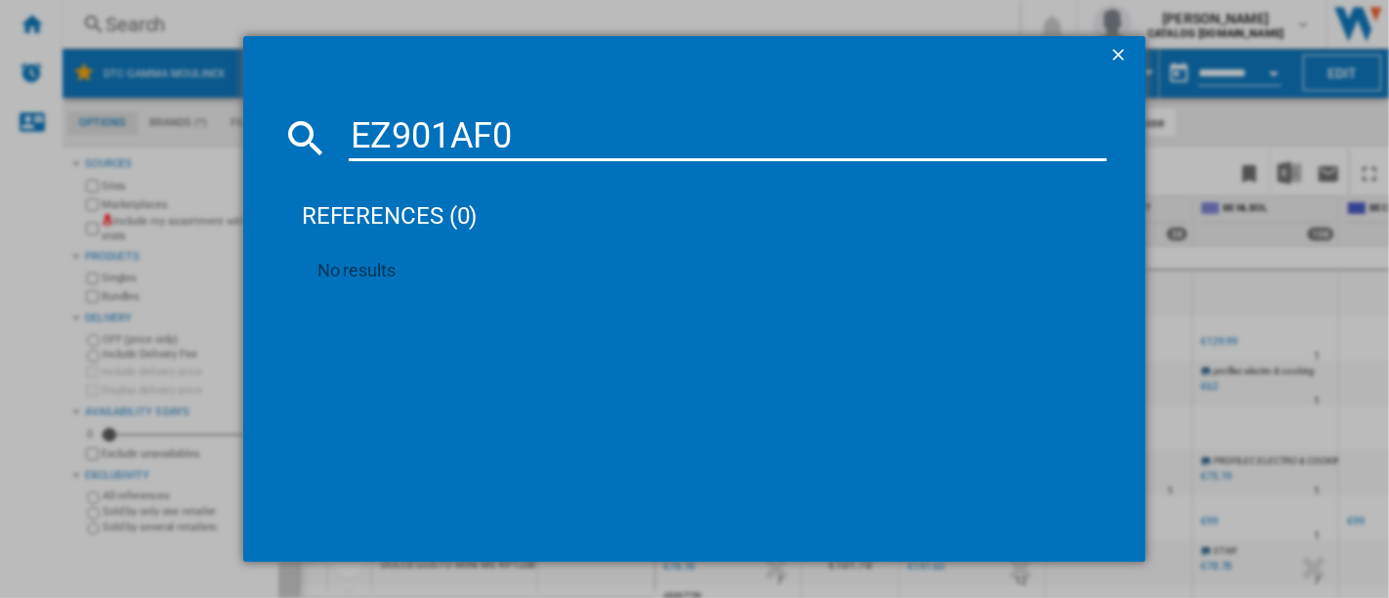
click at [356, 128] on input "EZ901AF0" at bounding box center [728, 137] width 758 height 47
type input "EZ901AF0"
click at [1119, 55] on ng-md-icon "getI18NText('BUTTONS.CLOSE_DIALOG')" at bounding box center [1120, 56] width 23 height 23
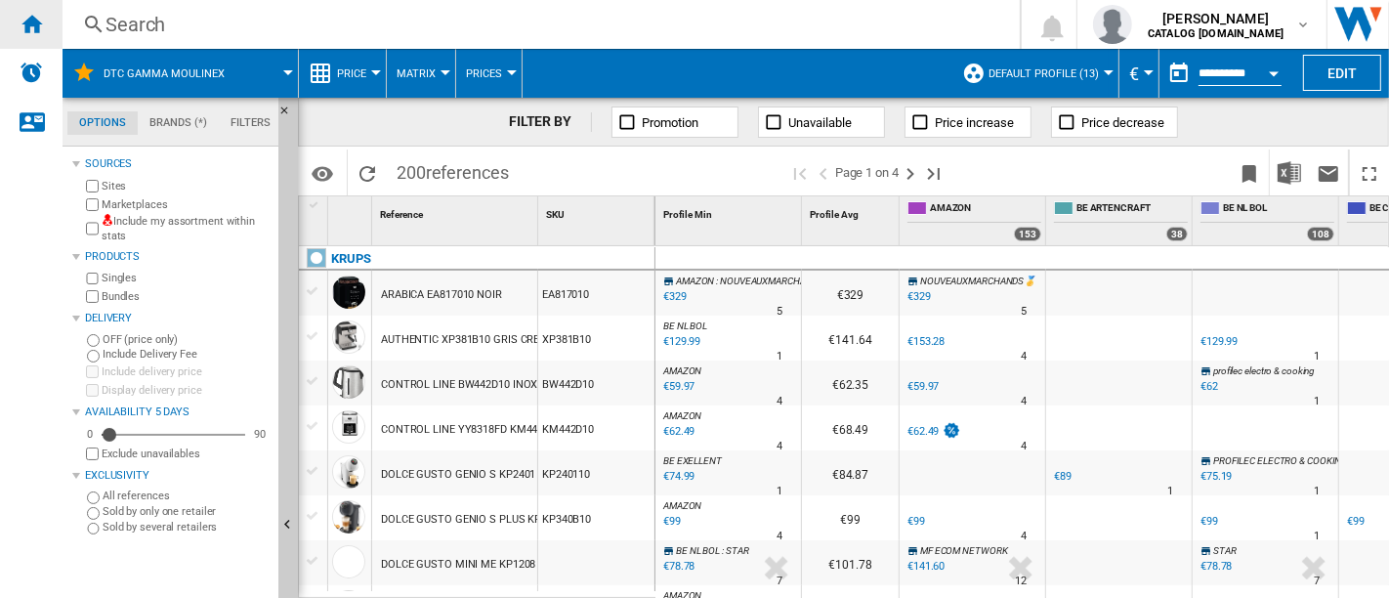
click at [44, 21] on div "Home" at bounding box center [31, 24] width 63 height 49
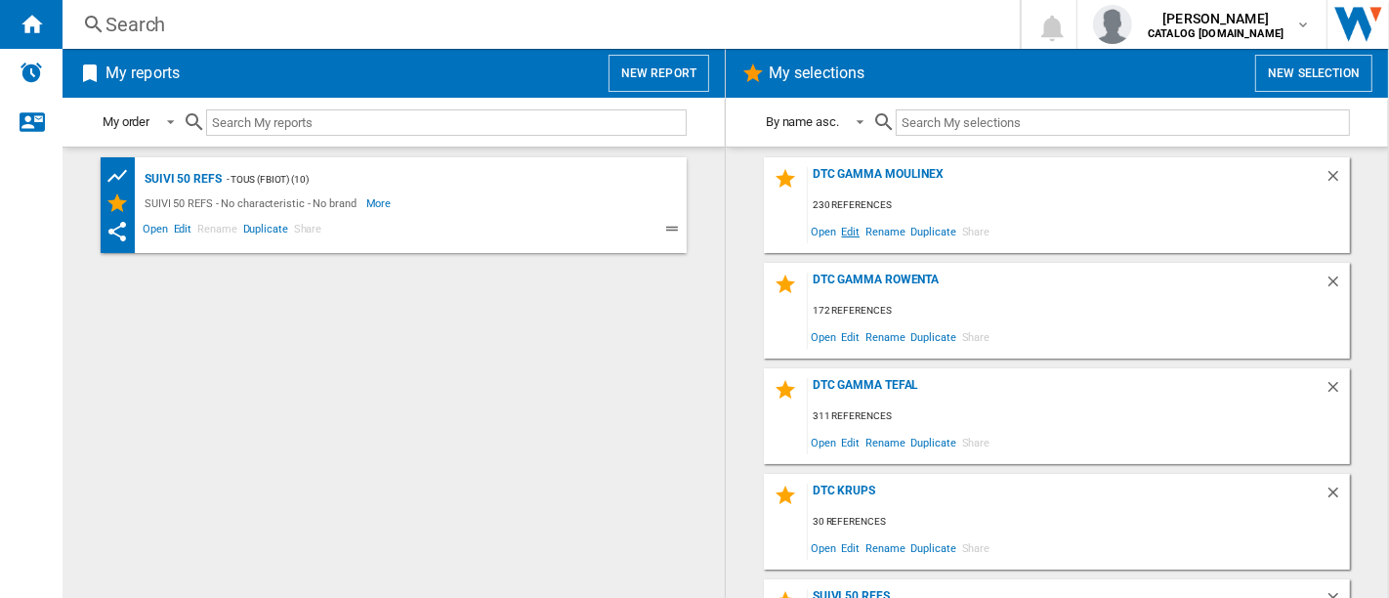
click at [847, 232] on span "Edit" at bounding box center [851, 231] width 24 height 26
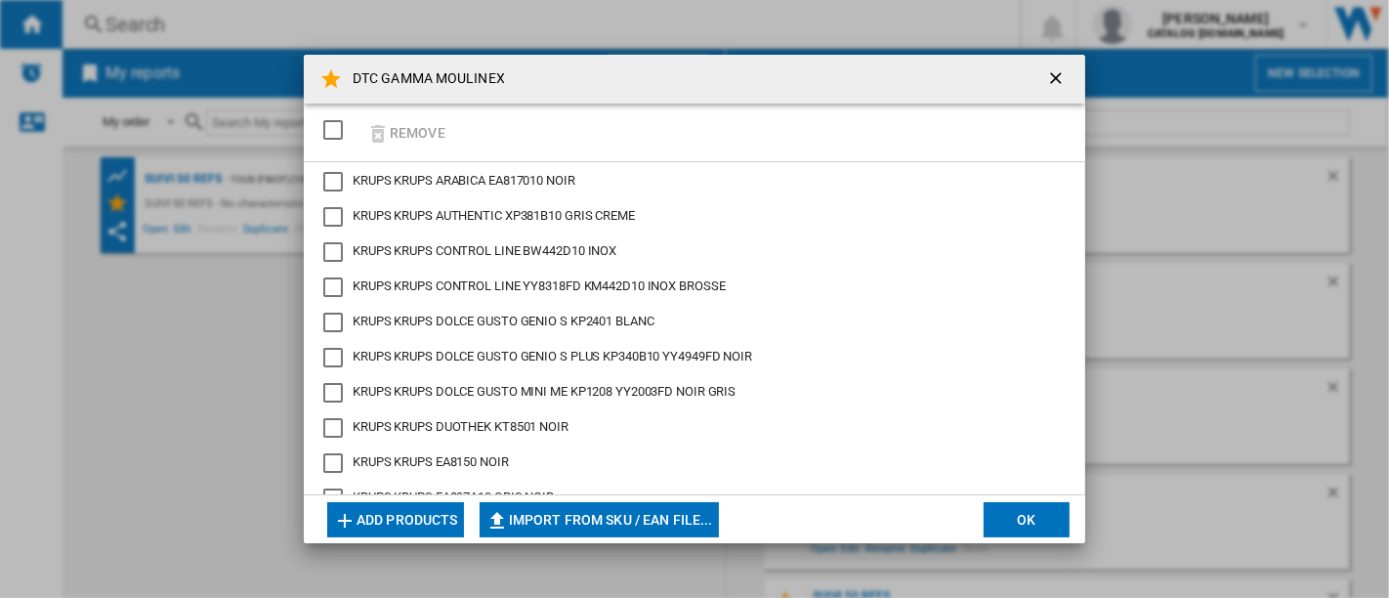
click at [392, 523] on button "Add products" at bounding box center [395, 519] width 137 height 35
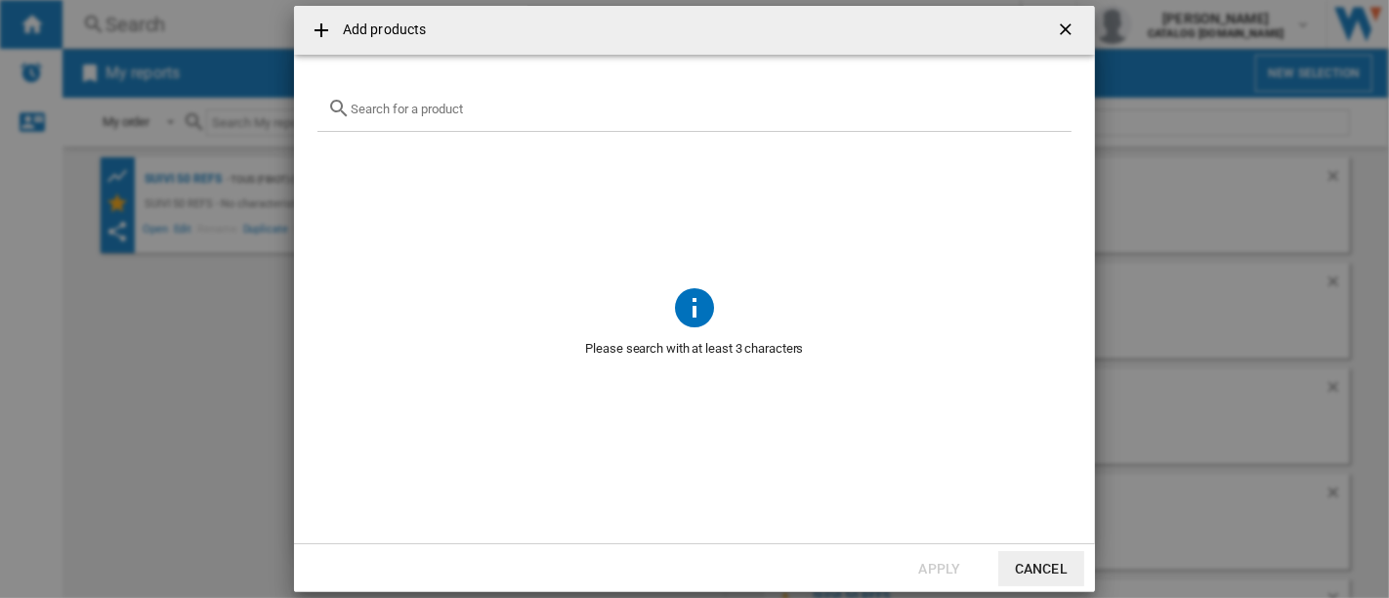
click at [533, 98] on div "Add products ..." at bounding box center [695, 109] width 754 height 46
click at [533, 99] on div "Add products ..." at bounding box center [695, 109] width 754 height 46
click at [535, 108] on input "Add products ..." at bounding box center [706, 109] width 711 height 15
paste input "EZ901AF0"
type input "EZ901AF0"
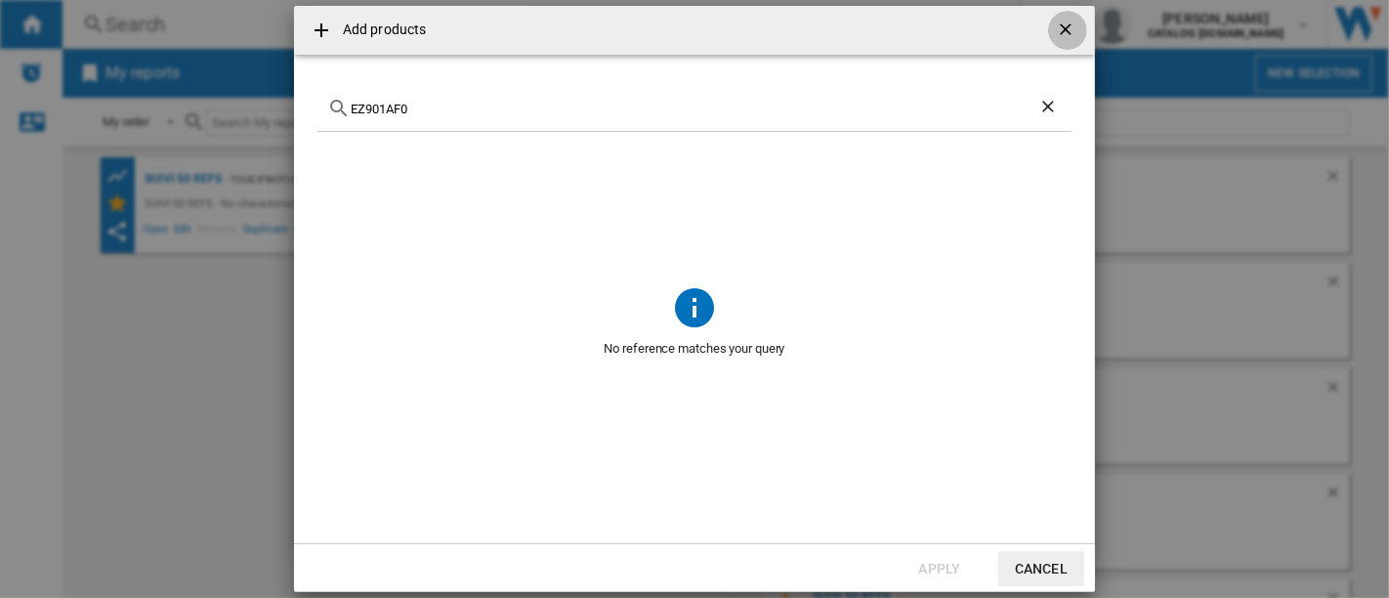
click at [1060, 29] on ng-md-icon "getI18NText('BUTTONS.CLOSE_DIALOG')" at bounding box center [1067, 31] width 23 height 23
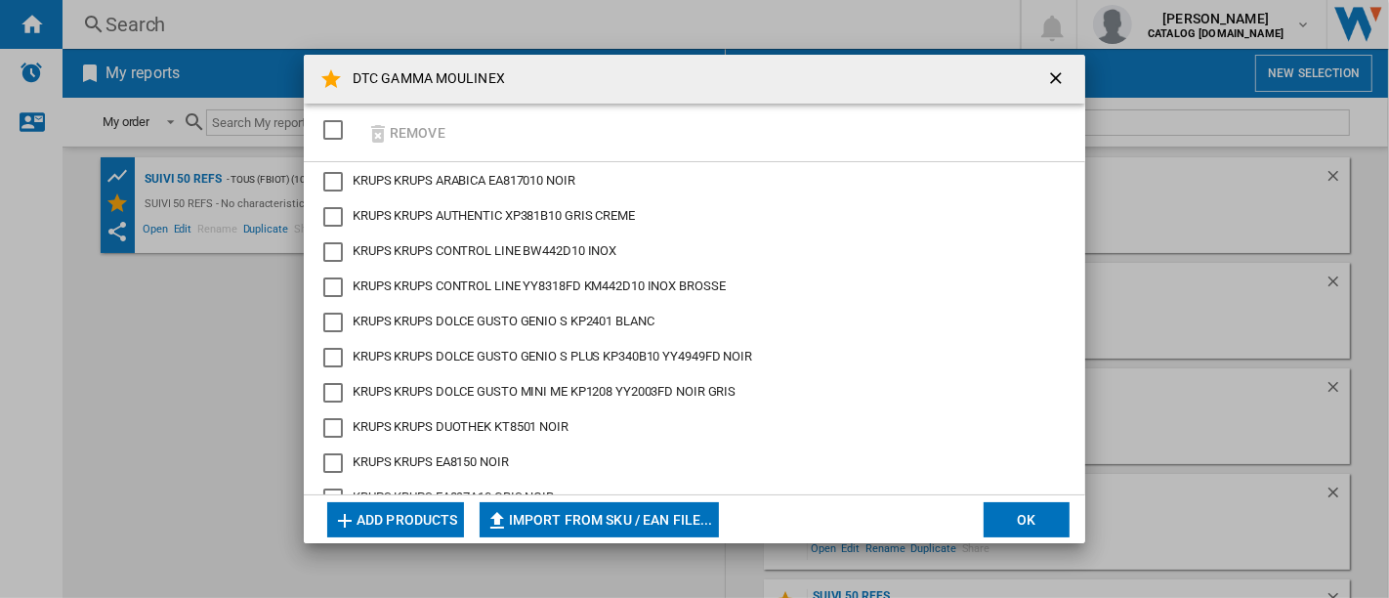
click at [1062, 85] on ng-md-icon "getI18NText('BUTTONS.CLOSE_DIALOG')" at bounding box center [1057, 79] width 23 height 23
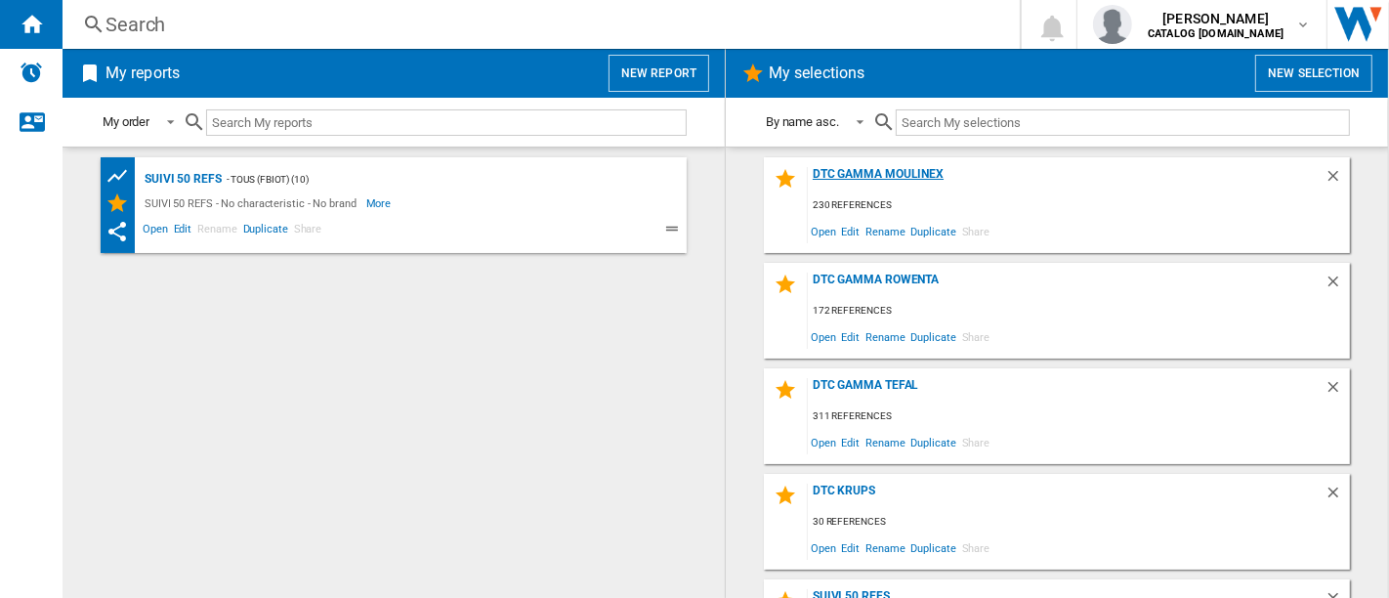
click at [915, 172] on div "DTC GAMMA MOULINEX" at bounding box center [1066, 180] width 517 height 26
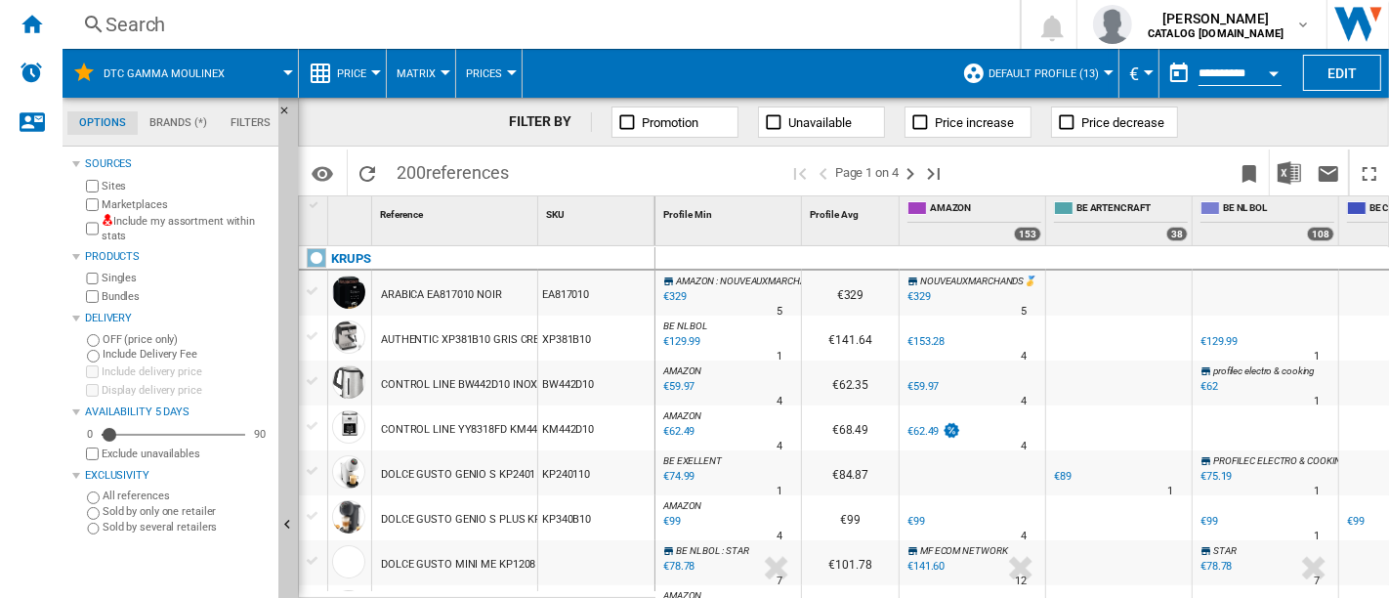
click at [299, 28] on div "Search" at bounding box center [538, 24] width 864 height 27
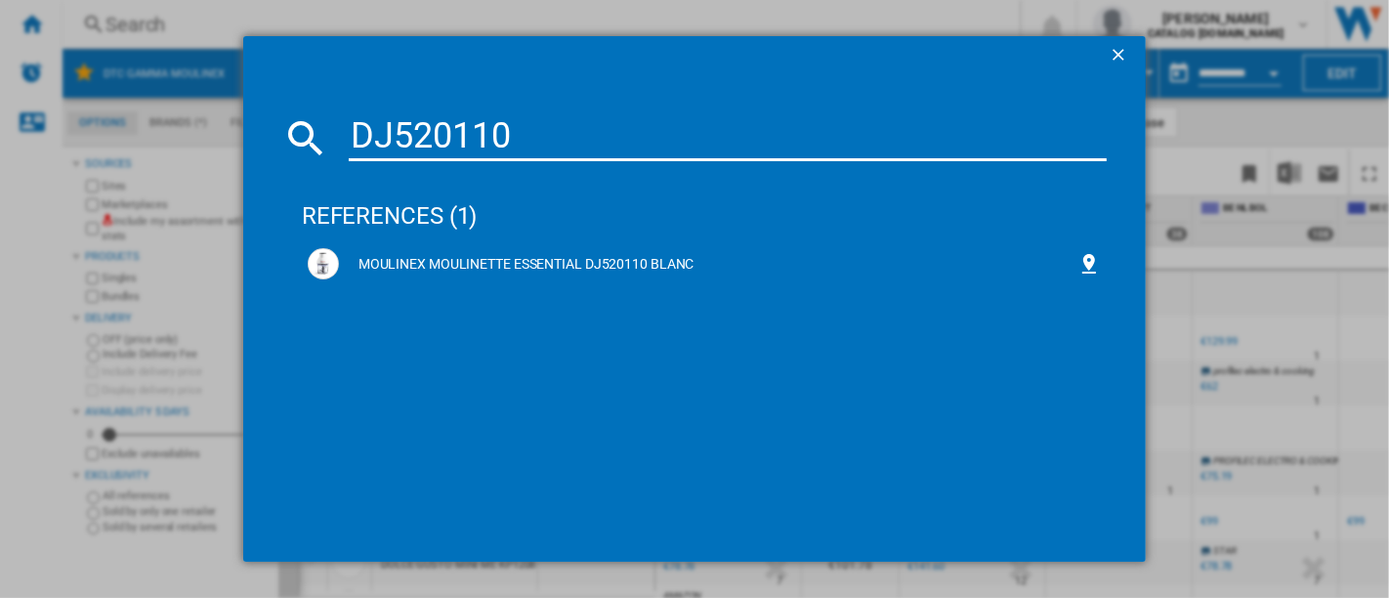
click at [528, 136] on input "DJ520110" at bounding box center [728, 137] width 758 height 47
paste input "XA6150E"
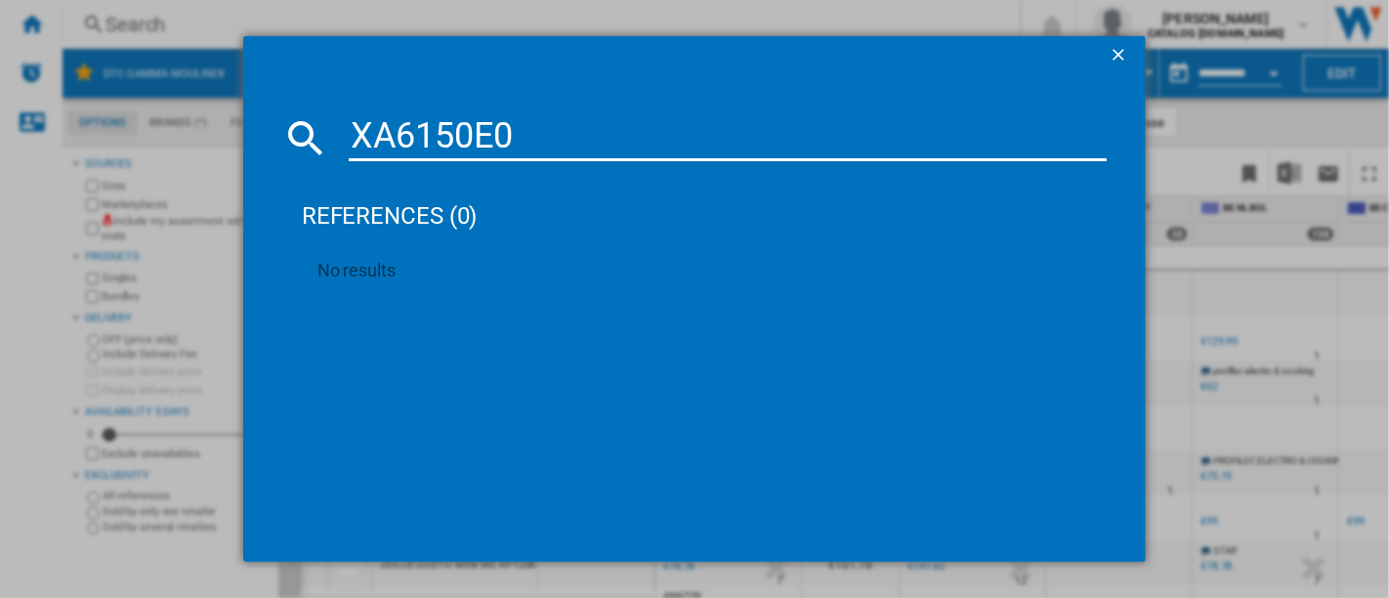
type input "XA6150E0"
click at [1122, 57] on ng-md-icon "getI18NText('BUTTONS.CLOSE_DIALOG')" at bounding box center [1120, 56] width 23 height 23
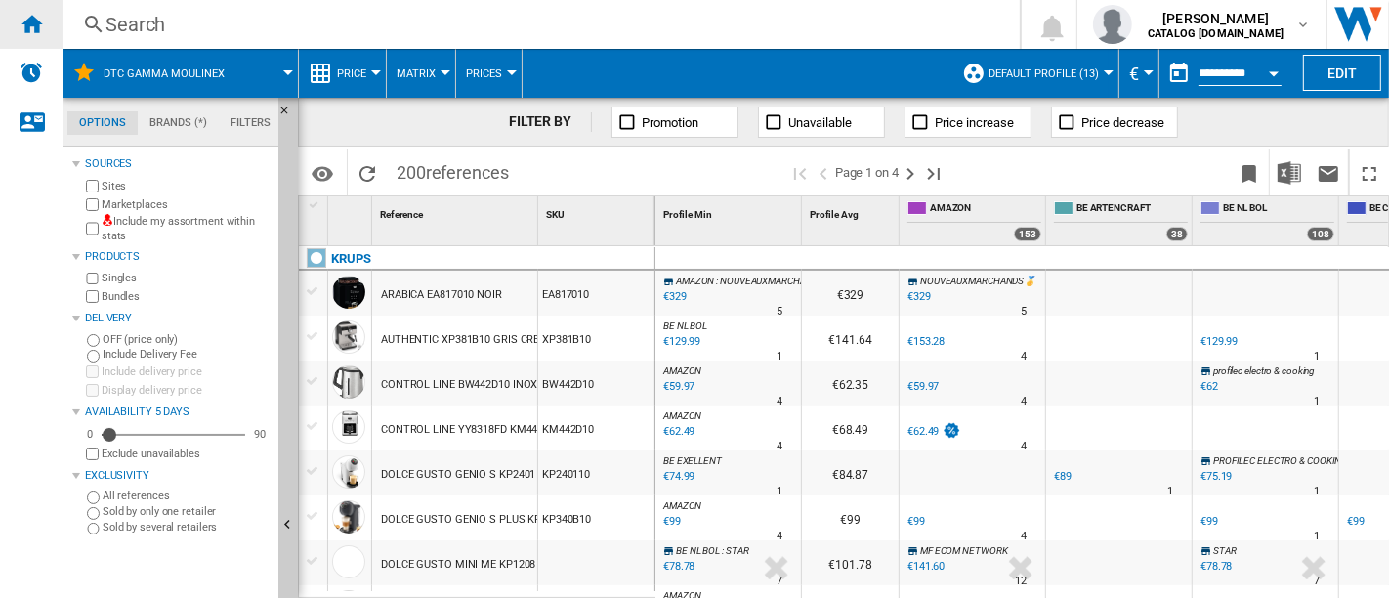
click at [50, 13] on div "Home" at bounding box center [31, 24] width 63 height 49
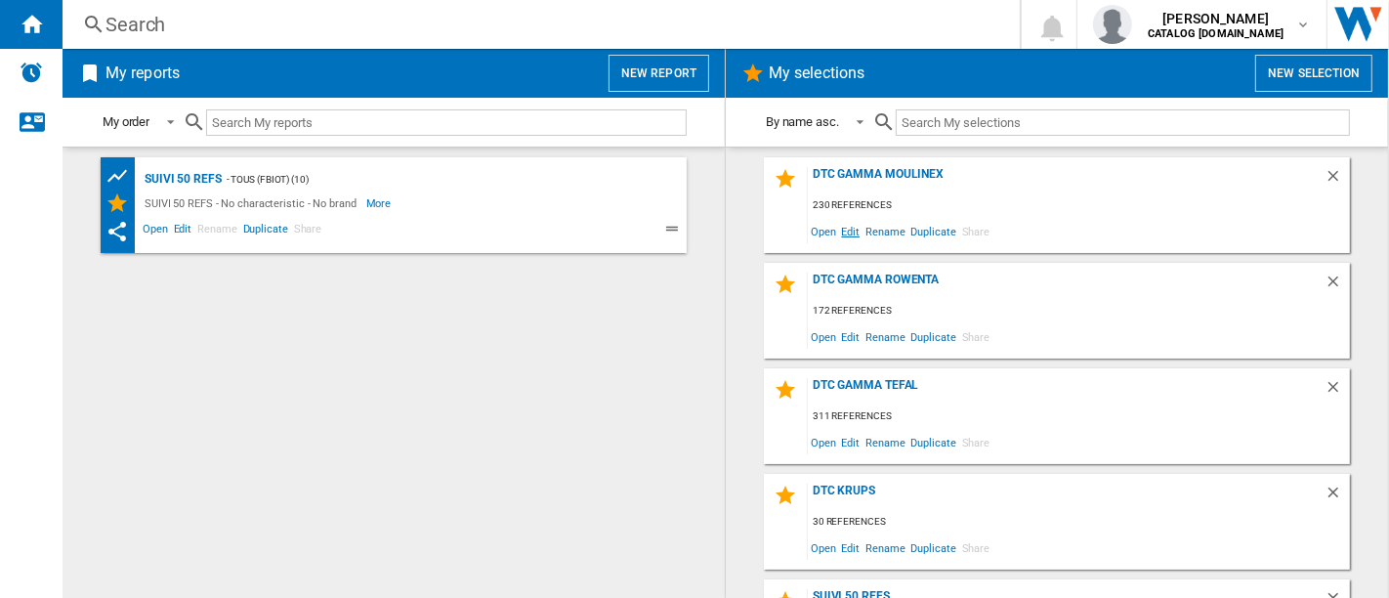
click at [845, 227] on span "Edit" at bounding box center [851, 231] width 24 height 26
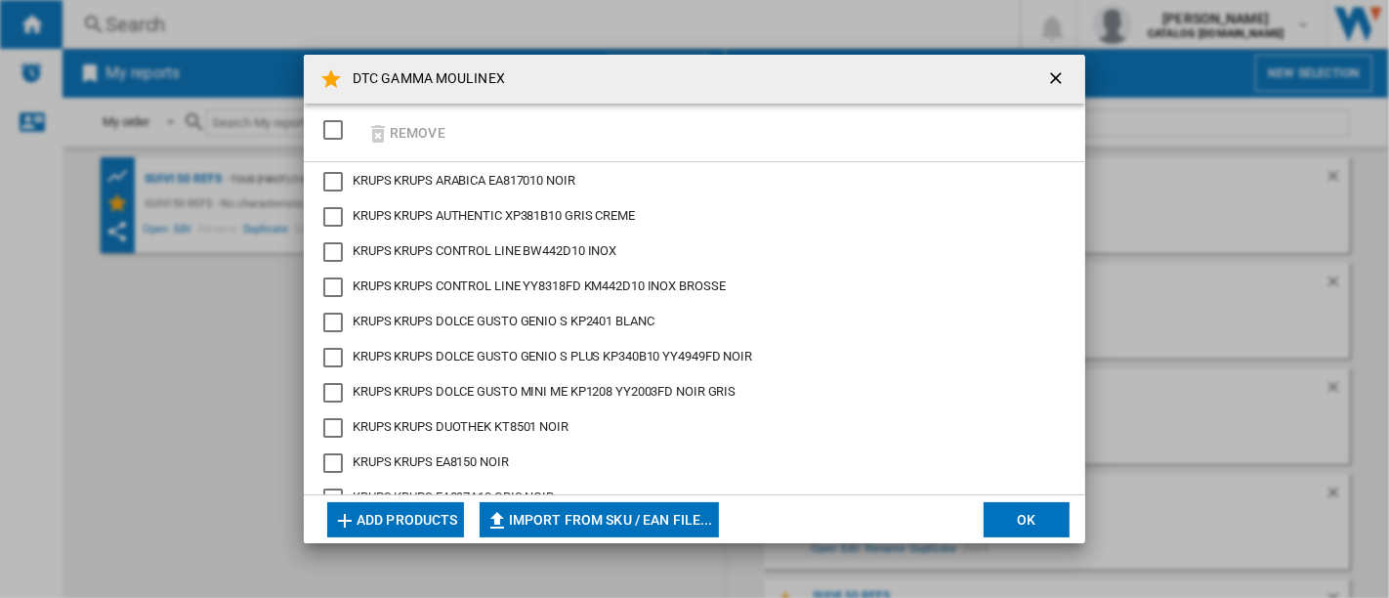
click at [396, 504] on button "Add products" at bounding box center [395, 519] width 137 height 35
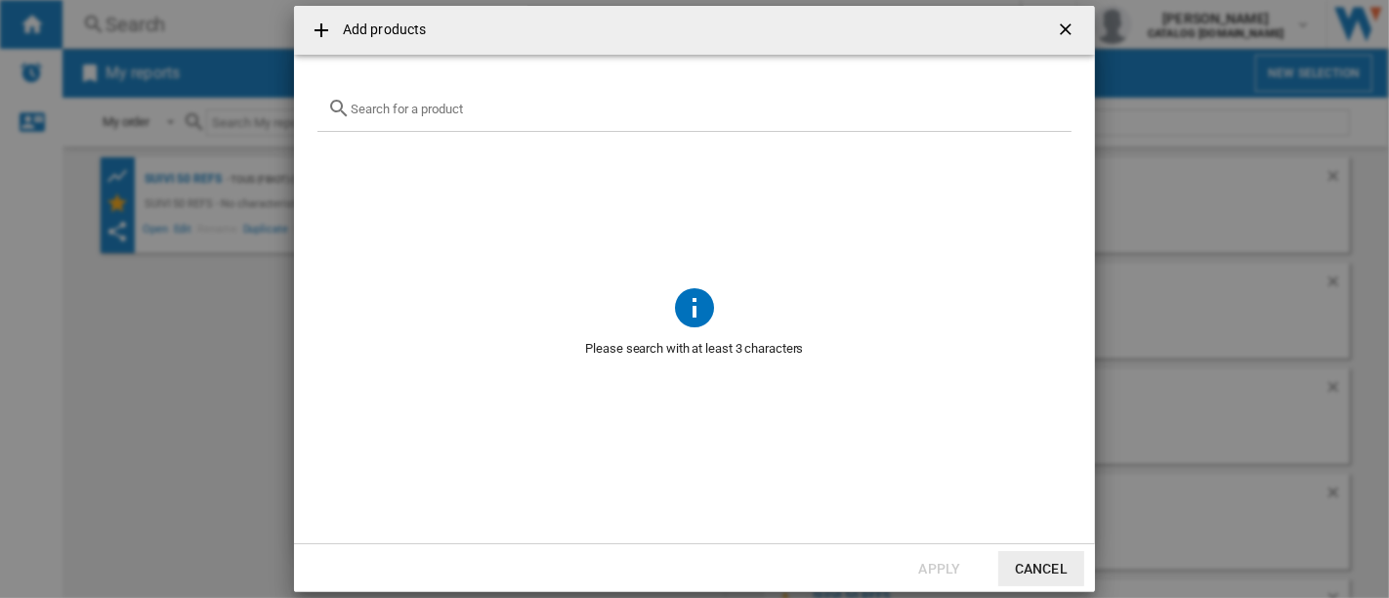
click at [496, 107] on input "Add products ..." at bounding box center [706, 109] width 711 height 15
paste input "XA6150E0"
type input "XA6150E0"
click at [1070, 31] on ng-md-icon "getI18NText('BUTTONS.CLOSE_DIALOG')" at bounding box center [1067, 31] width 23 height 23
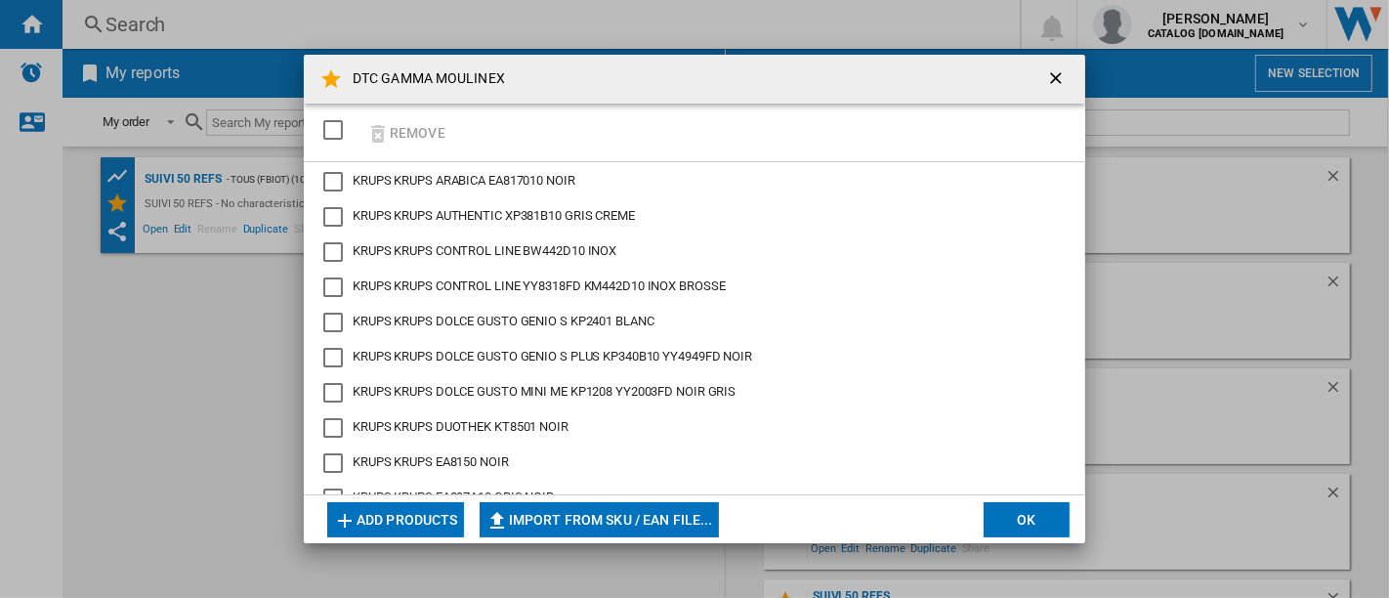
click at [1052, 80] on ng-md-icon "getI18NText('BUTTONS.CLOSE_DIALOG')" at bounding box center [1057, 79] width 23 height 23
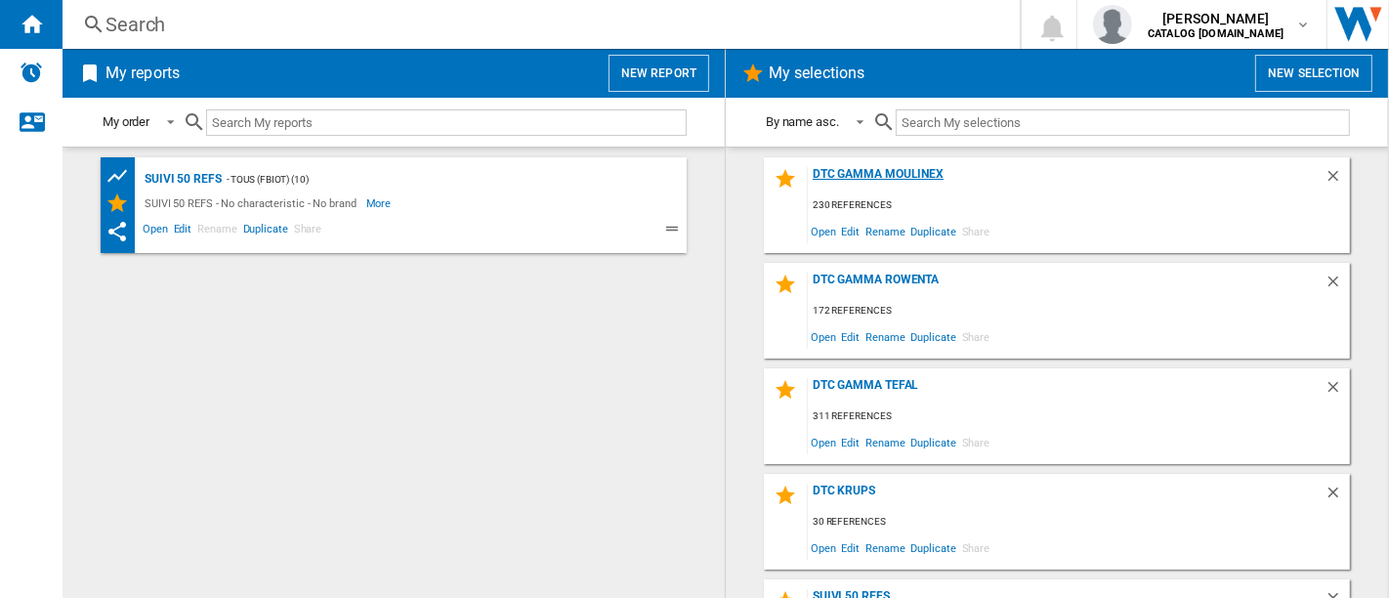
click at [892, 173] on div "DTC GAMMA MOULINEX" at bounding box center [1066, 180] width 517 height 26
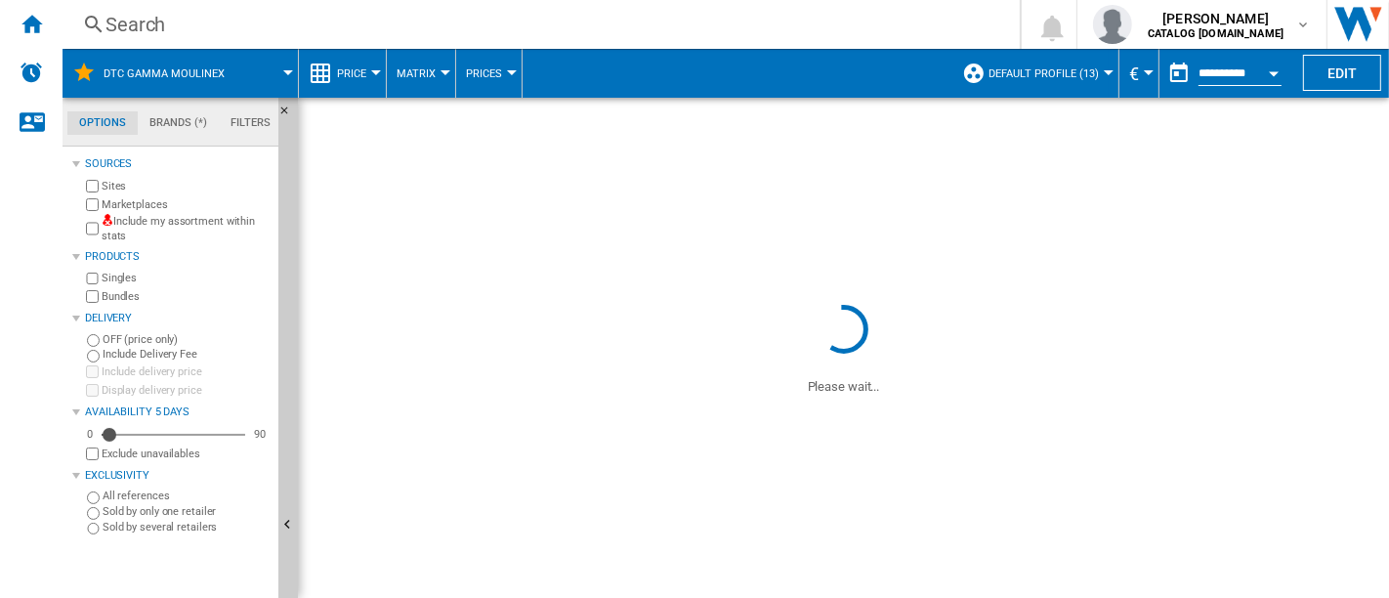
click at [271, 16] on div "Search" at bounding box center [538, 24] width 864 height 27
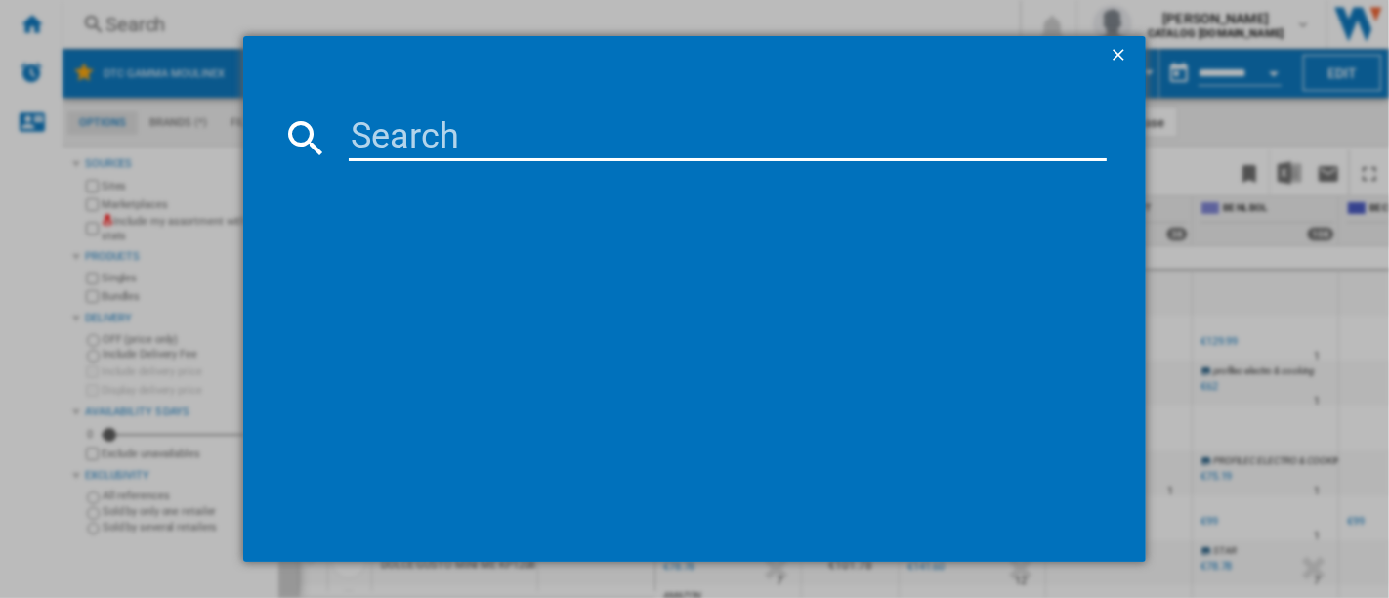
click at [417, 141] on input at bounding box center [728, 137] width 758 height 47
type input "EZ901AF0"
click at [1122, 60] on ng-md-icon "getI18NText('BUTTONS.CLOSE_DIALOG')" at bounding box center [1120, 56] width 23 height 23
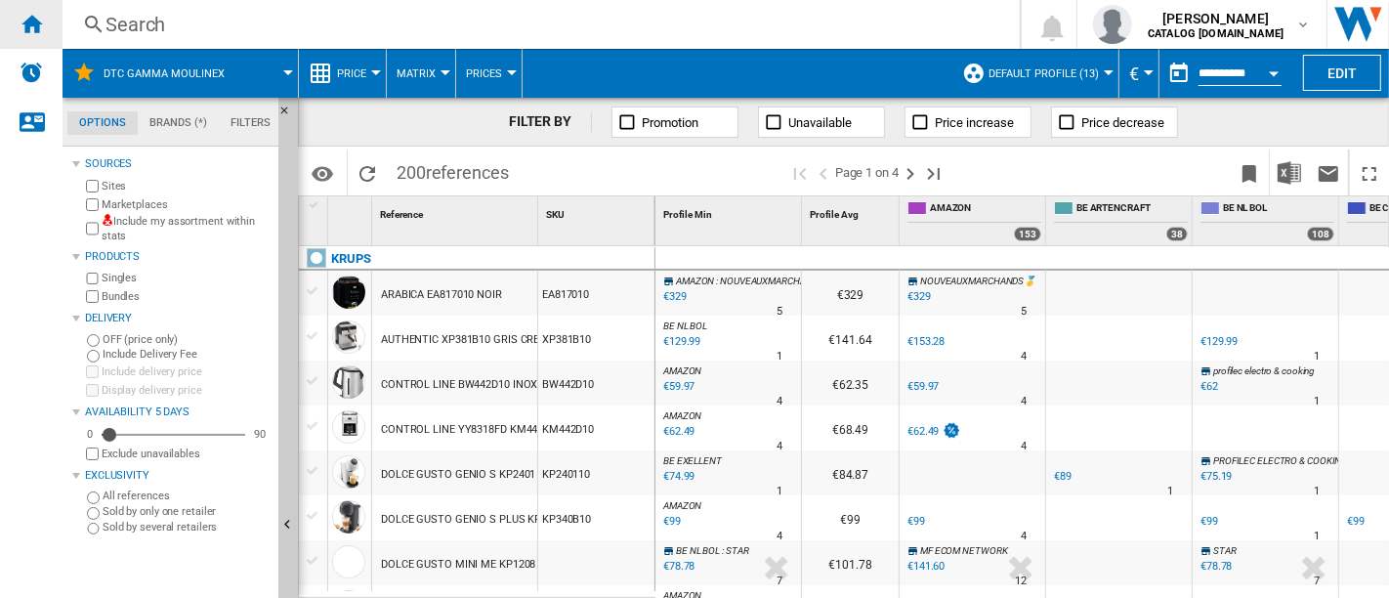
click at [30, 23] on ng-md-icon "Home" at bounding box center [31, 23] width 23 height 23
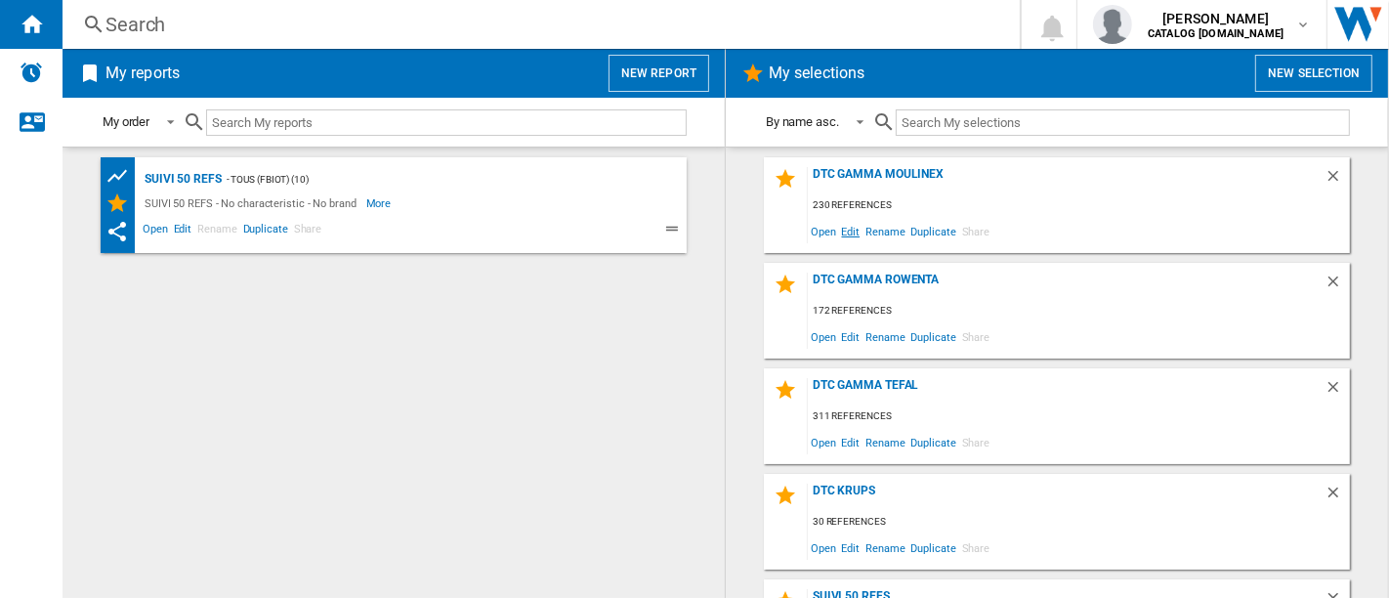
click at [848, 230] on span "Edit" at bounding box center [851, 231] width 24 height 26
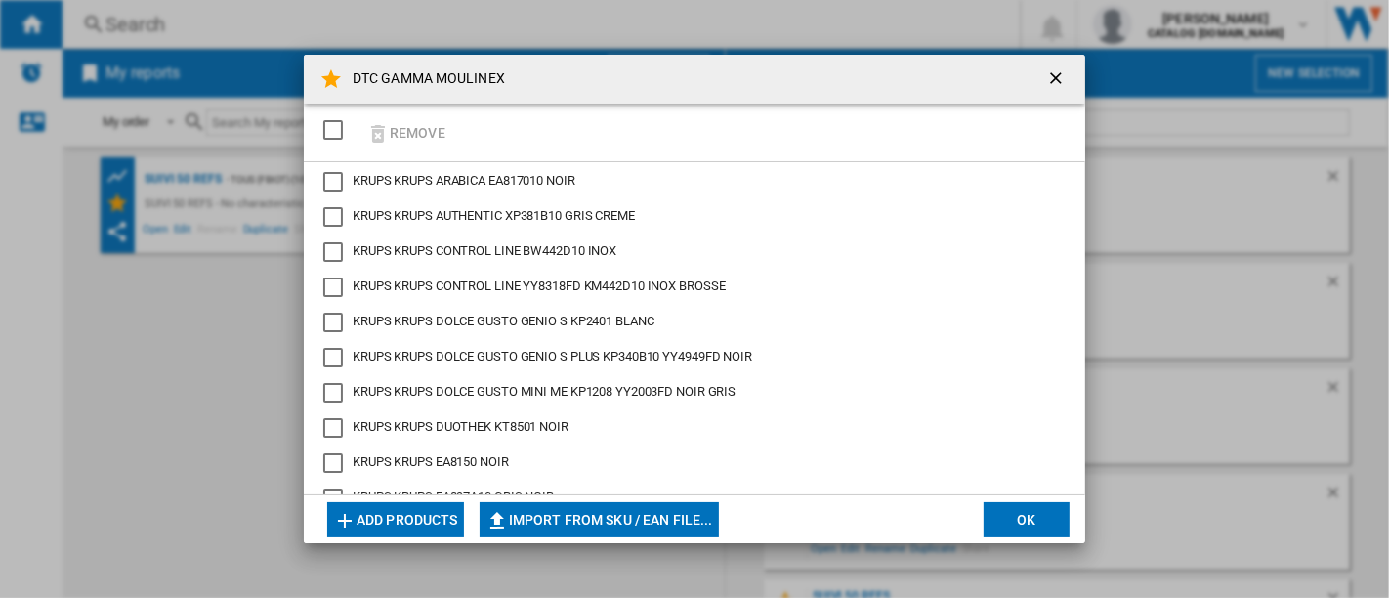
click at [368, 511] on button "Add products" at bounding box center [395, 519] width 137 height 35
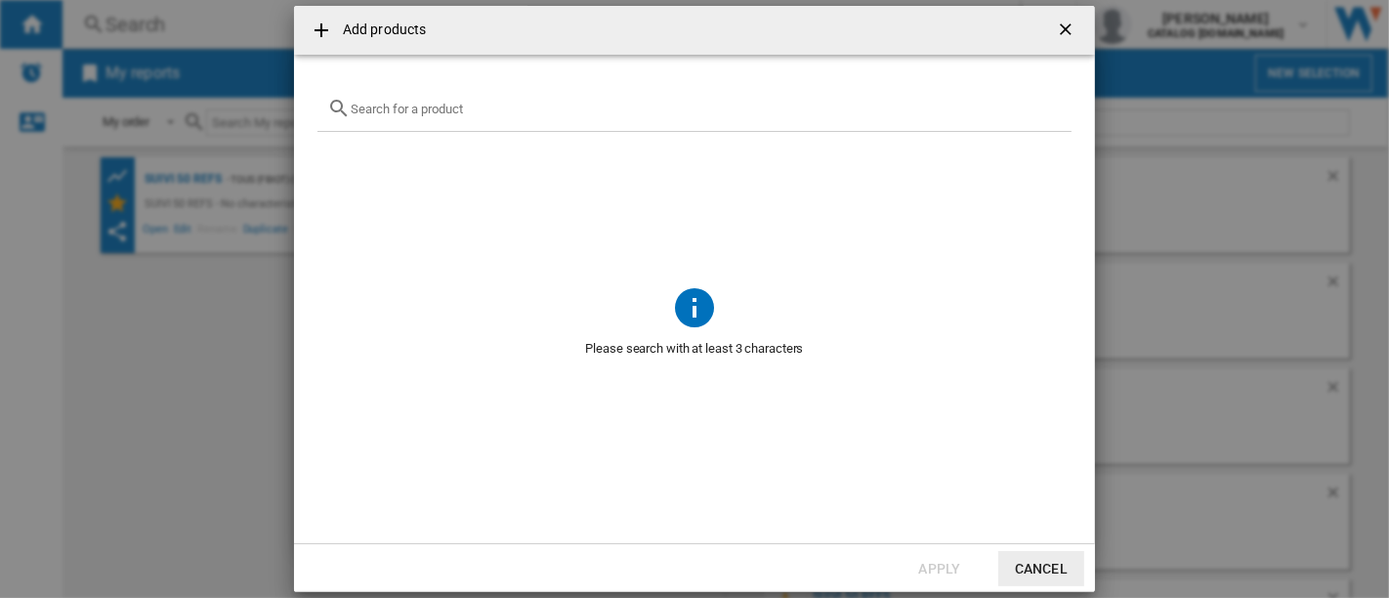
click at [639, 132] on span "Add products ..." at bounding box center [695, 207] width 754 height 151
click at [636, 109] on input "Add products ..." at bounding box center [706, 109] width 711 height 15
paste input "EZ901AF0"
type input "EZ901AF0"
click at [1037, 574] on button "Cancel" at bounding box center [1042, 568] width 86 height 35
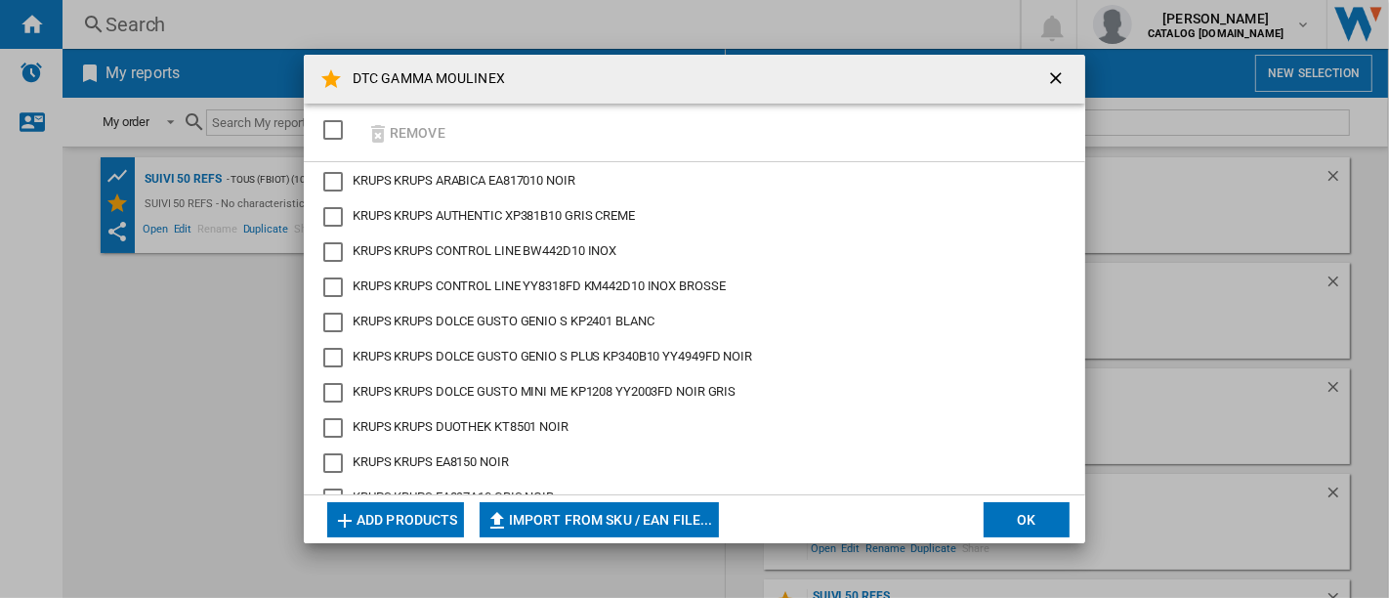
click at [384, 512] on button "Add products" at bounding box center [395, 519] width 137 height 35
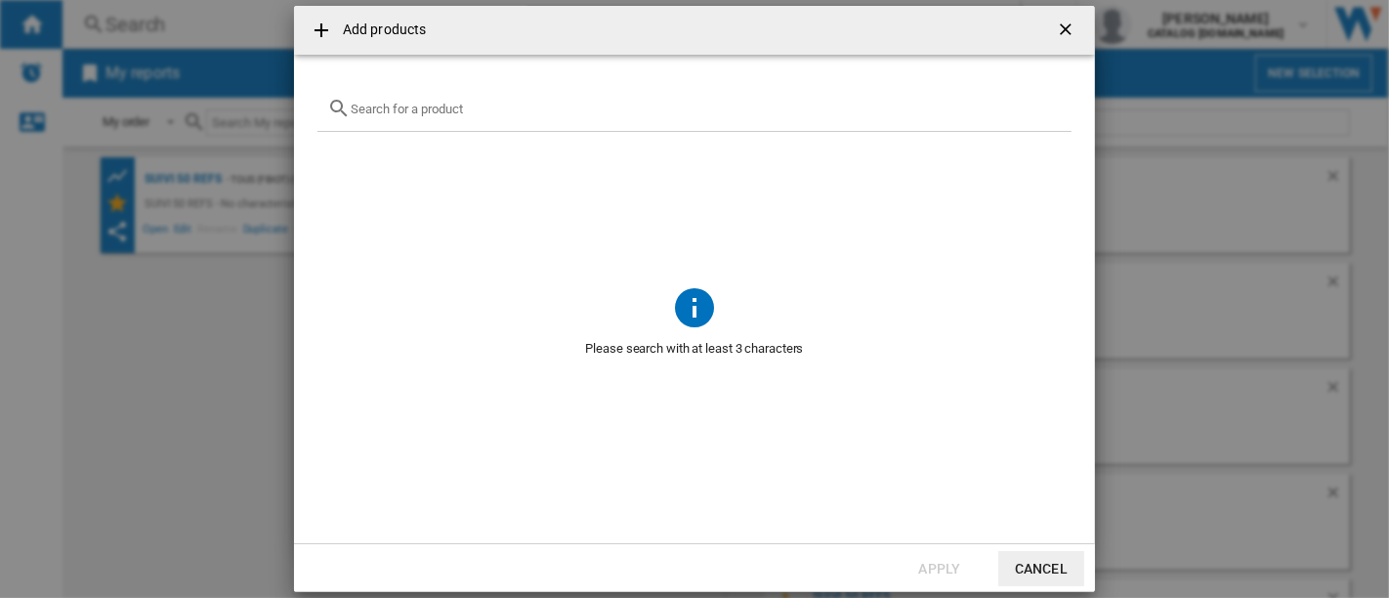
click at [486, 124] on div "Add products ..." at bounding box center [695, 109] width 754 height 46
click at [491, 116] on div "Add products ..." at bounding box center [695, 109] width 754 height 46
click at [493, 109] on input "Add products ..." at bounding box center [706, 109] width 711 height 15
paste input "HF941AF0"
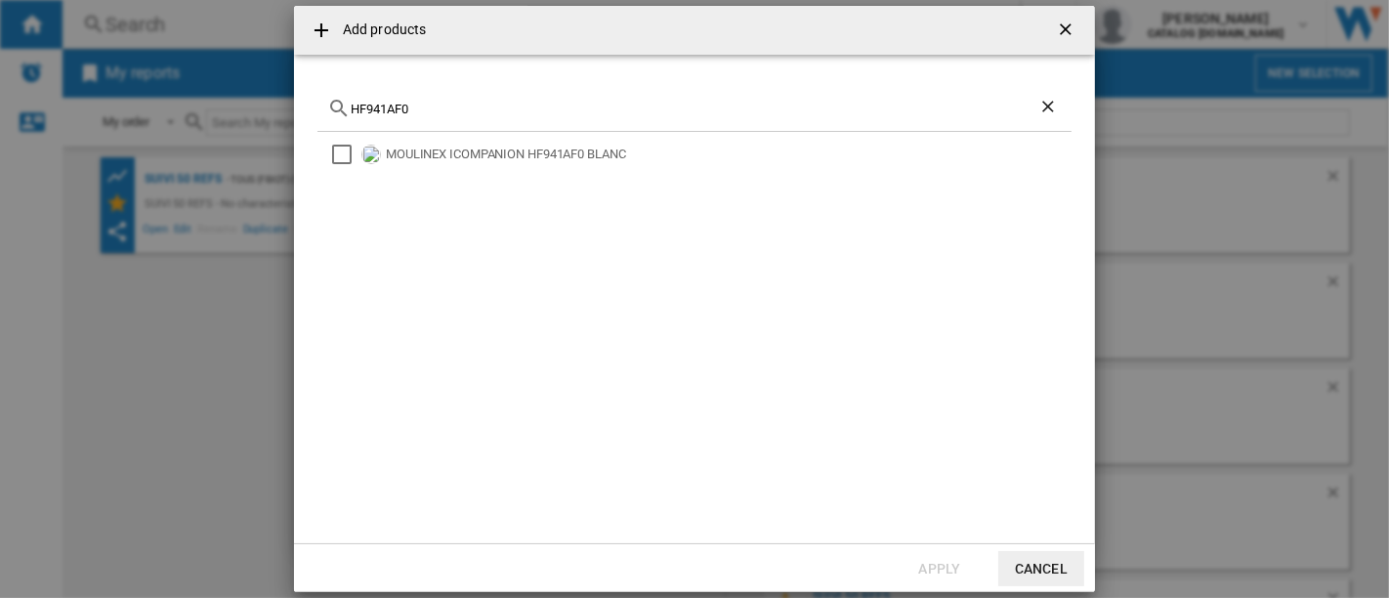
type input "HF941AF0"
click at [1083, 18] on button "Add products ..." at bounding box center [1067, 30] width 39 height 39
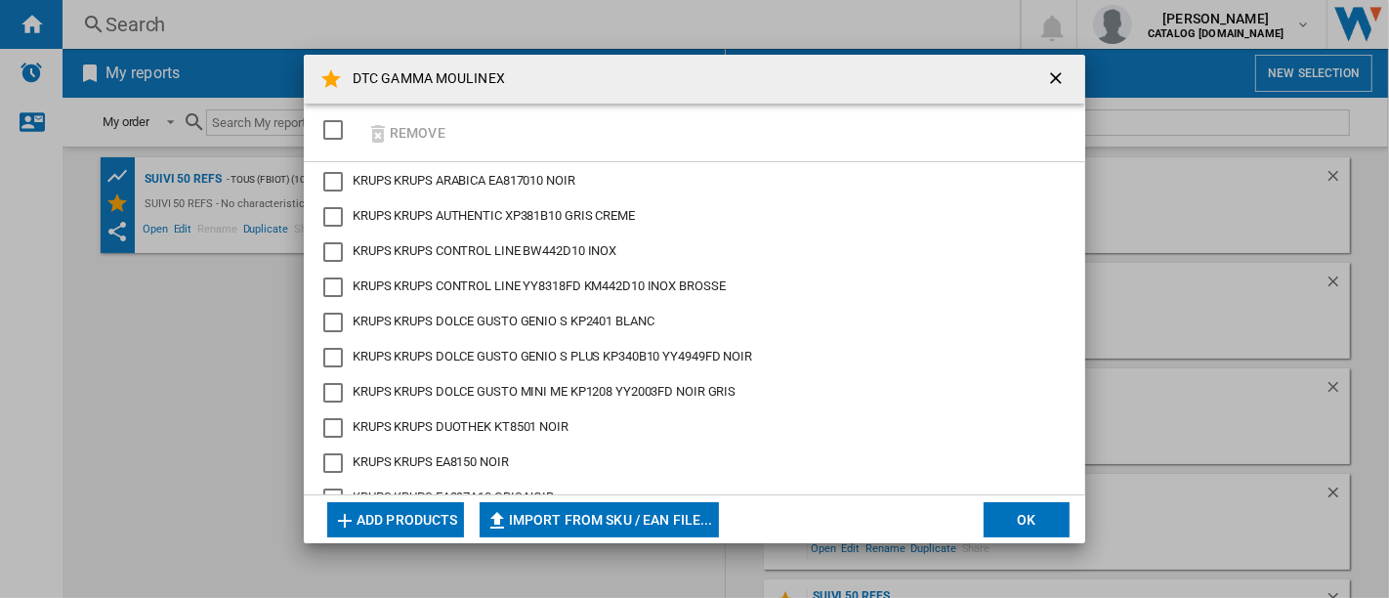
click at [1062, 81] on ng-md-icon "getI18NText('BUTTONS.CLOSE_DIALOG')" at bounding box center [1057, 79] width 23 height 23
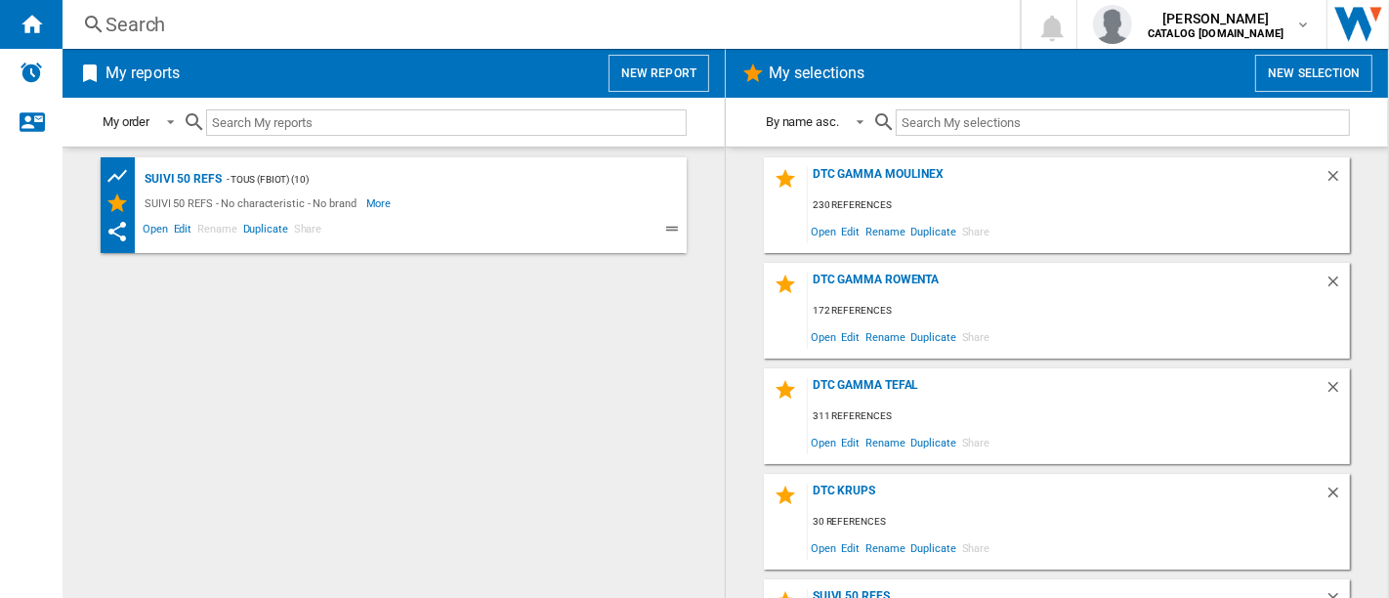
click at [868, 159] on div "DTC GAMMA MOULINEX 230 references Open Edit Rename Duplicate Share" at bounding box center [1057, 205] width 586 height 96
click at [870, 165] on div "DTC GAMMA MOULINEX 230 references Open Edit Rename Duplicate Share" at bounding box center [1057, 205] width 586 height 96
click at [873, 169] on div "DTC GAMMA MOULINEX" at bounding box center [1066, 180] width 517 height 26
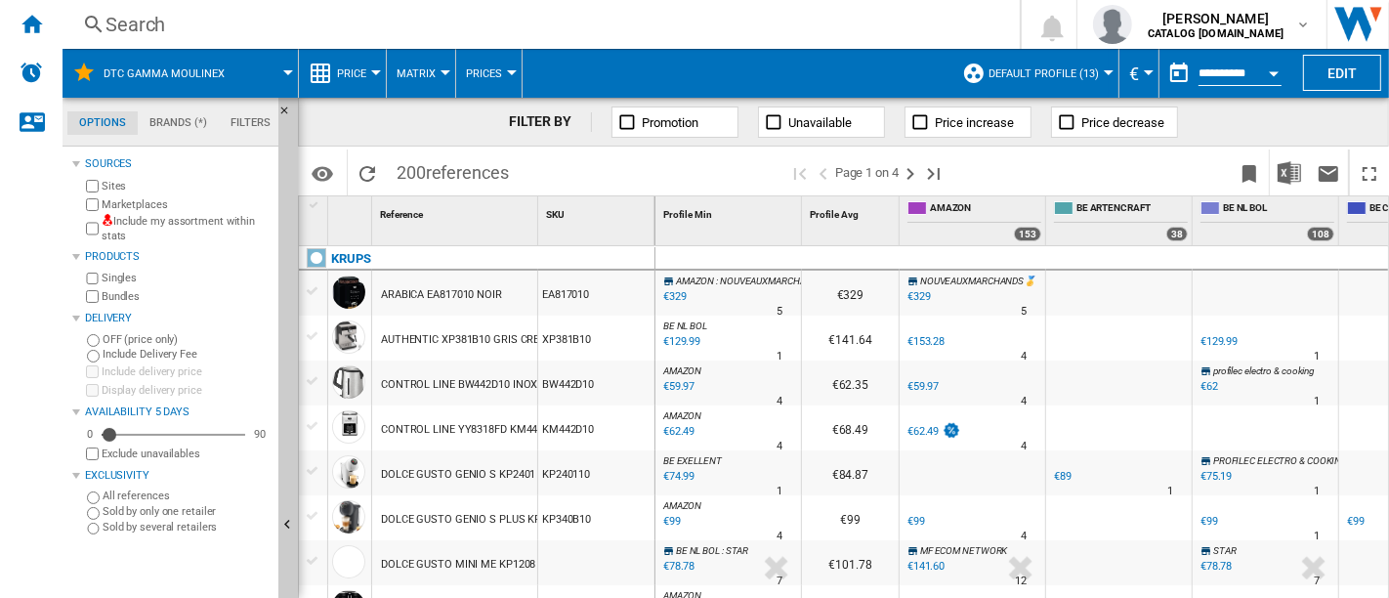
click at [1052, 65] on button "Default profile (13)" at bounding box center [1049, 73] width 120 height 49
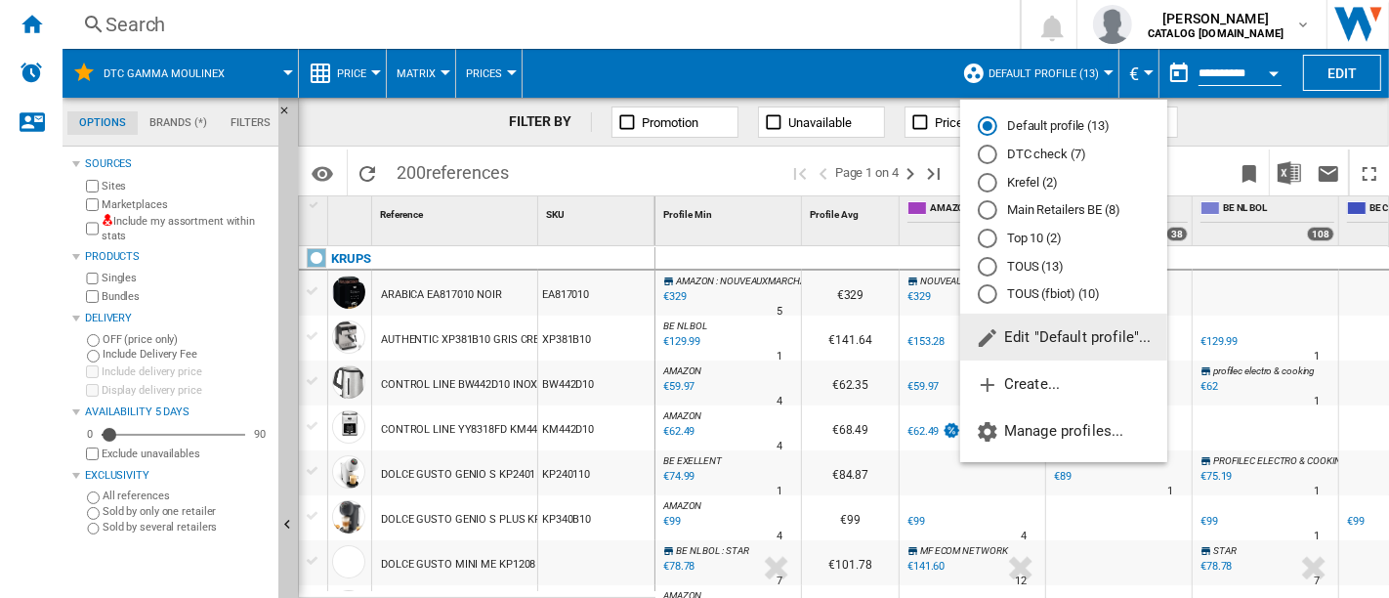
click at [1032, 66] on md-backdrop at bounding box center [694, 299] width 1389 height 598
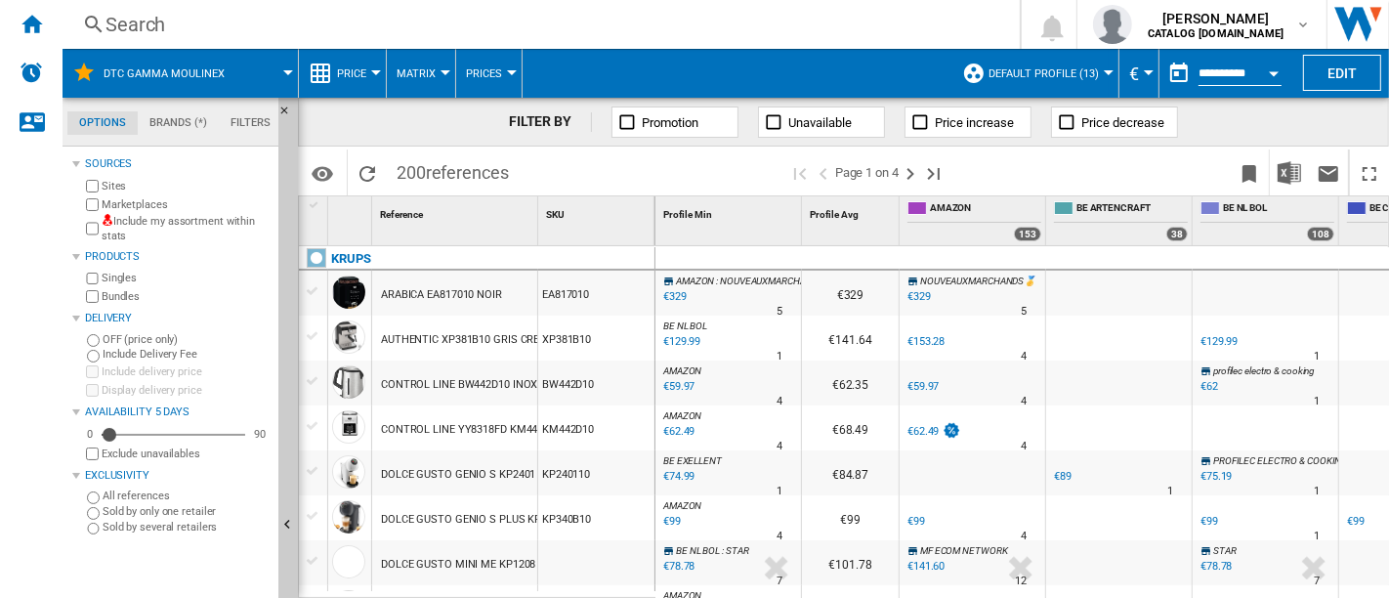
click at [242, 30] on div "Search" at bounding box center [538, 24] width 864 height 27
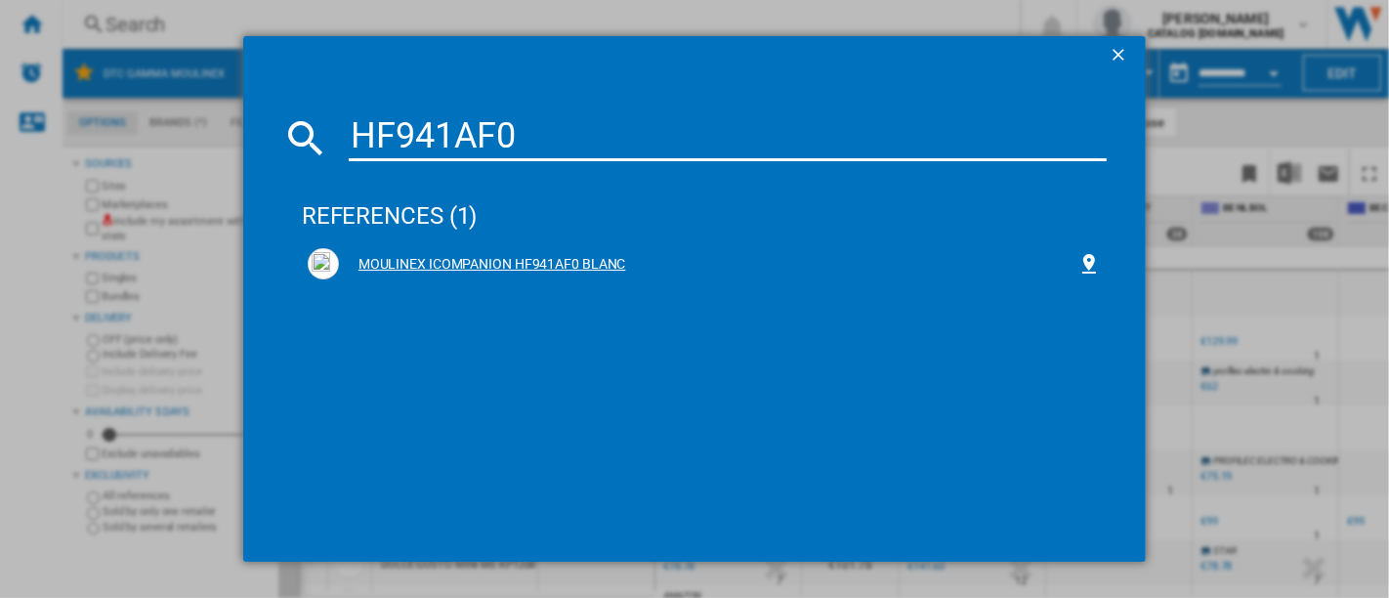
type input "HF941AF0"
click at [449, 258] on div "MOULINEX ICOMPANION HF941AF0 BLANC" at bounding box center [708, 265] width 739 height 20
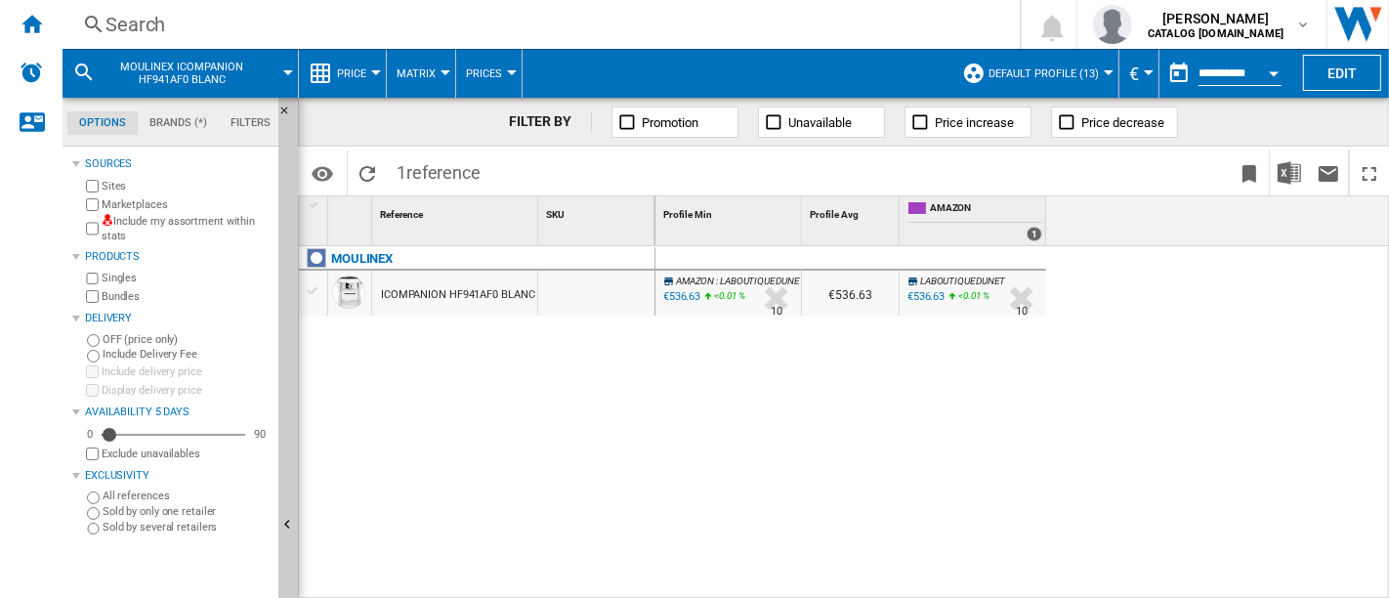
click at [1082, 82] on button "Default profile (13)" at bounding box center [1049, 73] width 120 height 49
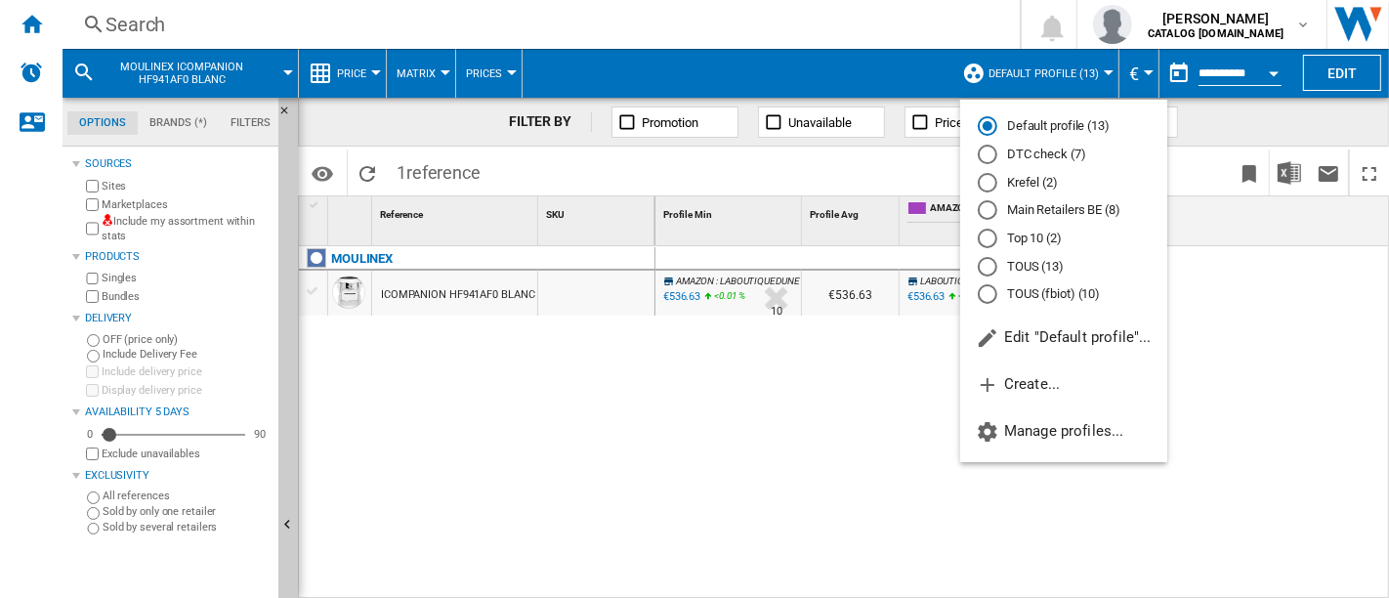
click at [1055, 149] on md-radio-button "DTC check (7)" at bounding box center [1064, 155] width 172 height 19
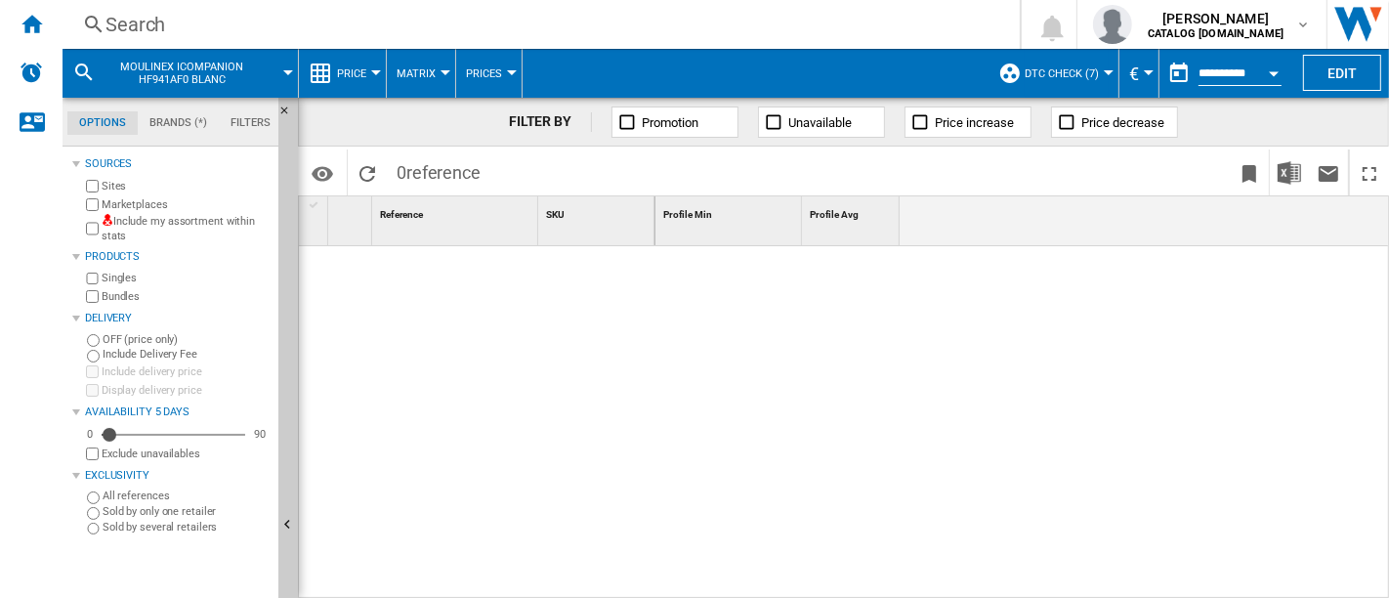
click at [1044, 76] on span "DTC check (7)" at bounding box center [1062, 73] width 74 height 13
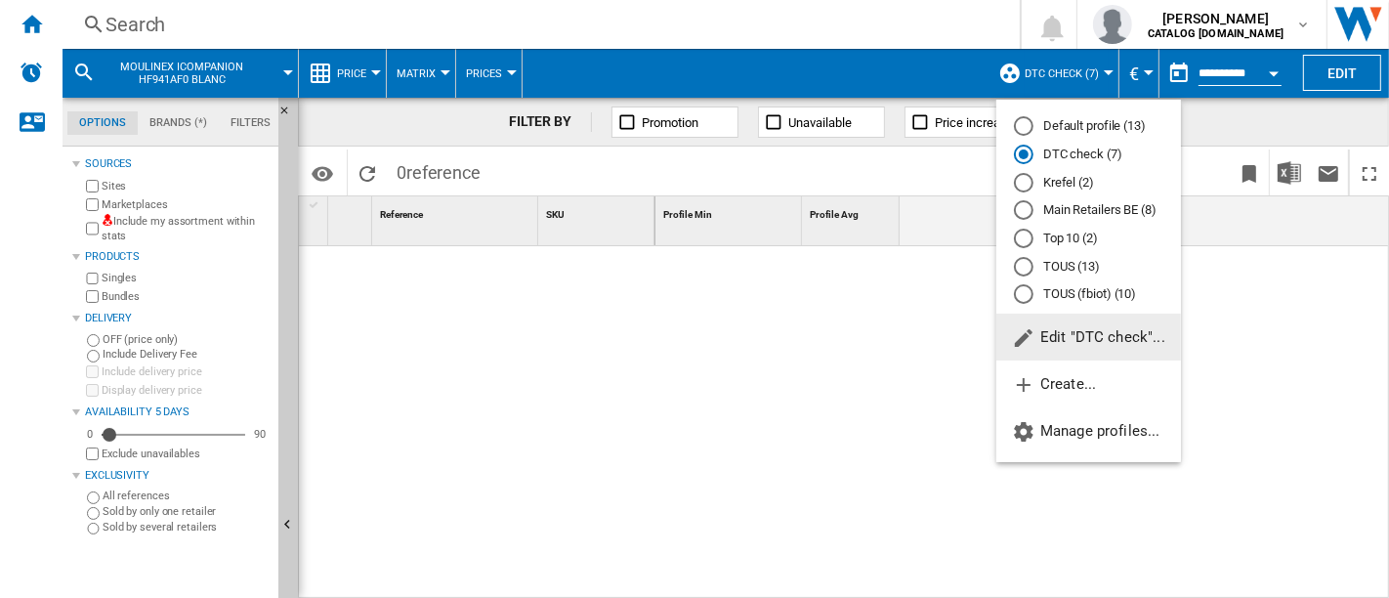
click at [1034, 123] on md-radio-button "Default profile (13)" at bounding box center [1088, 126] width 149 height 19
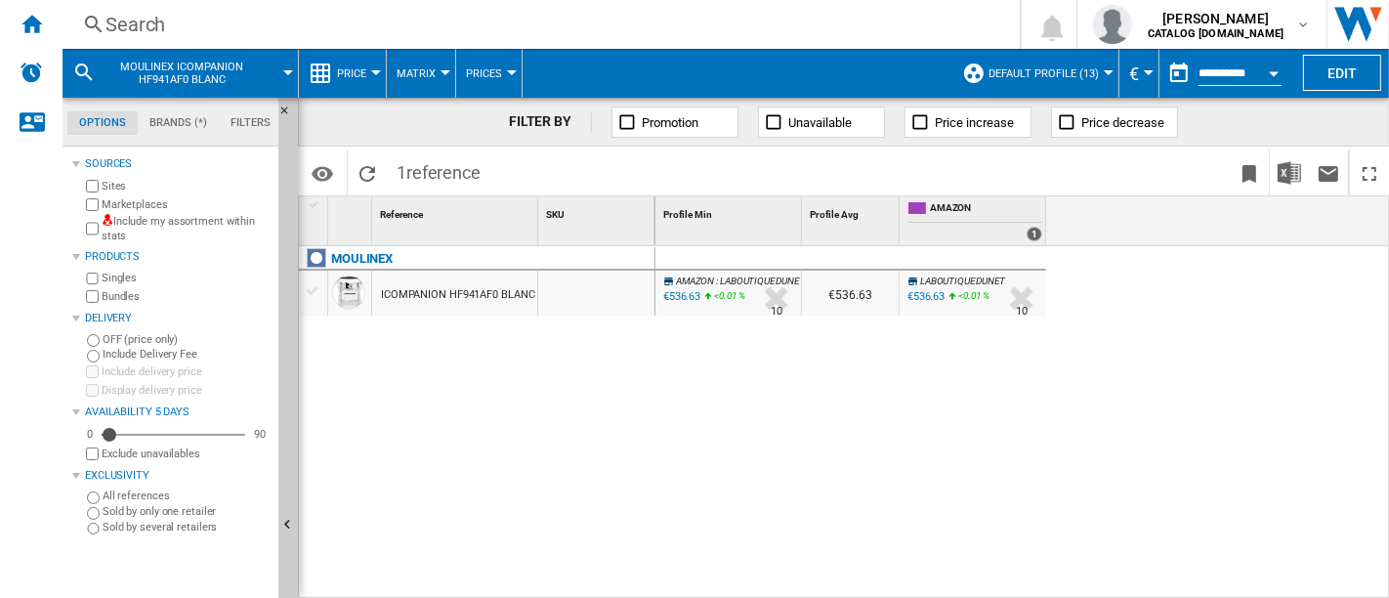
click at [213, 13] on div "Search" at bounding box center [538, 24] width 864 height 27
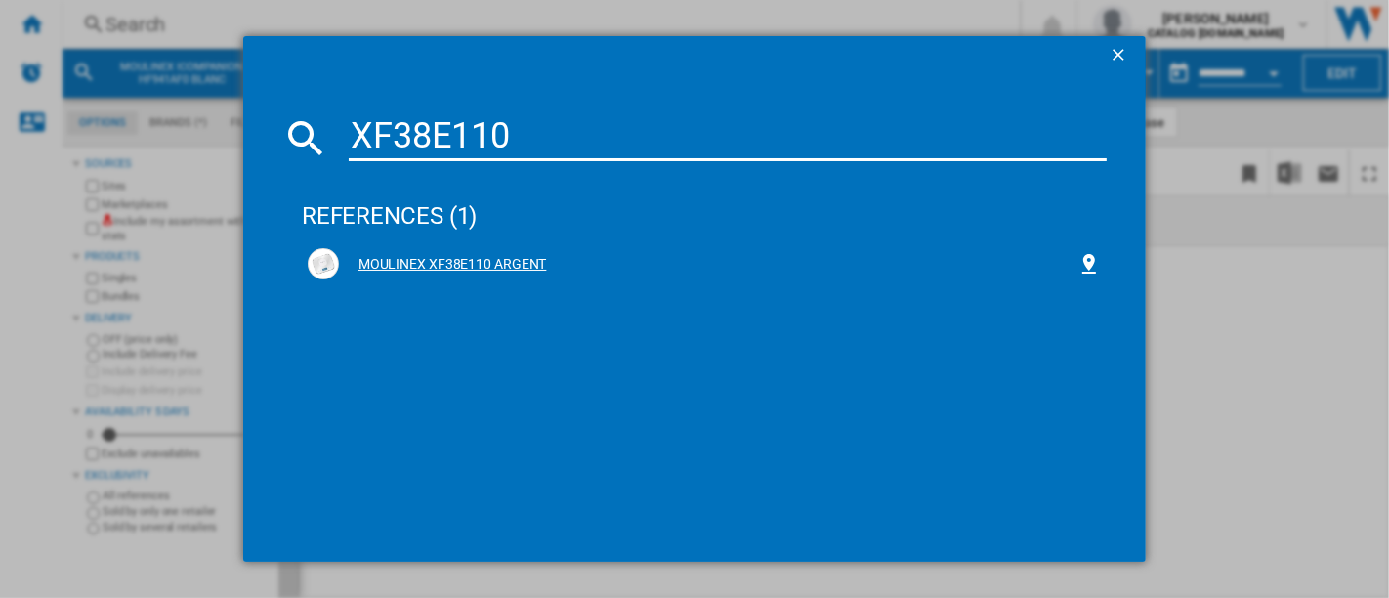
type input "XF38E110"
click at [508, 255] on div "MOULINEX XF38E110 ARGENT" at bounding box center [708, 265] width 739 height 20
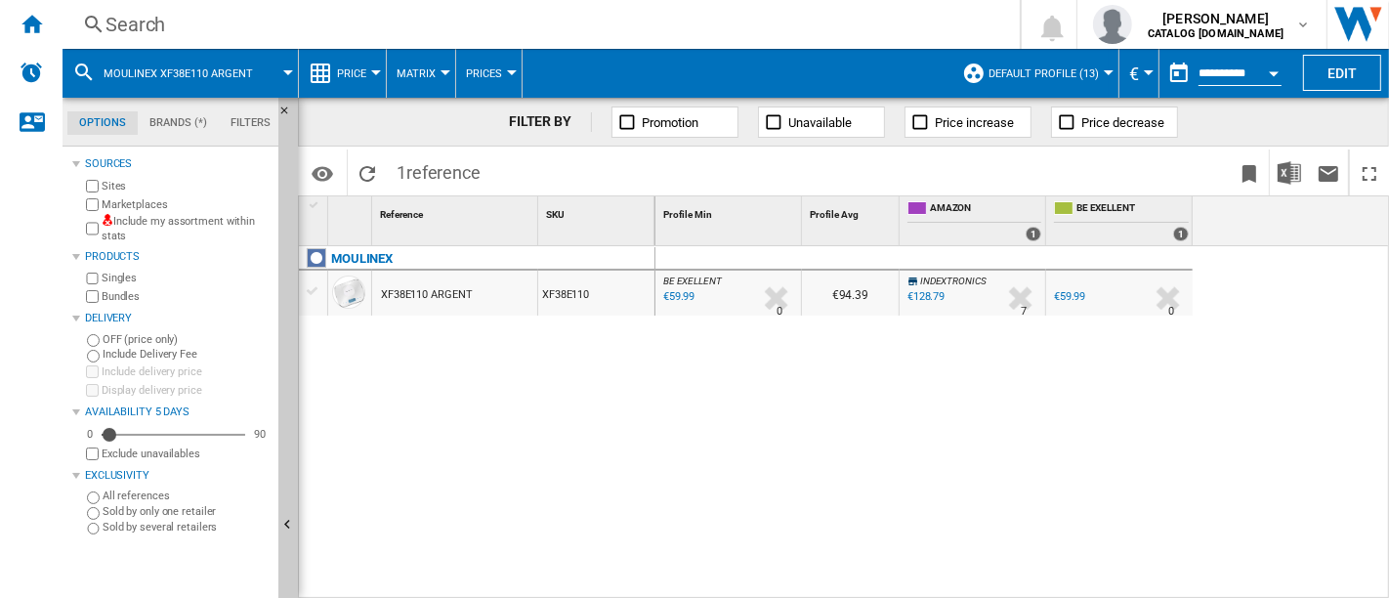
click at [1053, 80] on button "Default profile (13)" at bounding box center [1049, 73] width 120 height 49
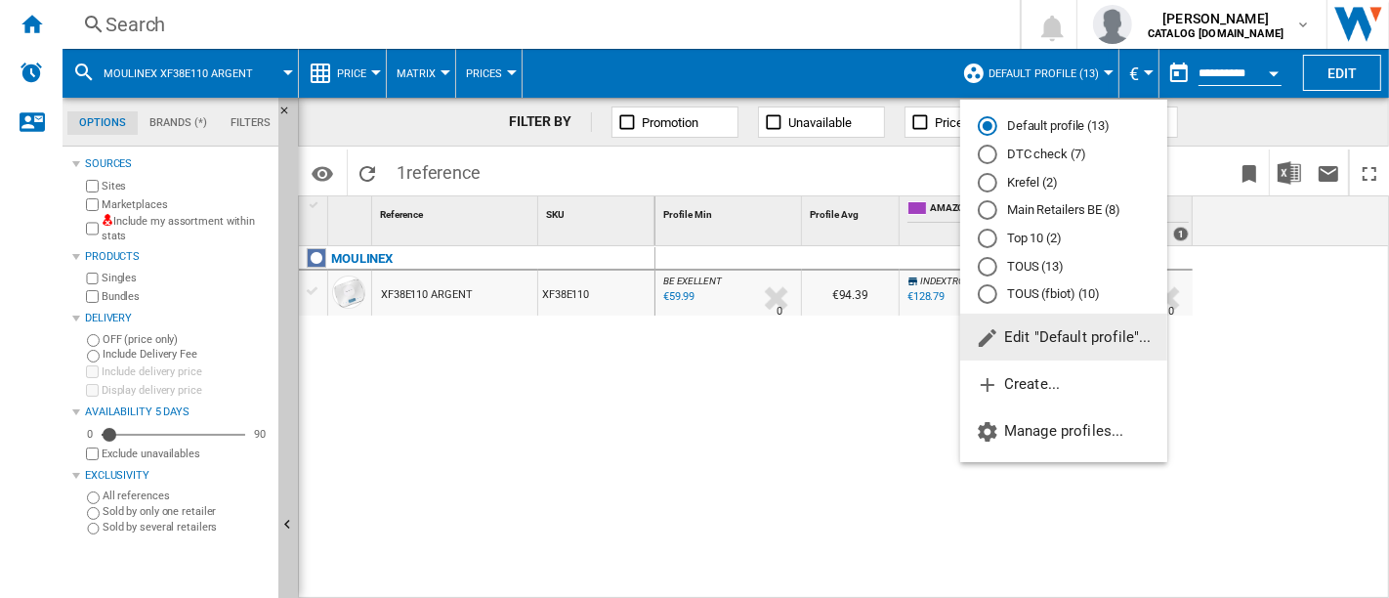
click at [1035, 151] on md-radio-button "DTC check (7)" at bounding box center [1064, 155] width 172 height 19
